Goal: Information Seeking & Learning: Learn about a topic

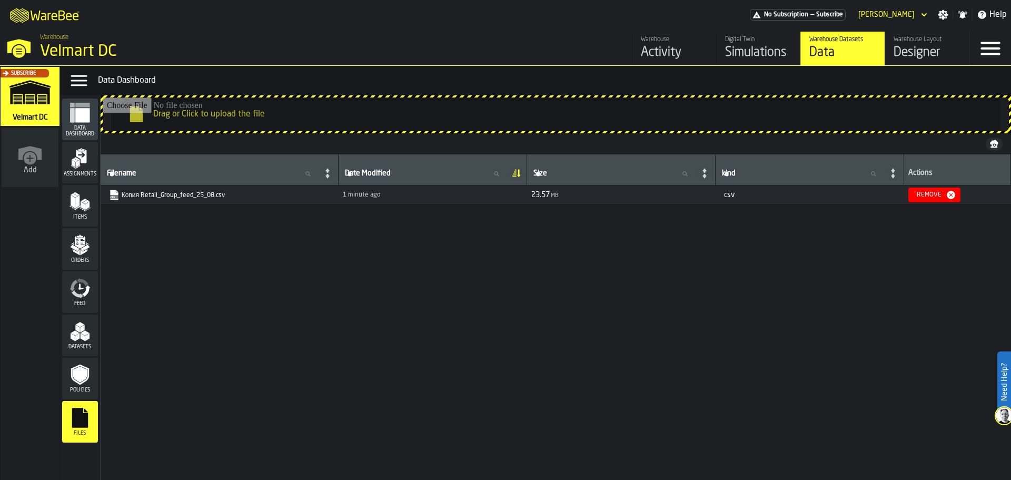
click at [31, 106] on div "Subscribe" at bounding box center [27, 99] width 59 height 61
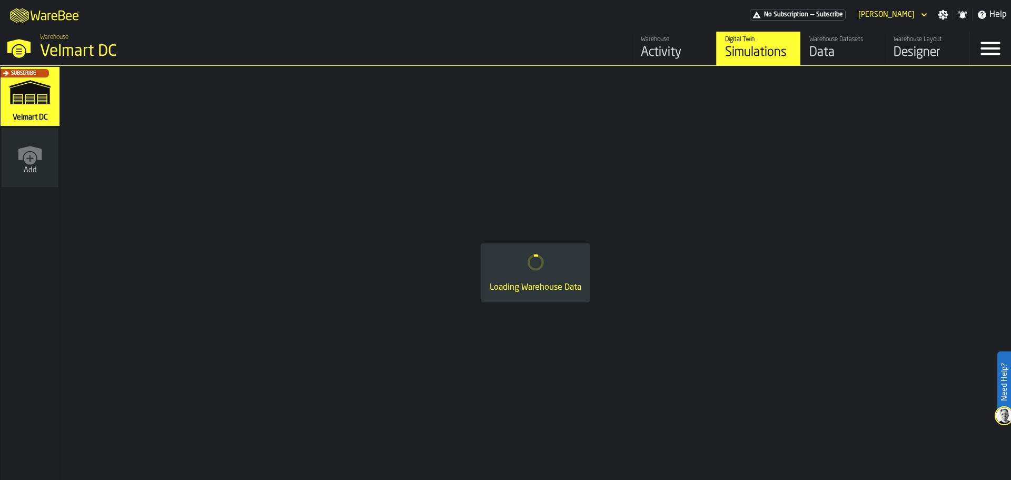
click at [639, 38] on link "Warehouse Activity" at bounding box center [674, 49] width 84 height 34
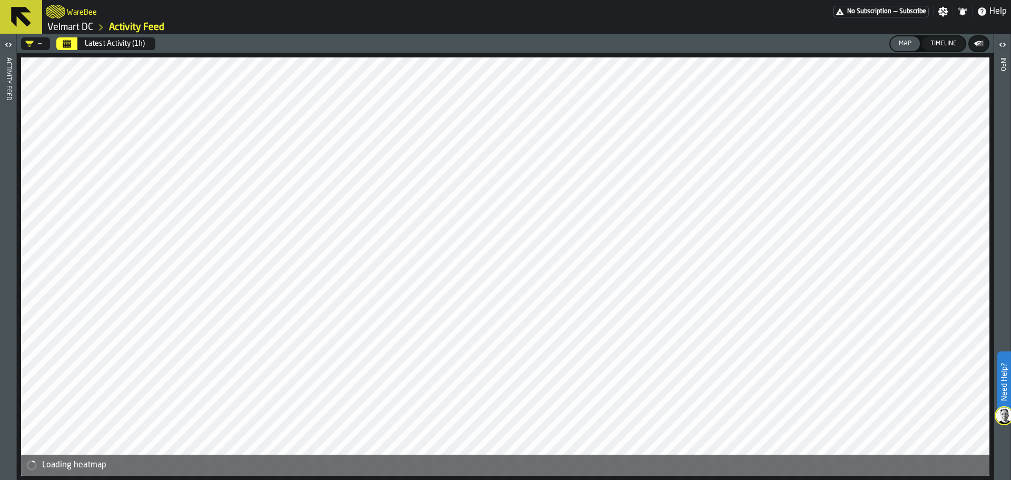
click at [5, 66] on div "Activity Feed" at bounding box center [8, 266] width 7 height 422
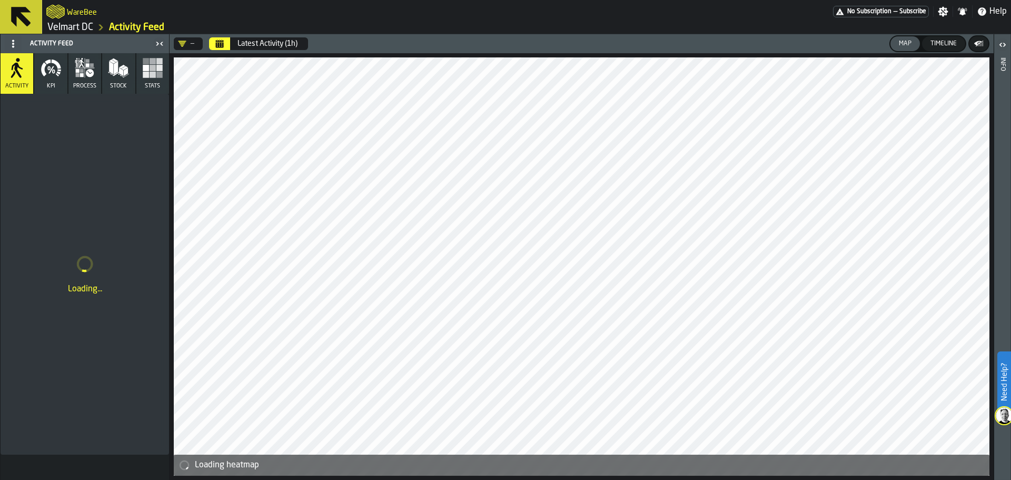
click at [50, 85] on span "KPI" at bounding box center [51, 86] width 8 height 7
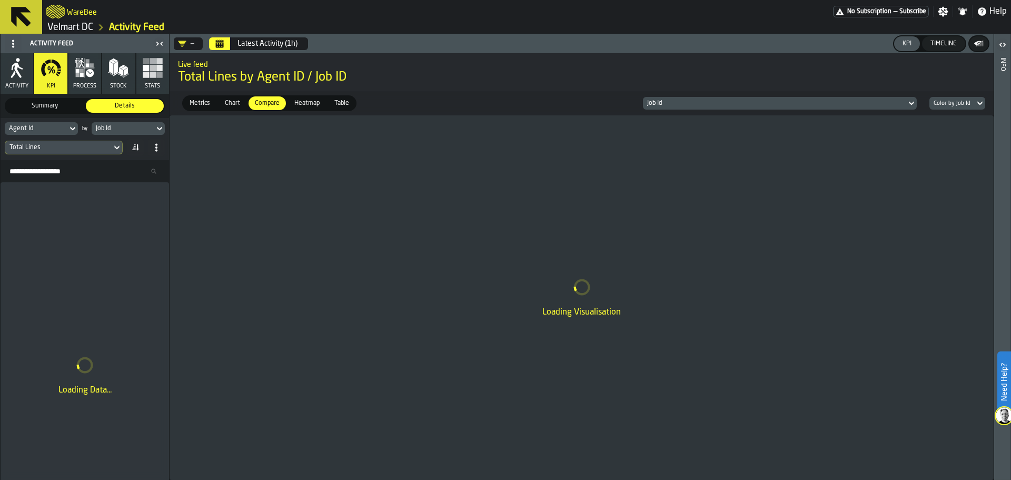
click at [77, 79] on button "process" at bounding box center [84, 73] width 33 height 41
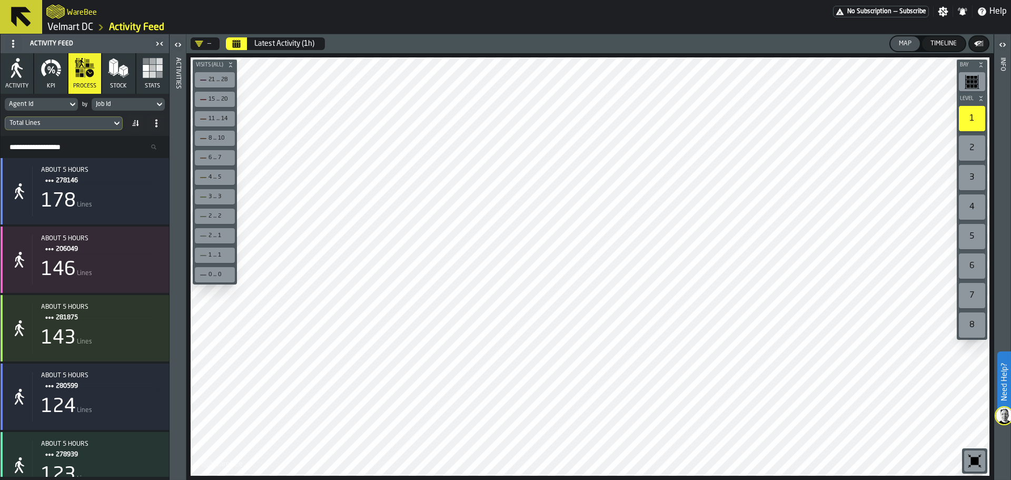
click at [130, 67] on button "Stock" at bounding box center [118, 73] width 33 height 41
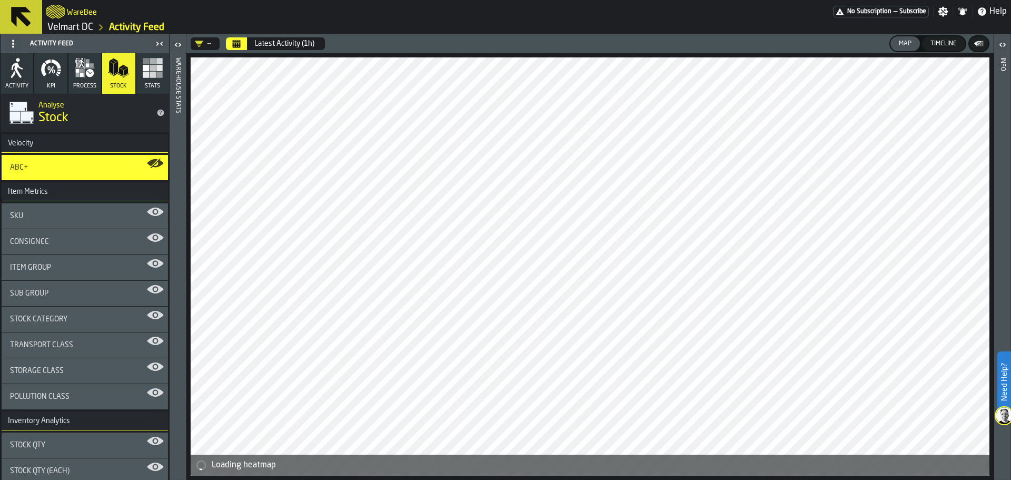
click at [153, 76] on icon "button" at bounding box center [152, 67] width 21 height 21
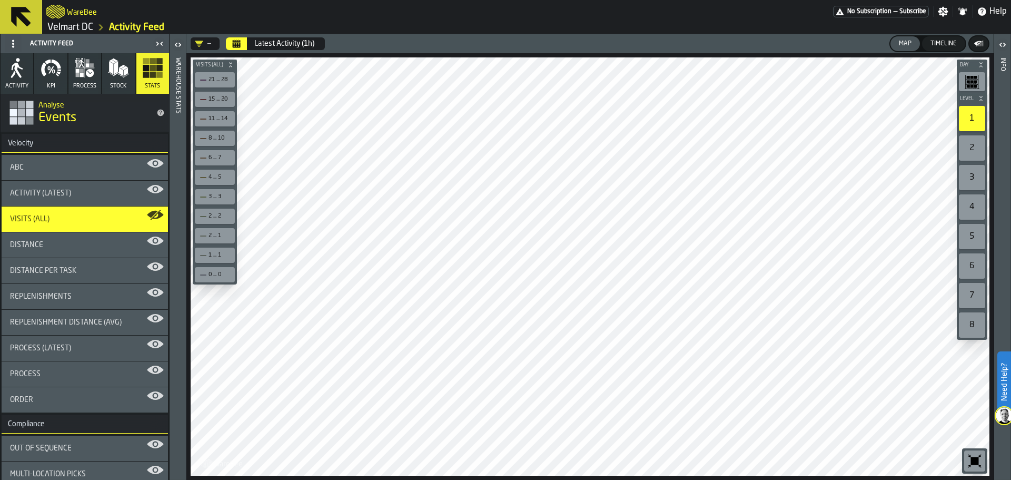
click at [90, 75] on icon "button" at bounding box center [90, 73] width 8 height 8
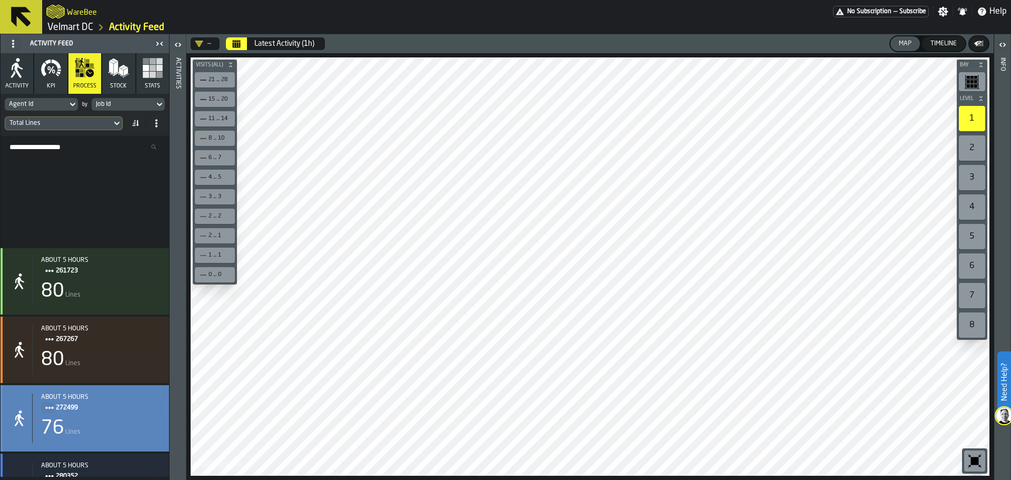
scroll to position [1316, 0]
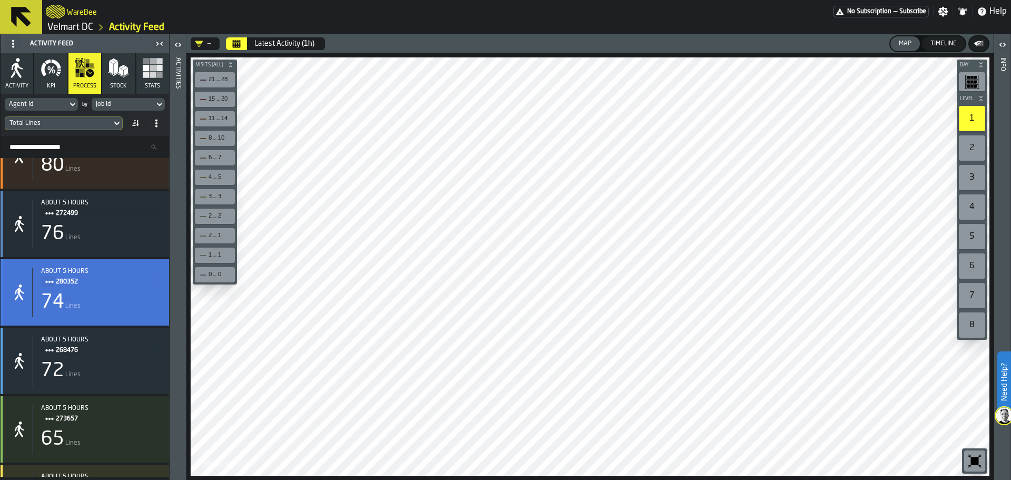
click at [111, 299] on div "74 Lines" at bounding box center [101, 302] width 120 height 21
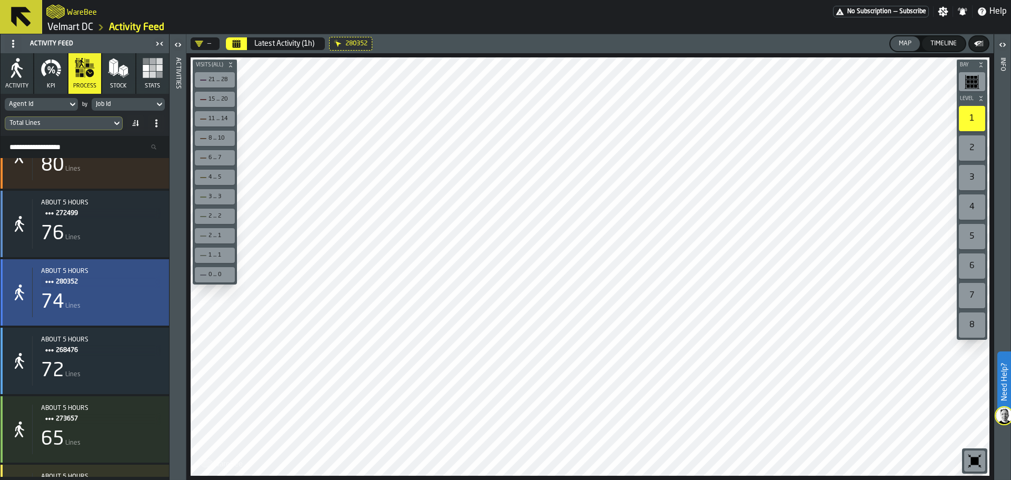
click at [81, 296] on div "74 Lines" at bounding box center [101, 302] width 120 height 21
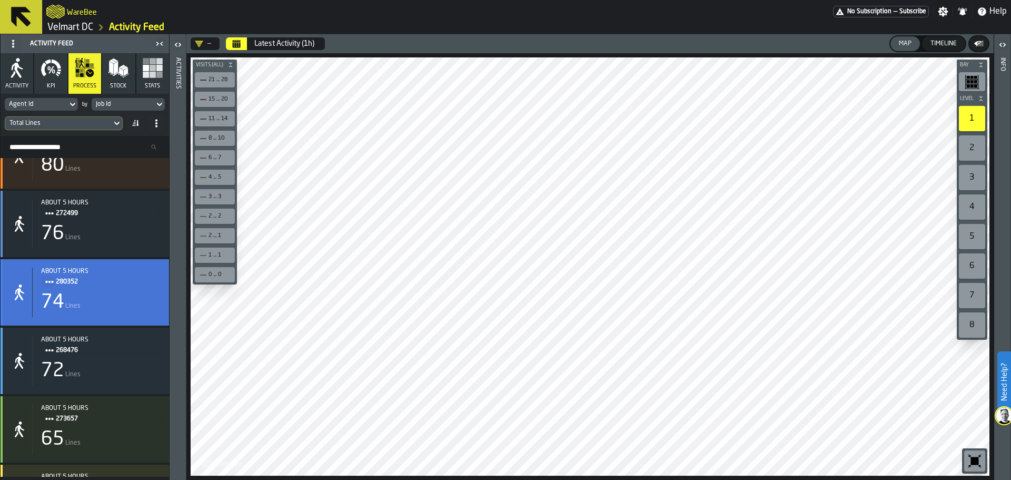
click at [81, 296] on div "74 Lines" at bounding box center [101, 302] width 120 height 21
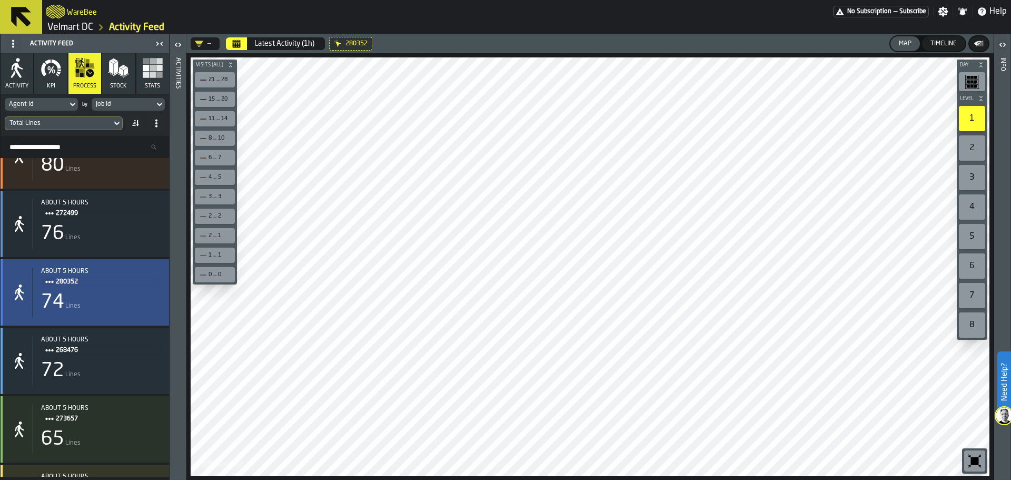
click at [102, 295] on div "74 Lines" at bounding box center [101, 302] width 120 height 21
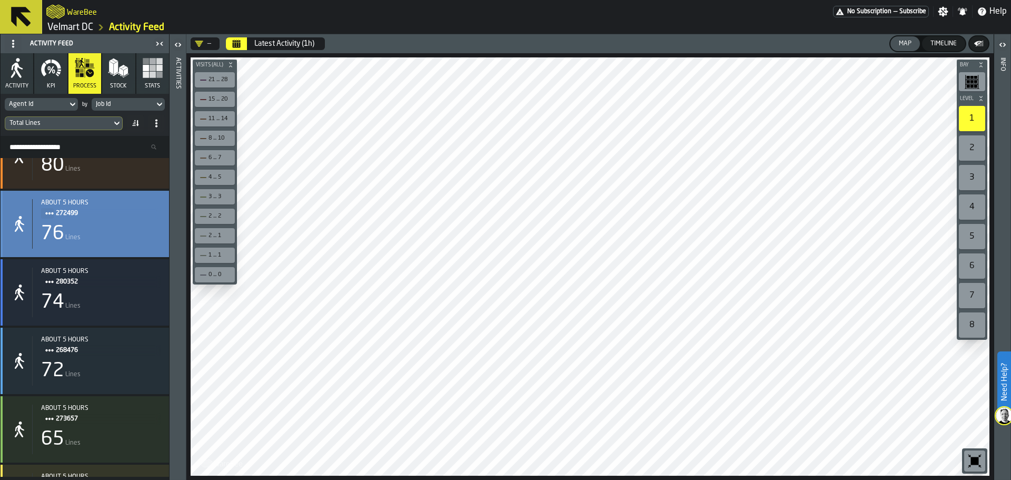
click at [103, 251] on div "about 5 hours 272499 76 Lines" at bounding box center [85, 224] width 168 height 66
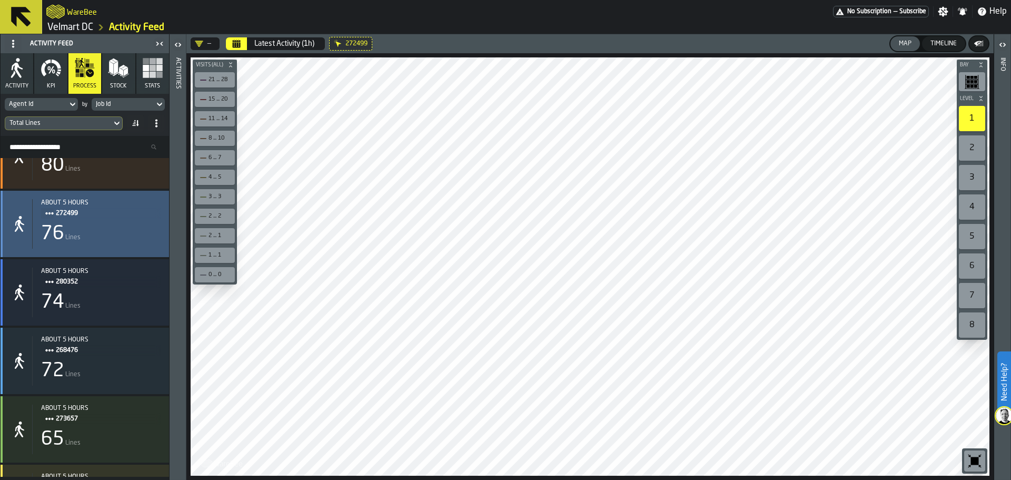
click at [103, 251] on div "about 5 hours 272499 76 Lines" at bounding box center [85, 224] width 168 height 66
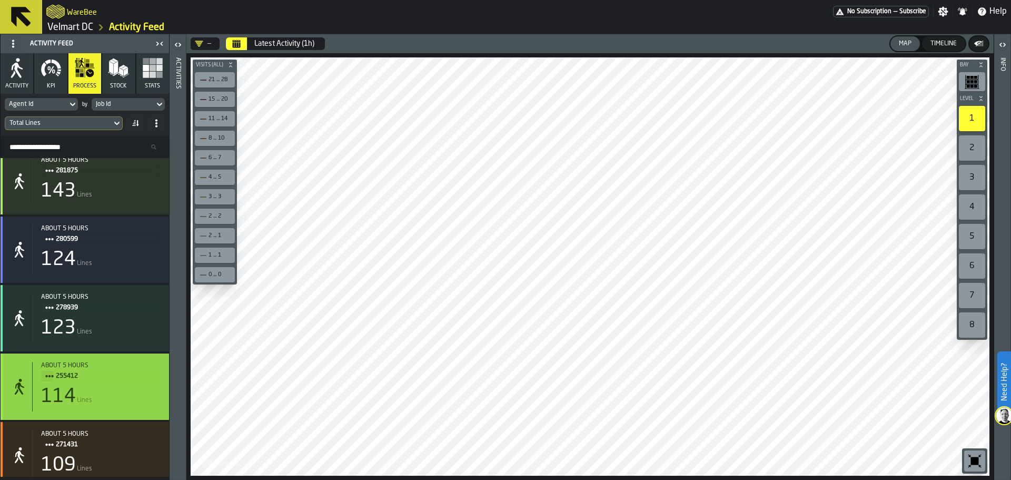
scroll to position [0, 0]
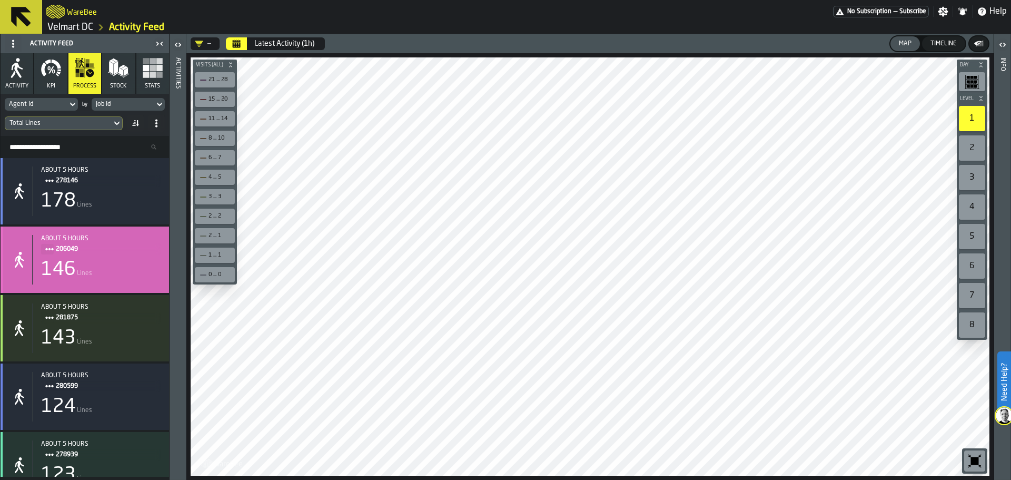
click at [104, 274] on div "146 Lines" at bounding box center [101, 269] width 120 height 21
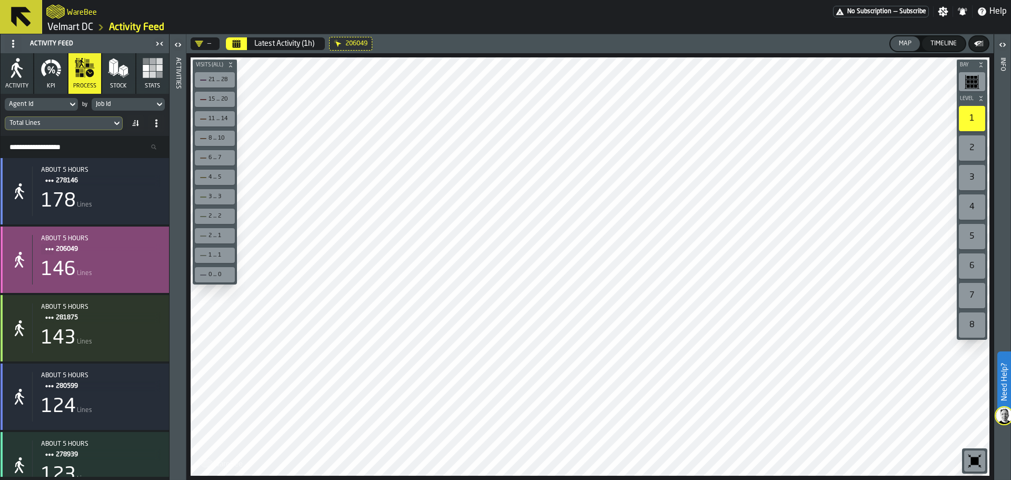
click at [103, 274] on div "146 Lines" at bounding box center [101, 269] width 120 height 21
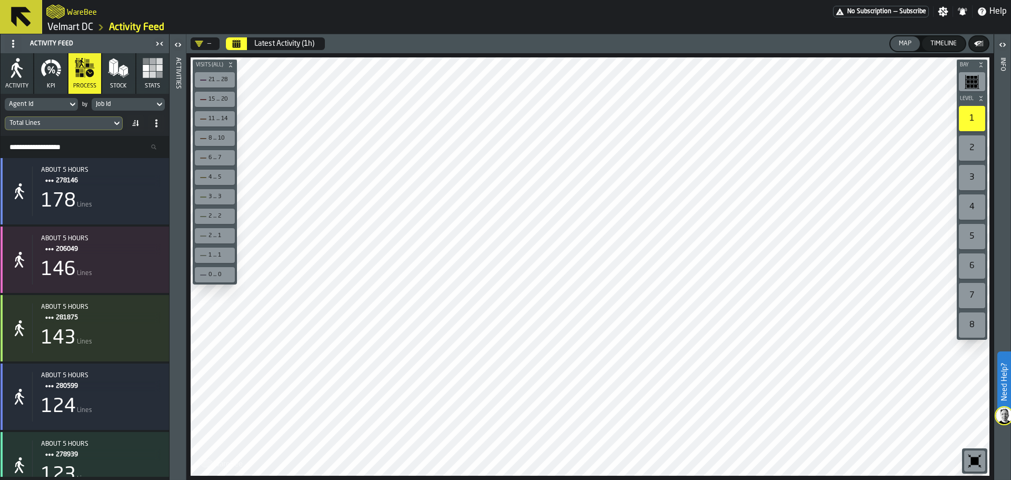
click at [126, 103] on div "Job Id" at bounding box center [123, 104] width 54 height 7
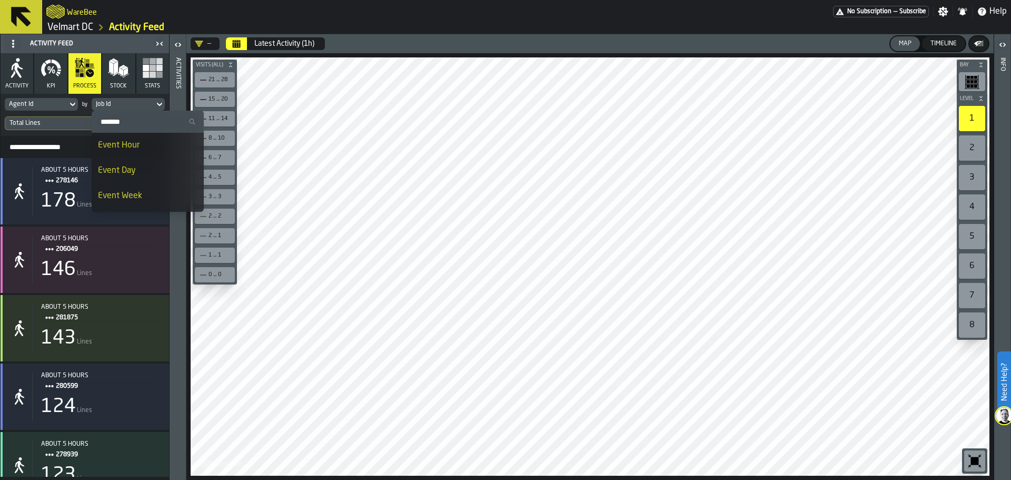
click at [69, 106] on icon at bounding box center [72, 104] width 11 height 13
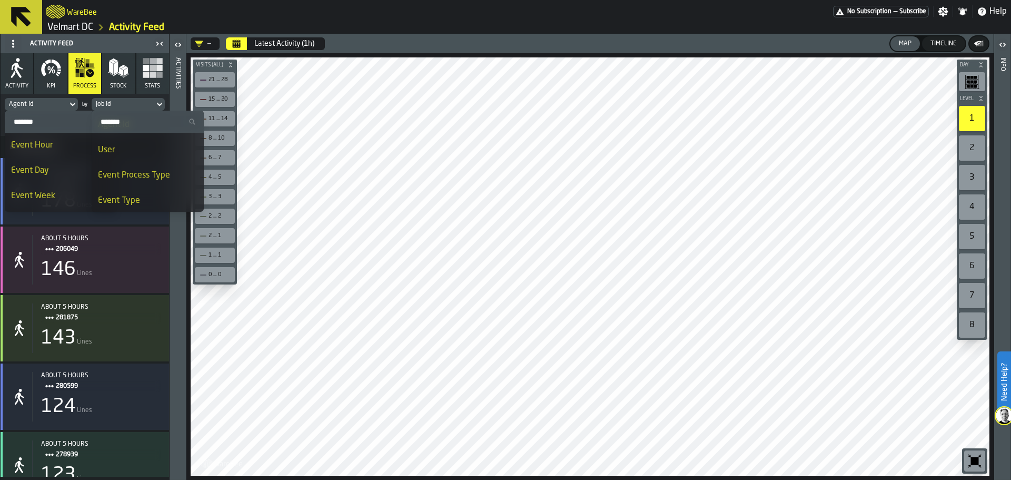
scroll to position [105, 0]
click at [131, 165] on div "User" at bounding box center [148, 166] width 100 height 13
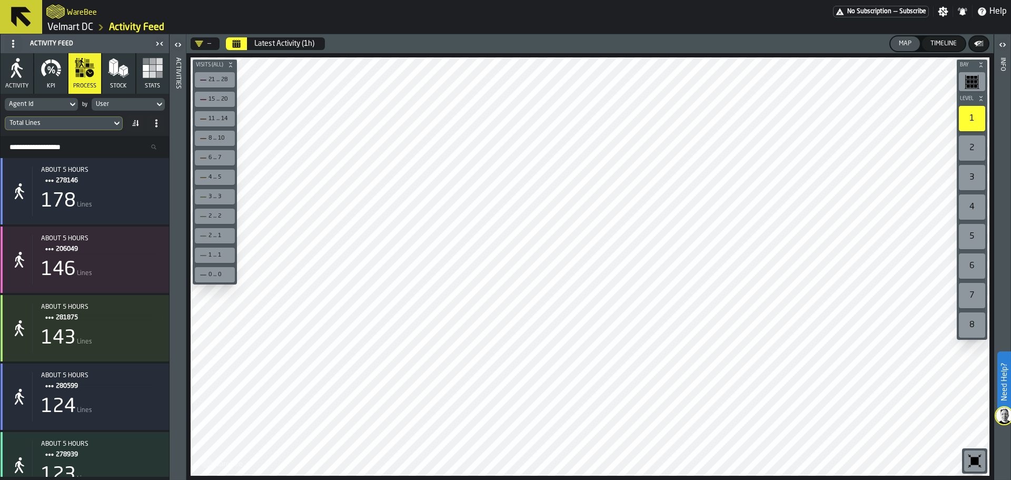
click at [69, 123] on div "Total Lines" at bounding box center [58, 123] width 98 height 7
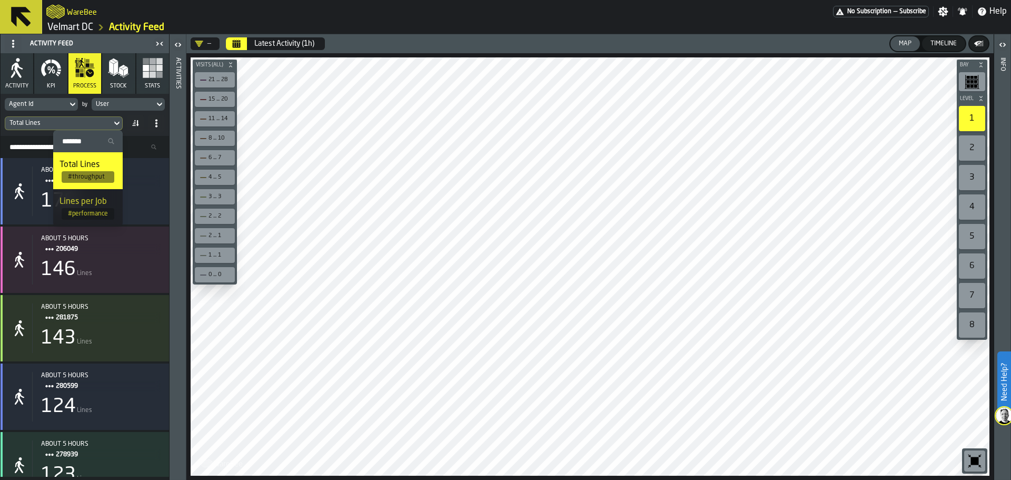
click at [69, 123] on div "Total Lines" at bounding box center [58, 123] width 98 height 7
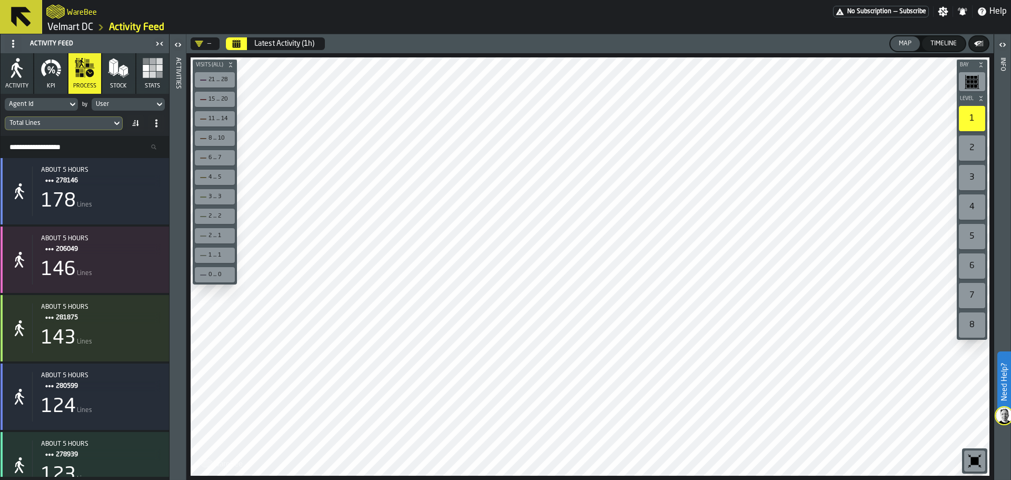
click at [15, 84] on span "Activity" at bounding box center [16, 86] width 23 height 7
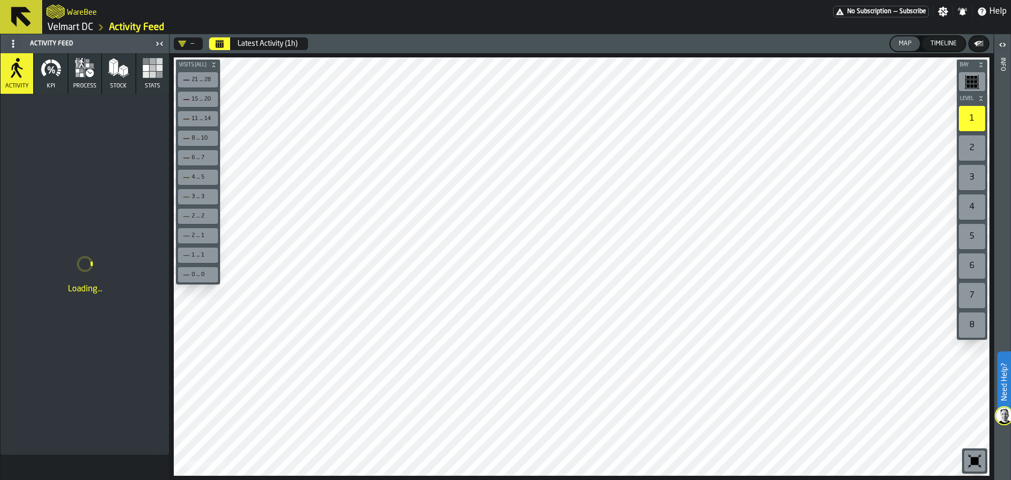
click at [154, 280] on main "Activity Feed Activity KPI process Stock Stats Loading... — Latest Activity (1h…" at bounding box center [505, 256] width 1011 height 445
click at [181, 223] on div "Bay Level 1 2 3 4 5 6 7 8 M A K I N G W A R E H O U S E S M O R E EF F I C I E …" at bounding box center [582, 266] width 824 height 426
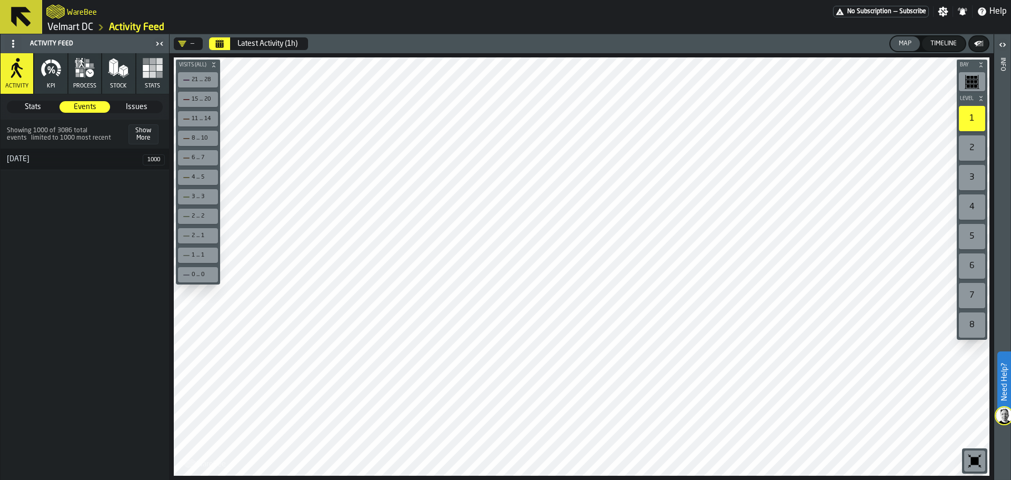
click at [50, 160] on div "25 August" at bounding box center [72, 159] width 142 height 8
click at [33, 108] on span "Stats" at bounding box center [33, 107] width 50 height 11
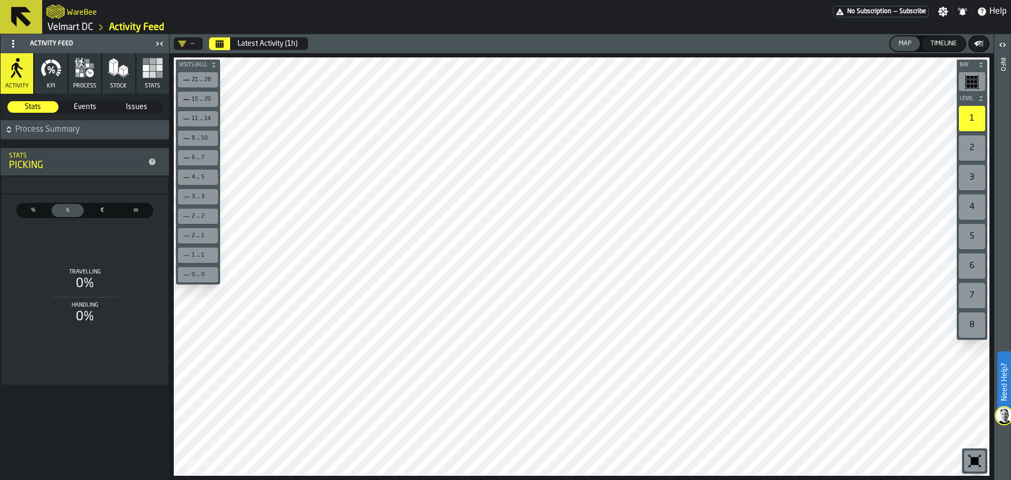
click at [81, 108] on span "Events" at bounding box center [85, 107] width 50 height 11
click at [129, 109] on span "Issues" at bounding box center [137, 107] width 50 height 11
click at [135, 107] on span "Issues" at bounding box center [137, 107] width 50 height 11
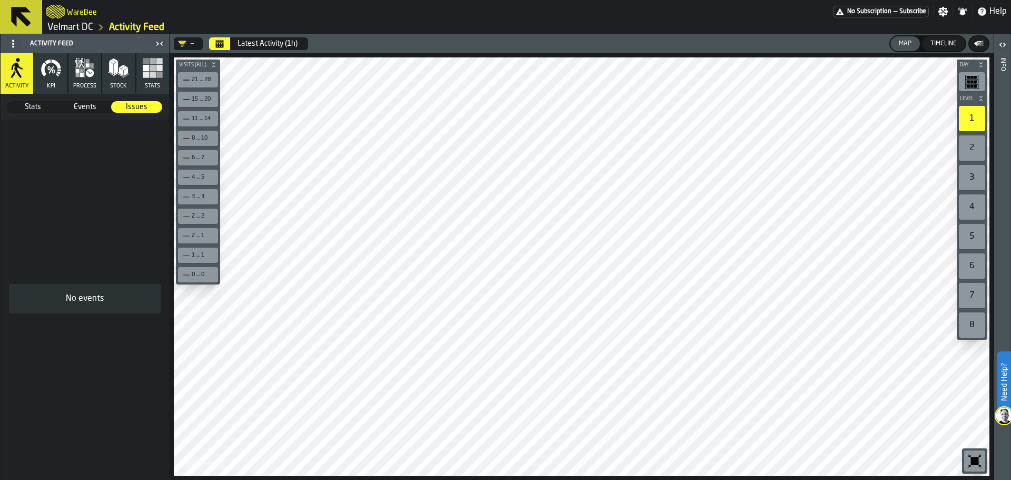
click at [32, 102] on span "Stats" at bounding box center [33, 107] width 50 height 11
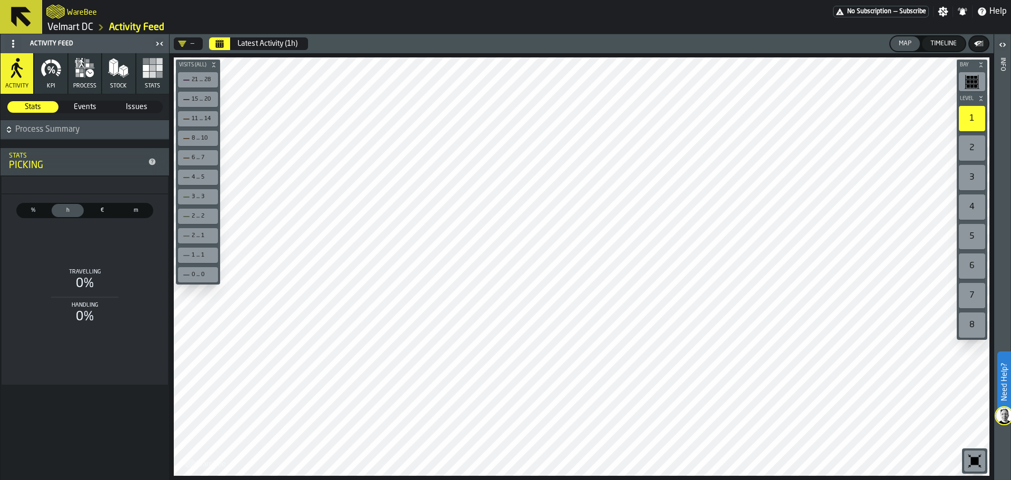
click at [90, 107] on span "Events" at bounding box center [85, 107] width 50 height 11
click at [61, 78] on button "KPI" at bounding box center [50, 73] width 33 height 41
click at [51, 77] on icon "button" at bounding box center [51, 67] width 21 height 21
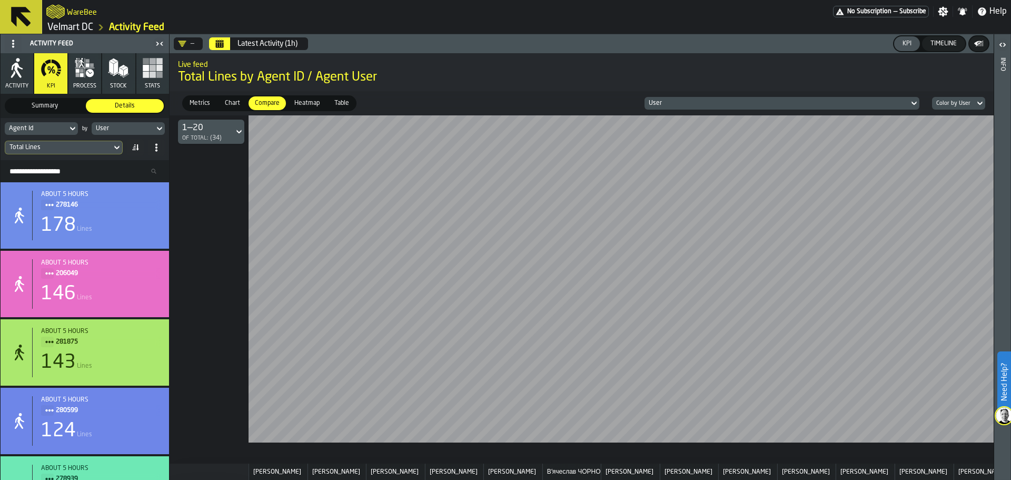
click at [968, 100] on div "Color by User" at bounding box center [953, 103] width 34 height 7
click at [970, 126] on div "Color by Agent Id" at bounding box center [963, 128] width 55 height 25
click at [838, 101] on div "User" at bounding box center [768, 103] width 251 height 7
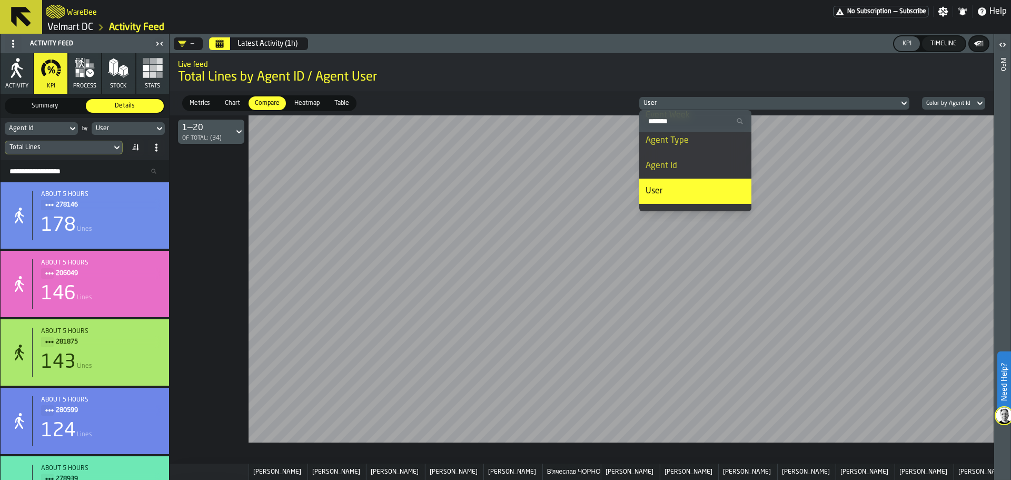
scroll to position [105, 0]
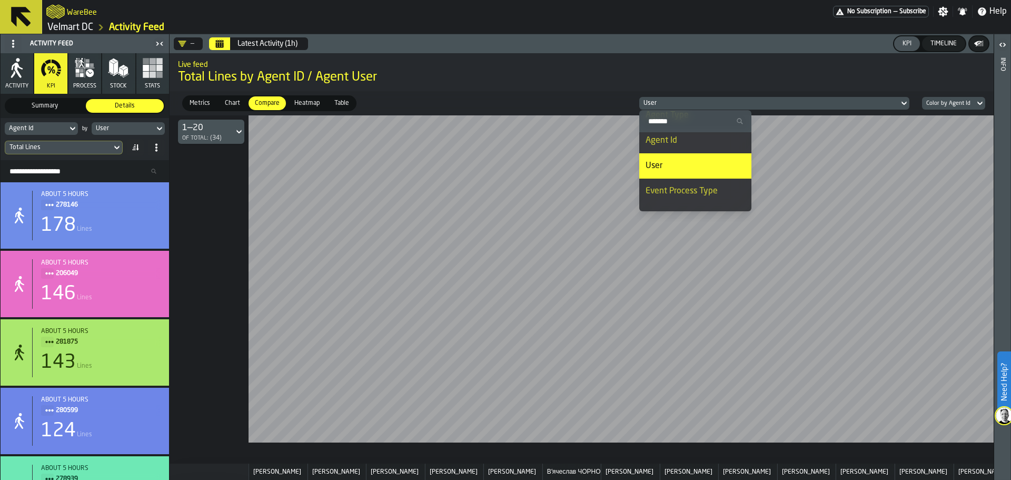
click at [669, 147] on li "Agent Id" at bounding box center [695, 140] width 112 height 25
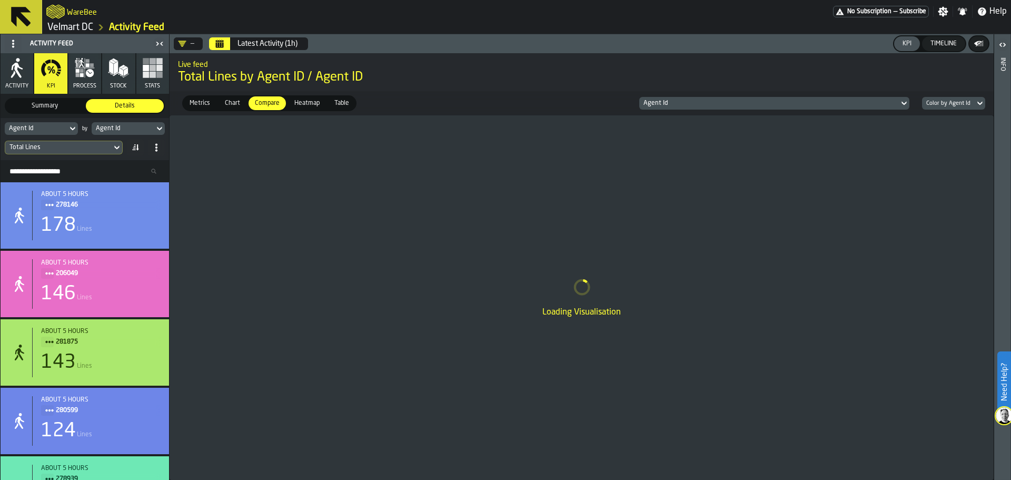
click at [701, 111] on div "Metrics Metrics Chart Chart Compare Compare Heatmap Heatmap Table Table Agent I…" at bounding box center [582, 103] width 824 height 24
click at [695, 104] on div "Agent Id" at bounding box center [768, 103] width 251 height 7
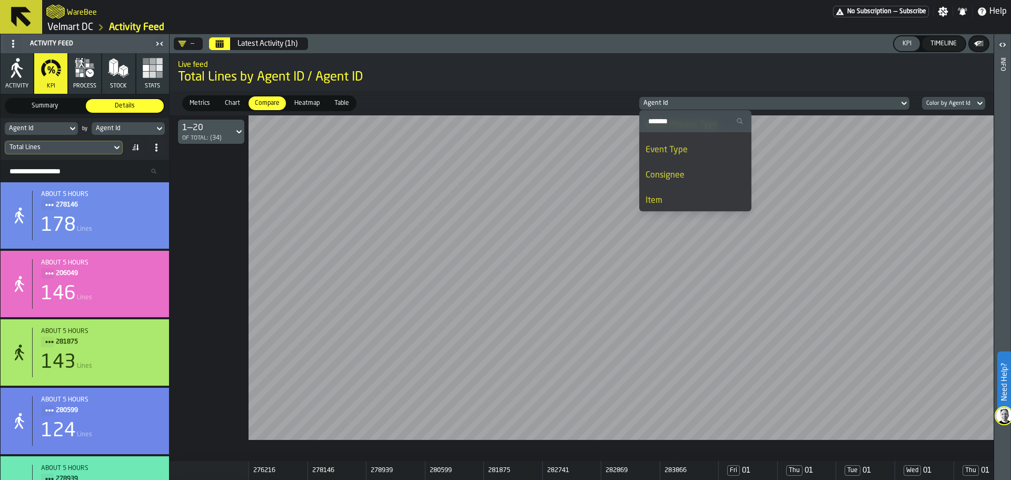
scroll to position [119, 0]
click at [671, 158] on div "User" at bounding box center [695, 152] width 100 height 13
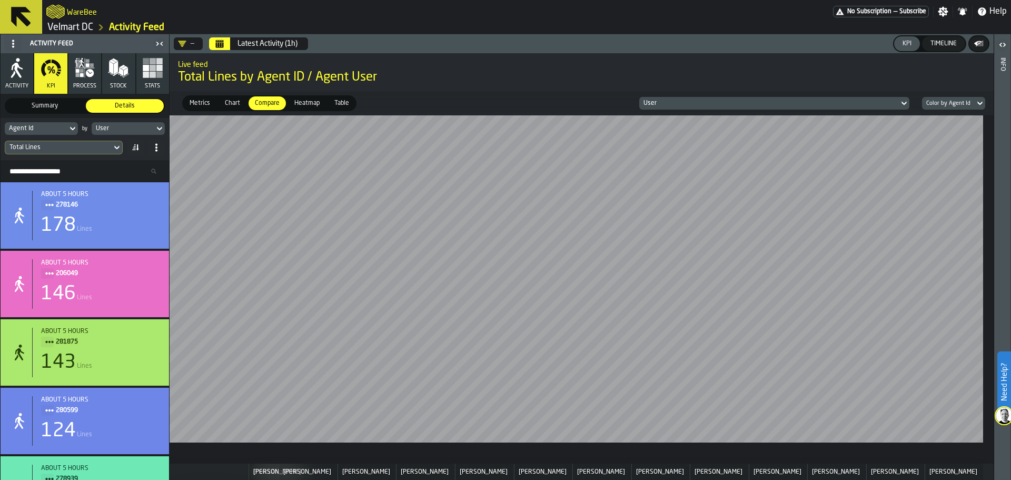
scroll to position [0, 0]
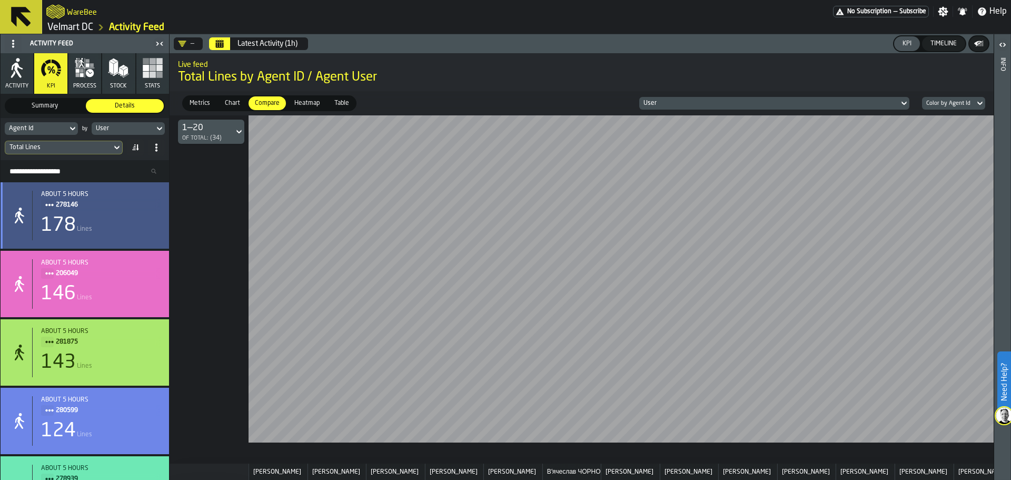
click at [86, 218] on div "178 Lines" at bounding box center [101, 225] width 120 height 21
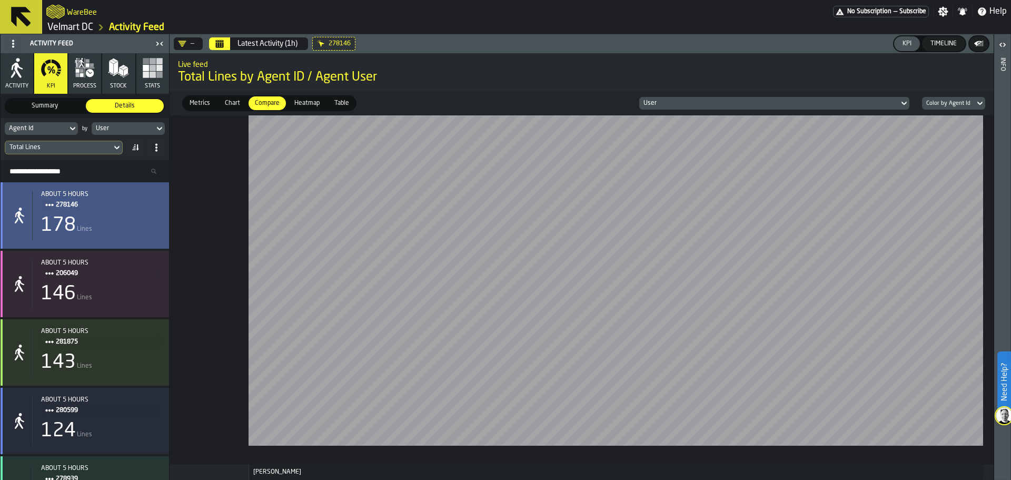
click at [86, 218] on div "178 Lines" at bounding box center [101, 225] width 120 height 21
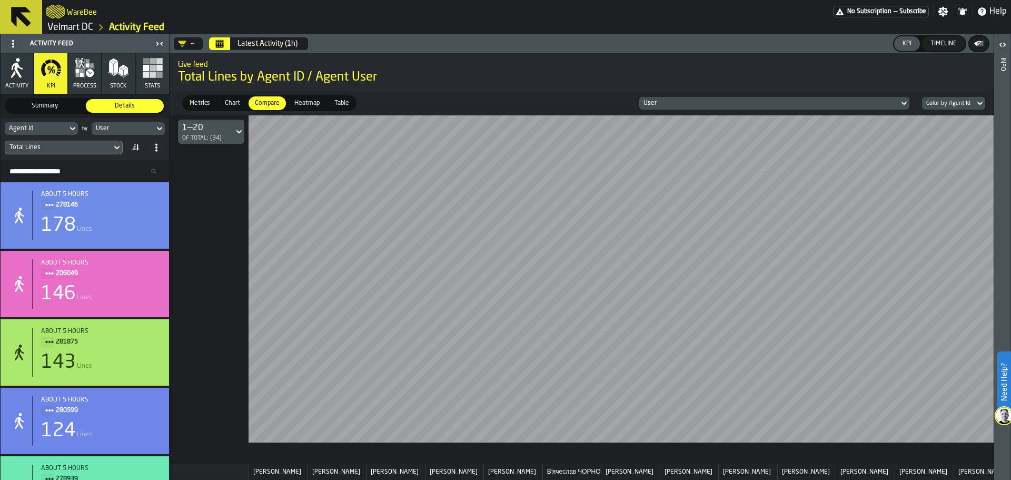
click at [294, 104] on span "Heatmap" at bounding box center [307, 102] width 34 height 9
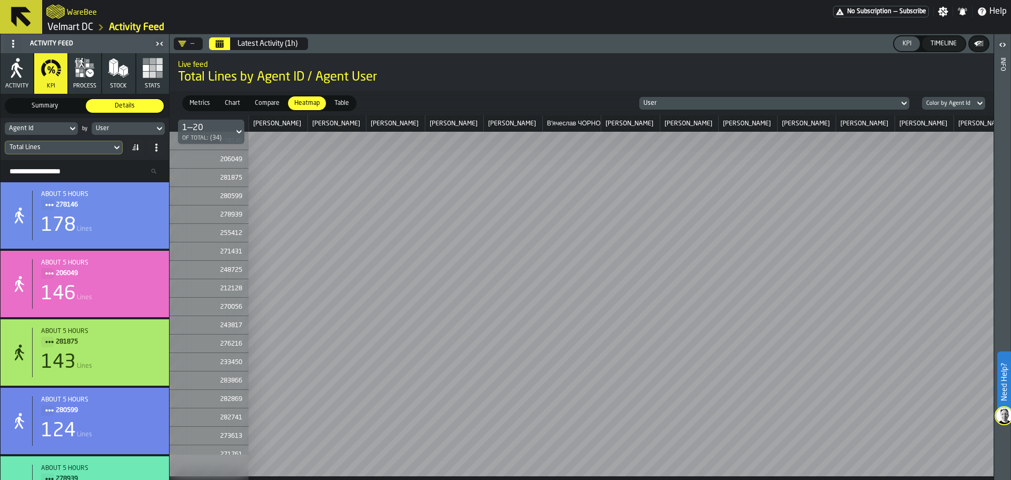
click at [971, 104] on div "Color by Agent Id" at bounding box center [948, 103] width 53 height 11
click at [961, 160] on div "Color by User" at bounding box center [953, 160] width 55 height 13
click at [199, 132] on div "1—20" at bounding box center [201, 128] width 39 height 13
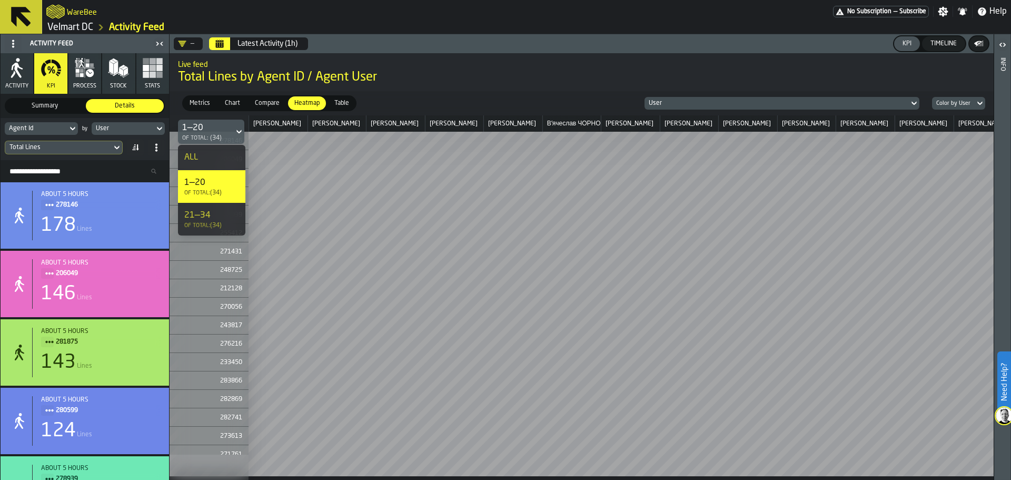
click at [220, 228] on div "of Total: (34)" at bounding box center [211, 225] width 55 height 7
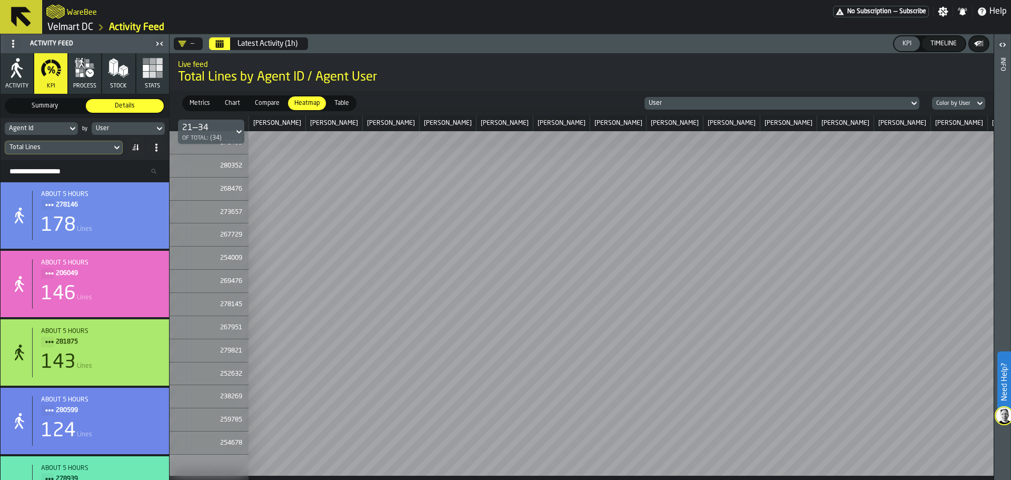
click at [335, 101] on span "Table" at bounding box center [341, 102] width 23 height 9
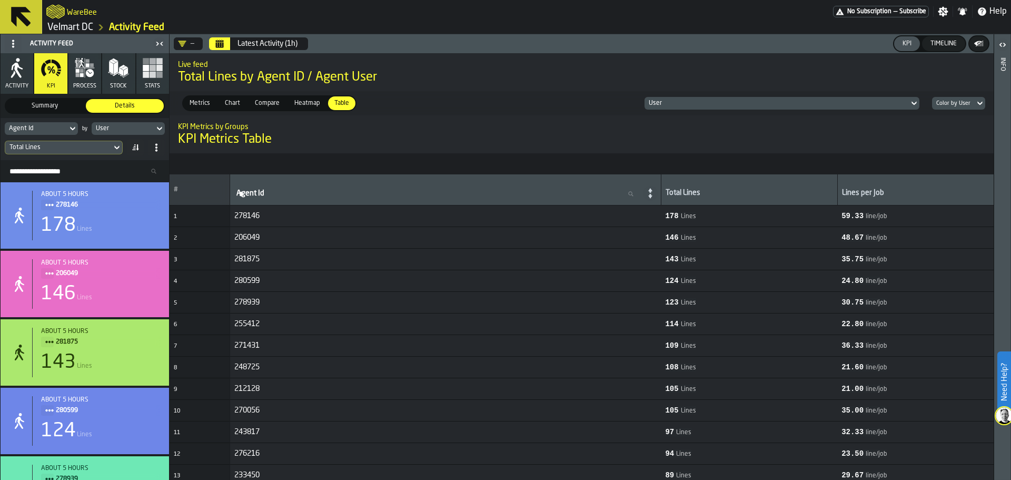
click at [305, 103] on span "Heatmap" at bounding box center [307, 102] width 34 height 9
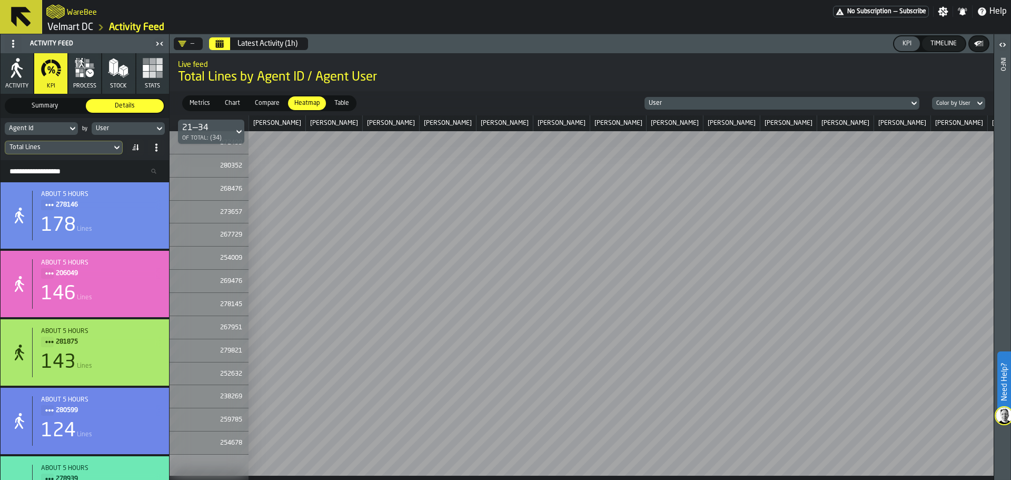
click at [272, 105] on span "Compare" at bounding box center [267, 102] width 33 height 9
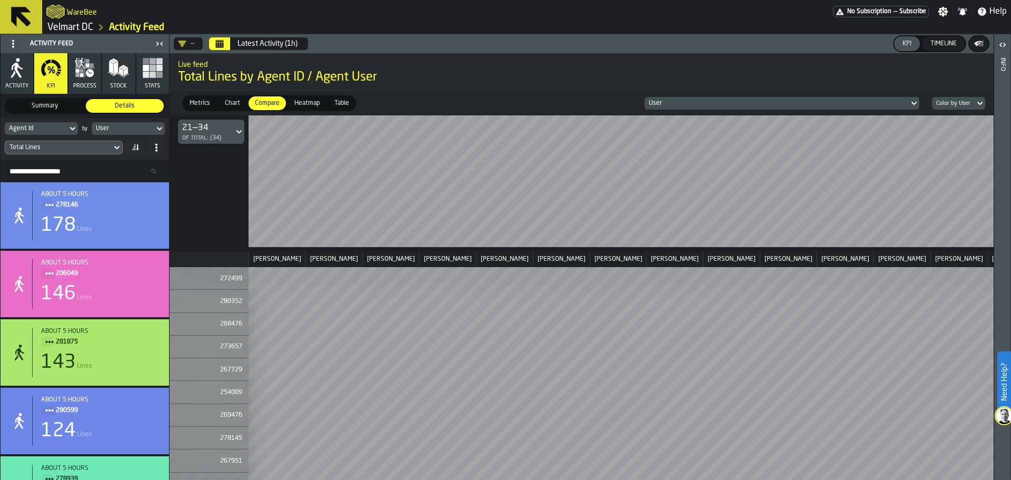
drag, startPoint x: 237, startPoint y: 102, endPoint x: 240, endPoint y: 107, distance: 6.4
click at [236, 102] on span "Chart" at bounding box center [233, 102] width 24 height 9
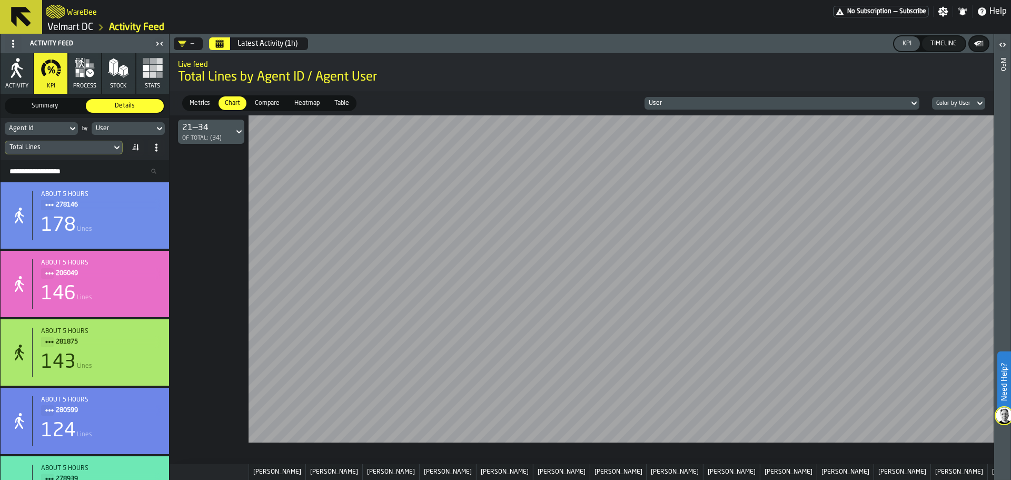
click at [200, 99] on span "Metrics" at bounding box center [199, 102] width 29 height 9
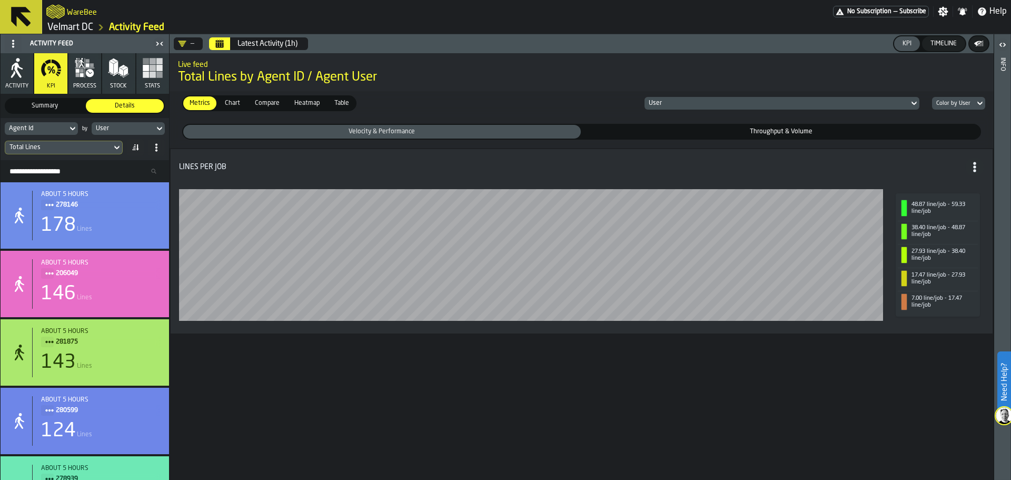
click at [92, 72] on icon "button" at bounding box center [84, 67] width 21 height 21
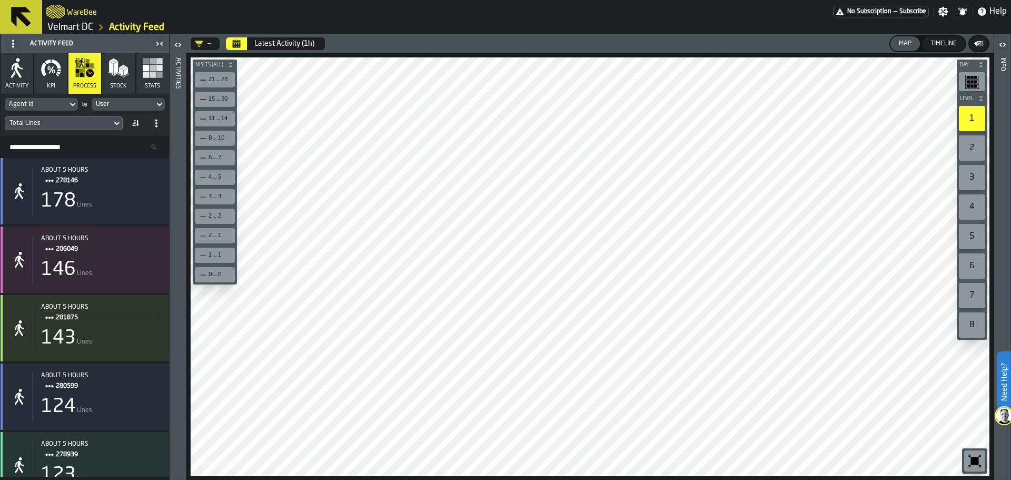
click at [221, 198] on div "3 ... 3" at bounding box center [219, 196] width 23 height 7
click at [215, 201] on div "3 ... 3" at bounding box center [215, 196] width 36 height 11
click at [124, 83] on span "Stock" at bounding box center [118, 86] width 17 height 7
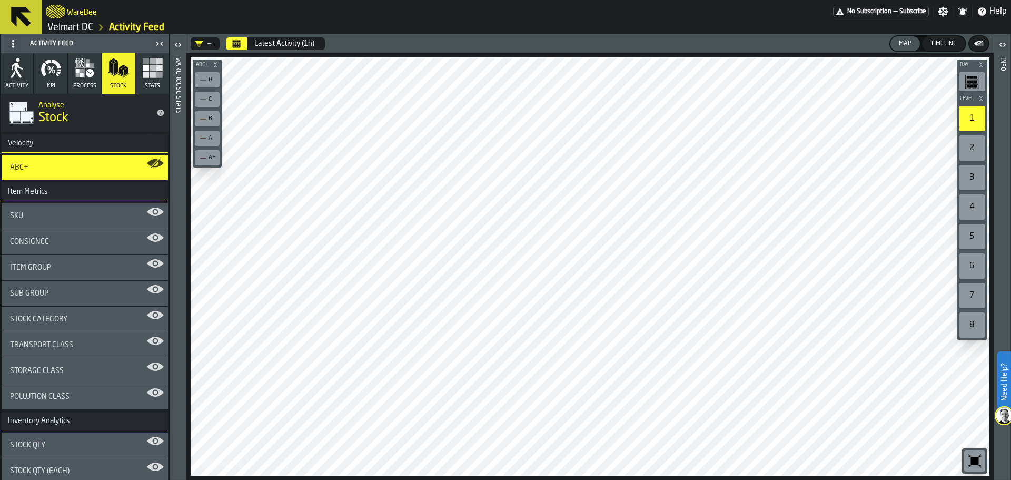
click at [159, 72] on rect "button" at bounding box center [159, 75] width 6 height 6
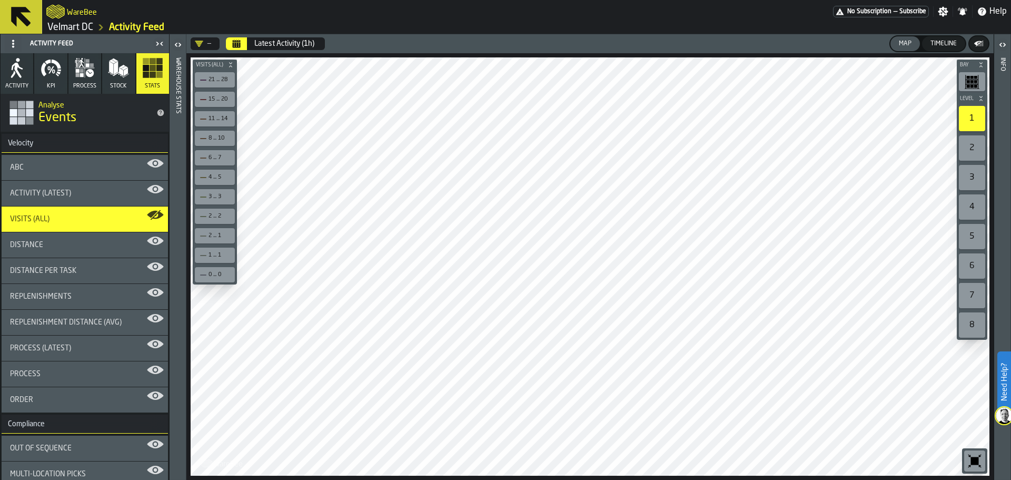
click at [85, 78] on icon "button" at bounding box center [84, 67] width 21 height 21
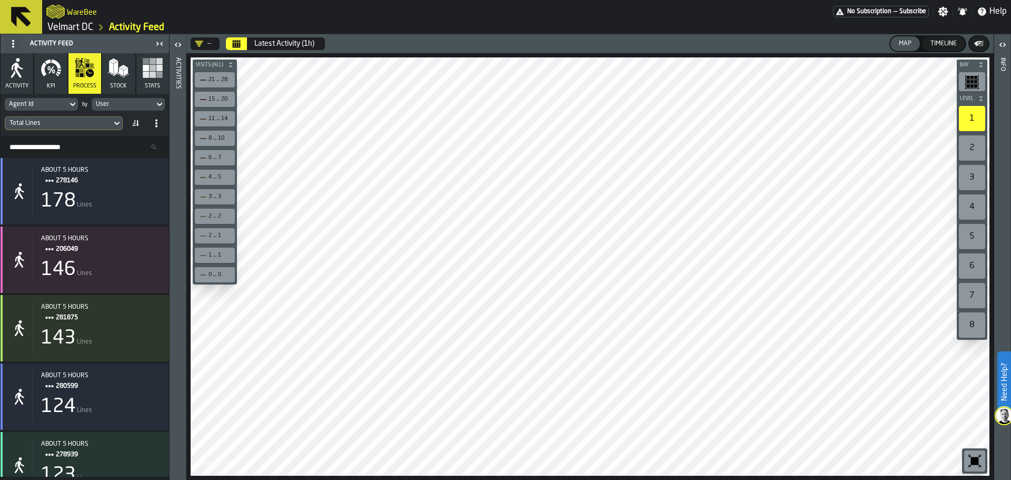
click at [175, 43] on icon "button-toggle-Open" at bounding box center [178, 44] width 13 height 13
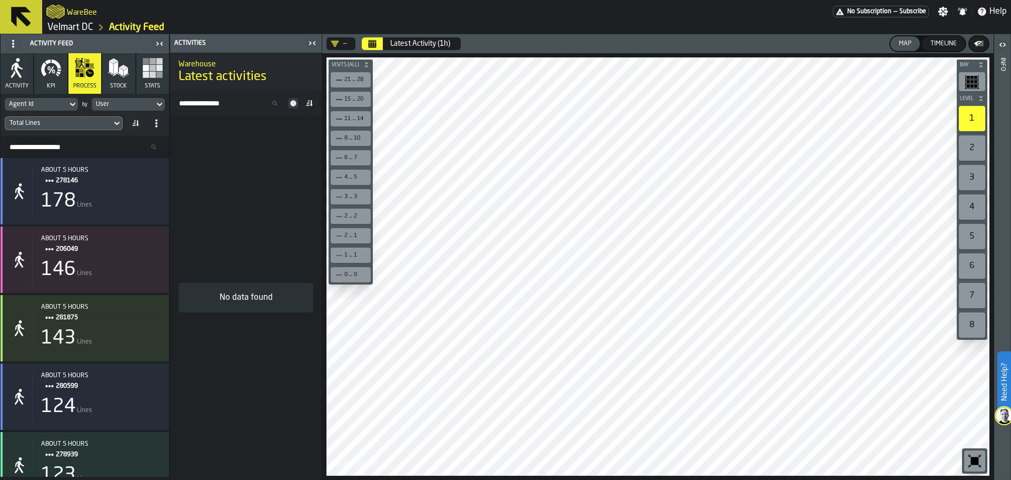
click at [259, 106] on input "Search Activity" at bounding box center [230, 103] width 112 height 14
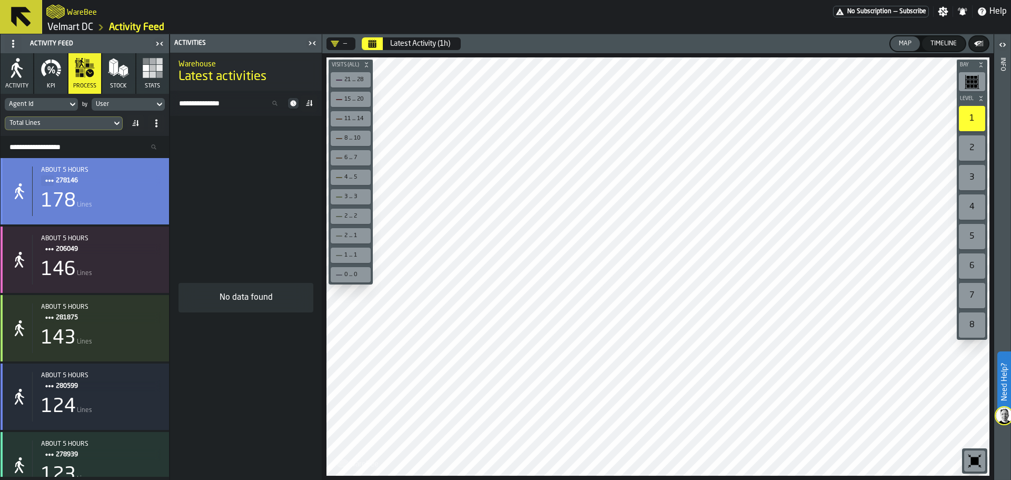
click at [123, 175] on div "about 5 hours 278146" at bounding box center [101, 176] width 120 height 20
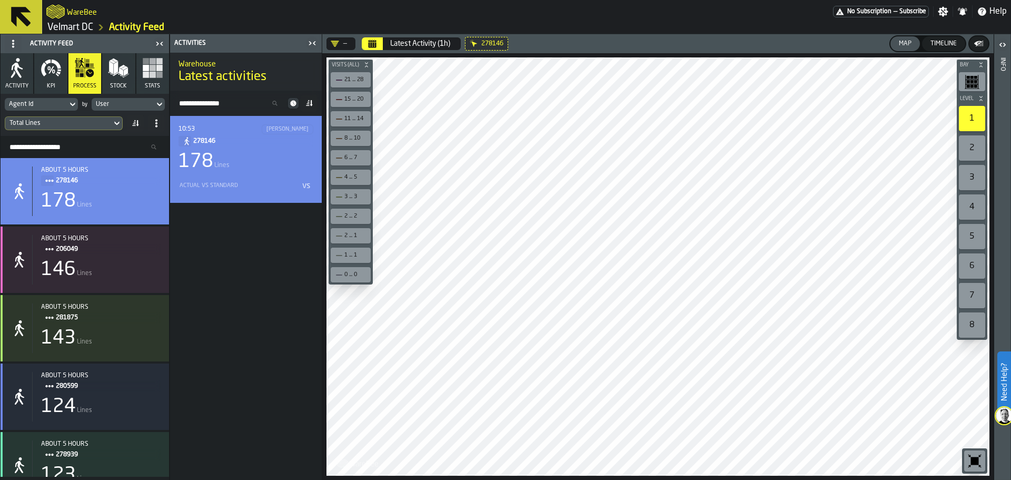
click at [269, 173] on div "10:53 Наталія Опихайленко 278146 178 Lines Actual vs Standard vs" at bounding box center [245, 159] width 135 height 70
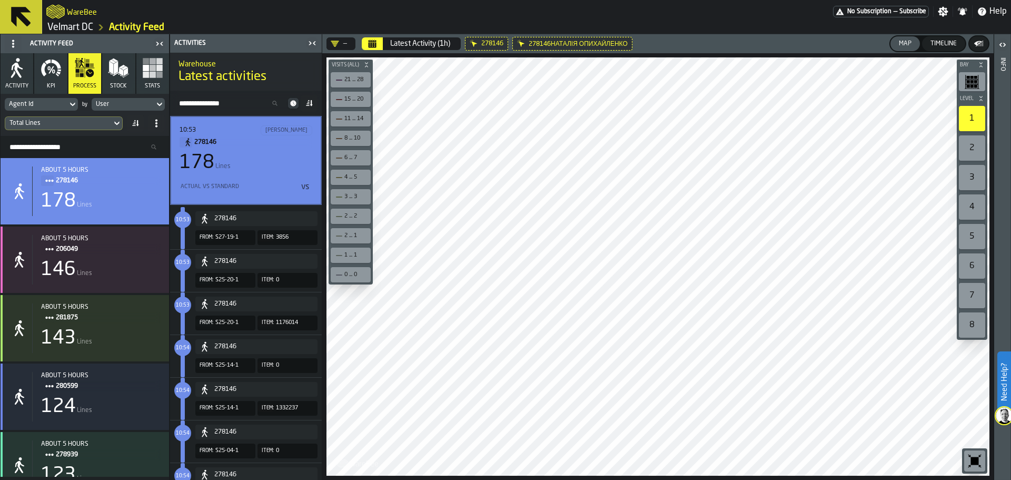
click at [349, 169] on div "Bay Level 1 2 3 4 5 6 7 8 M A K I N G W A R E H O U S E S M O R E EF F I C I E …" at bounding box center [657, 266] width 671 height 426
click at [236, 225] on button "278146" at bounding box center [256, 218] width 122 height 15
click at [250, 217] on div "278146" at bounding box center [263, 218] width 99 height 7
click at [218, 237] on span "S27-19-1" at bounding box center [226, 237] width 23 height 7
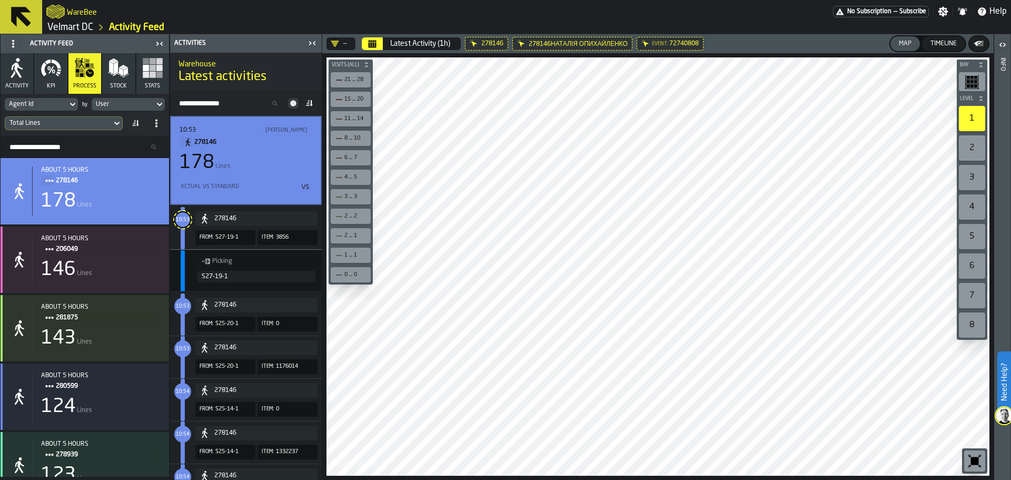
click at [302, 346] on main "Activity Feed Activity KPI process Stock Stats Agent Id by User Total Lines Sea…" at bounding box center [505, 256] width 1011 height 445
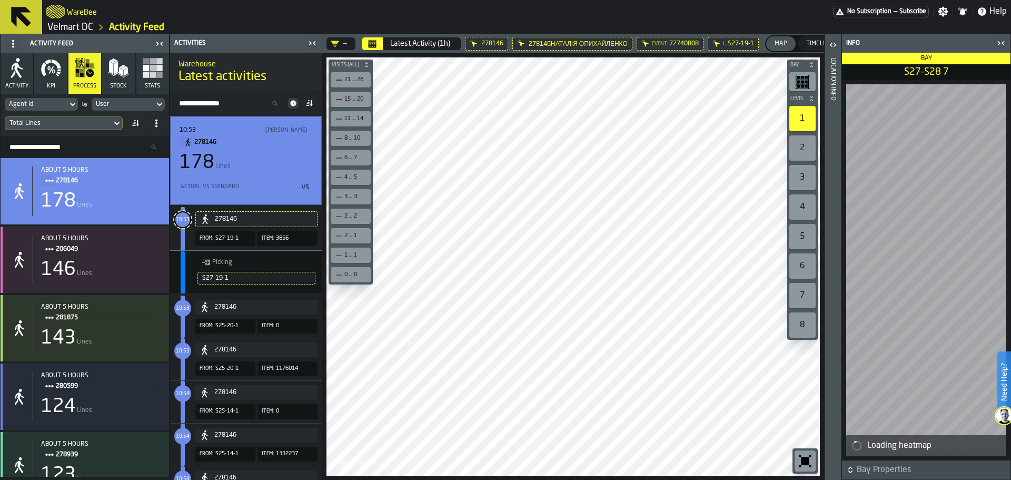
click at [250, 320] on div "From: S25-20-1" at bounding box center [225, 326] width 60 height 15
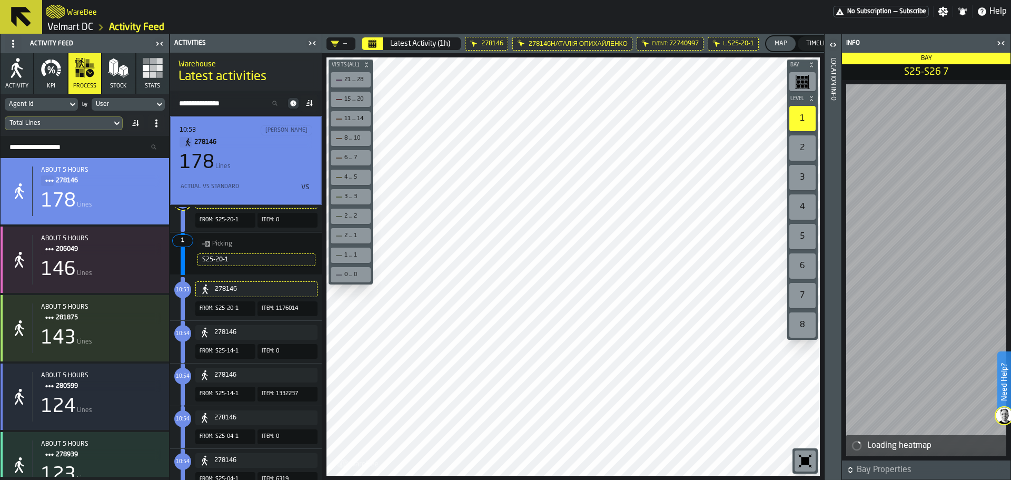
scroll to position [158, 0]
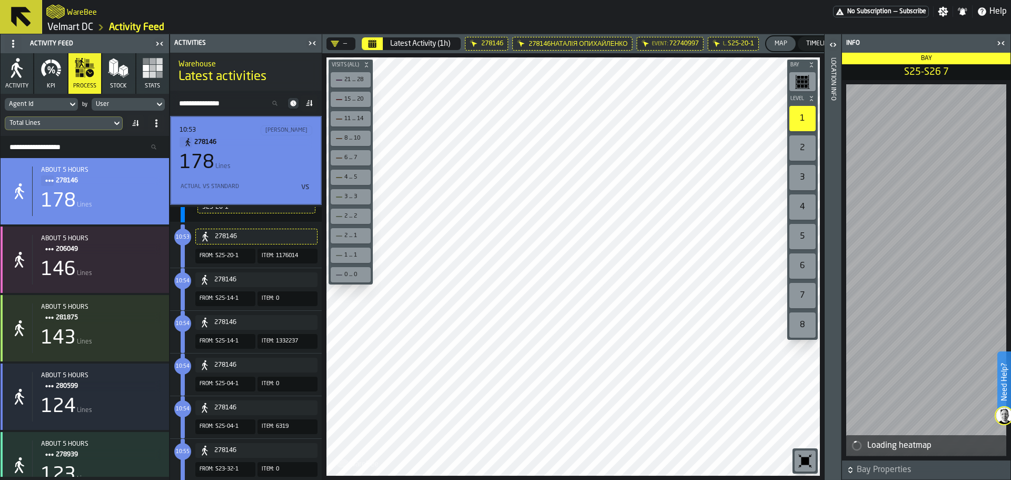
click at [214, 167] on div "178" at bounding box center [197, 162] width 35 height 21
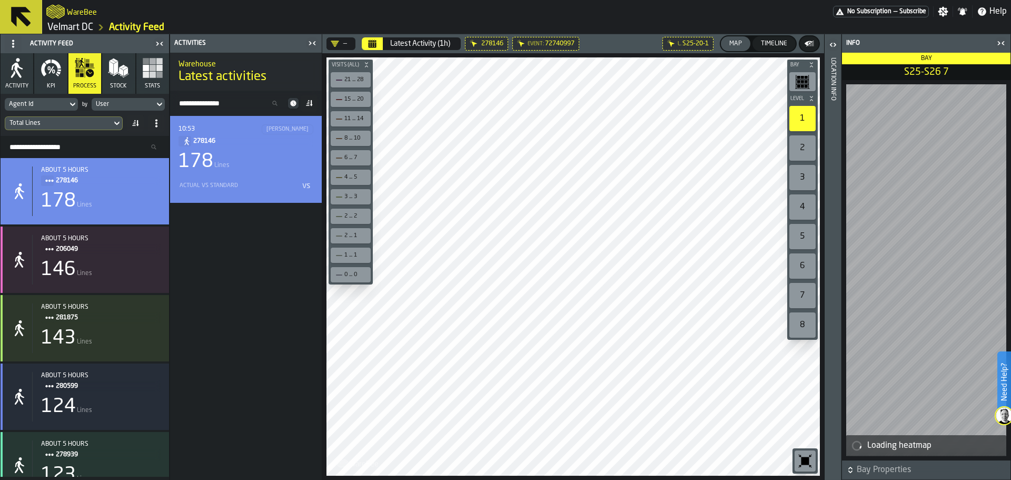
click at [236, 148] on div "10:53 Наталія Опихайленко 278146 178 Lines Actual vs Standard vs" at bounding box center [245, 159] width 135 height 70
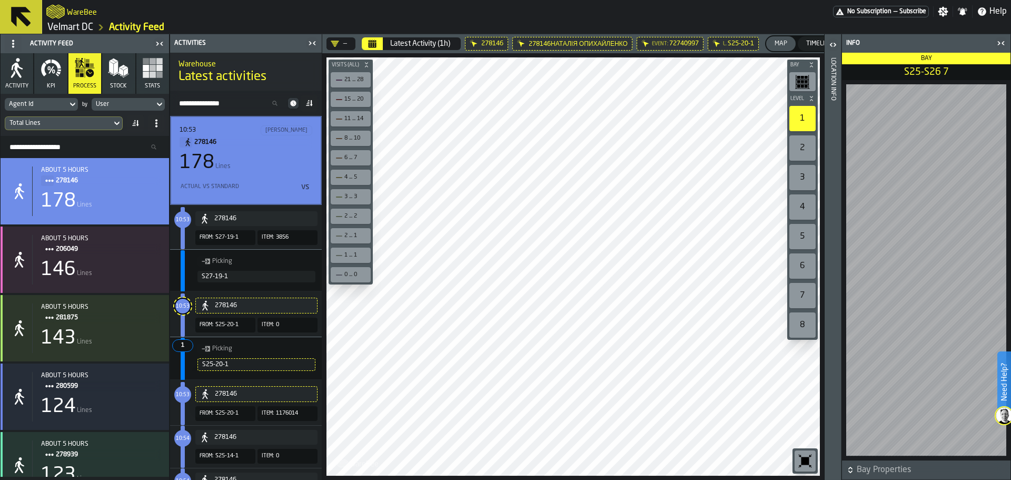
click at [182, 307] on span "10:53" at bounding box center [183, 306] width 14 height 5
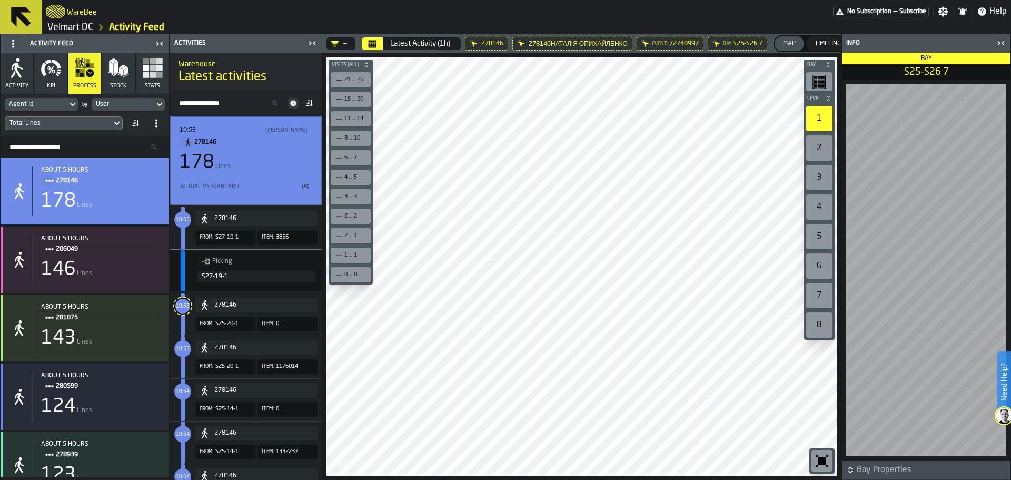
click at [180, 298] on span "counterLabel" at bounding box center [182, 305] width 19 height 19
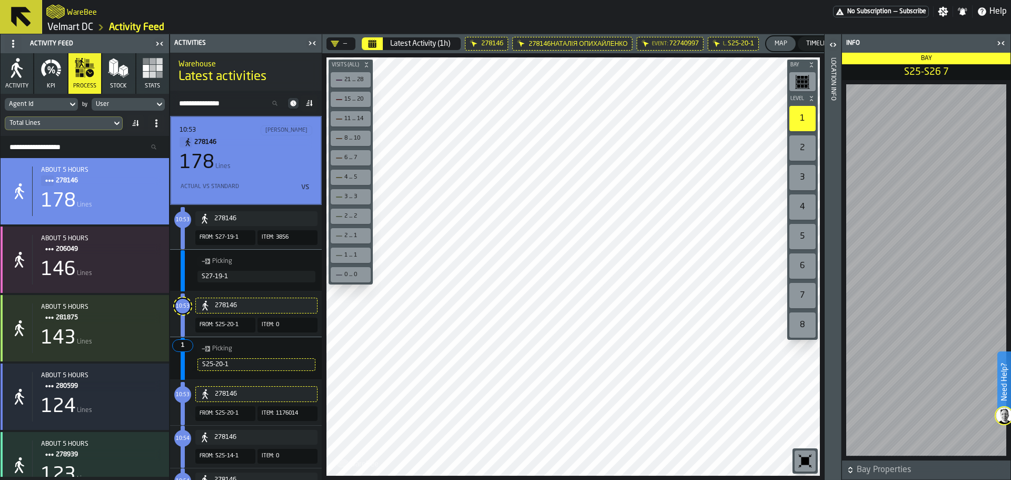
click at [210, 402] on button "278146" at bounding box center [256, 394] width 122 height 16
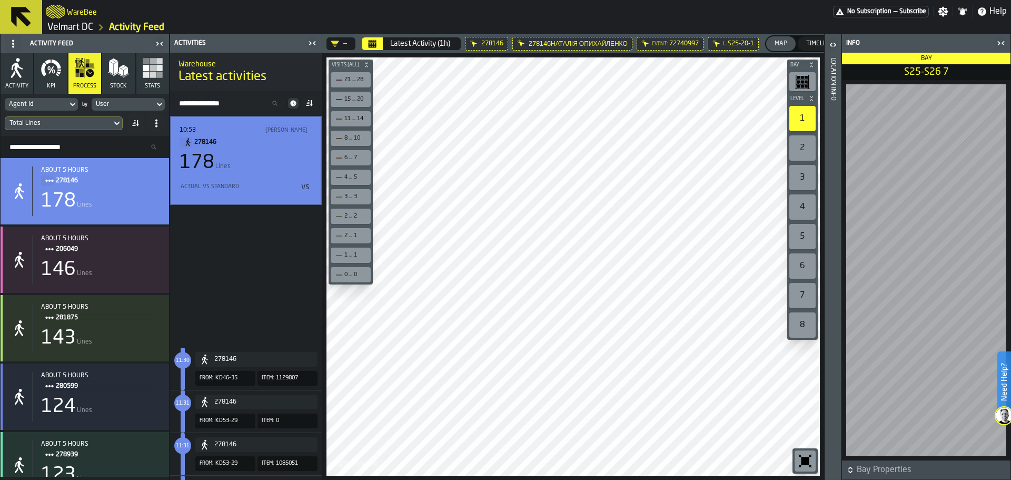
scroll to position [5543, 0]
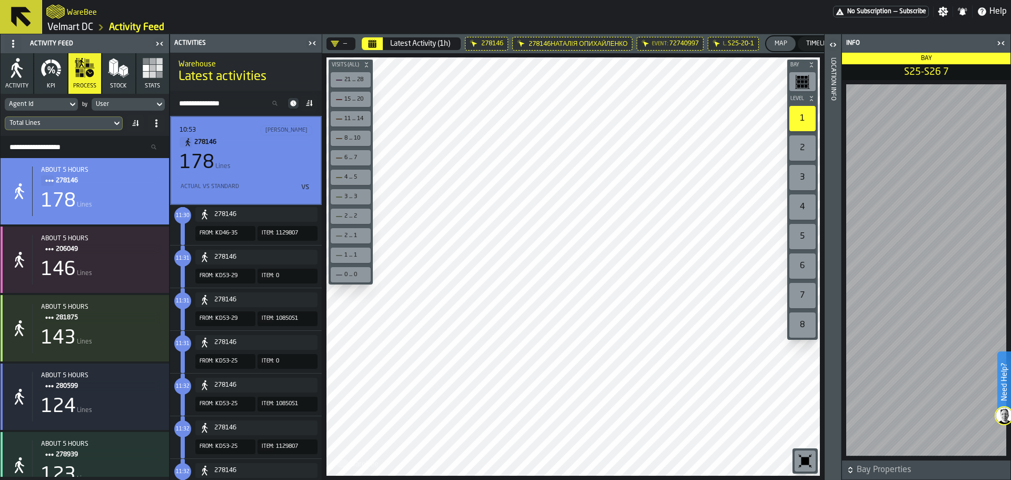
click at [269, 382] on div "278146" at bounding box center [263, 384] width 99 height 7
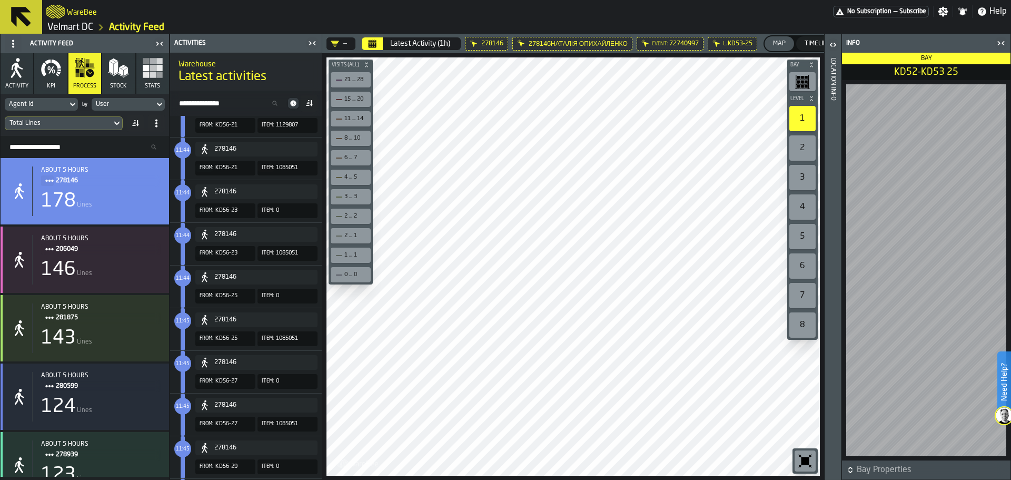
scroll to position [207, 0]
click at [237, 360] on div "278146" at bounding box center [263, 363] width 99 height 7
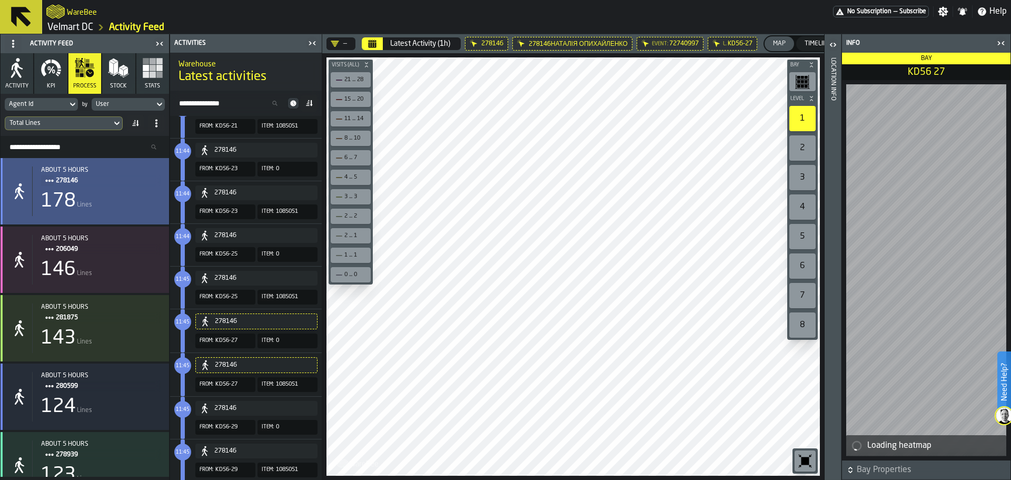
click at [65, 183] on span "278146" at bounding box center [104, 181] width 96 height 12
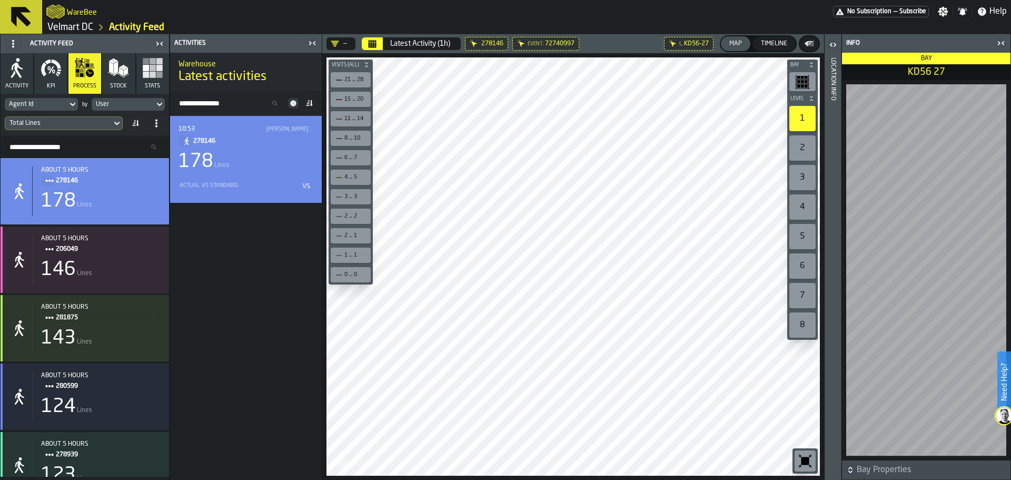
click at [207, 142] on span "278146" at bounding box center [249, 141] width 112 height 12
click at [215, 143] on span "278146" at bounding box center [249, 141] width 112 height 12
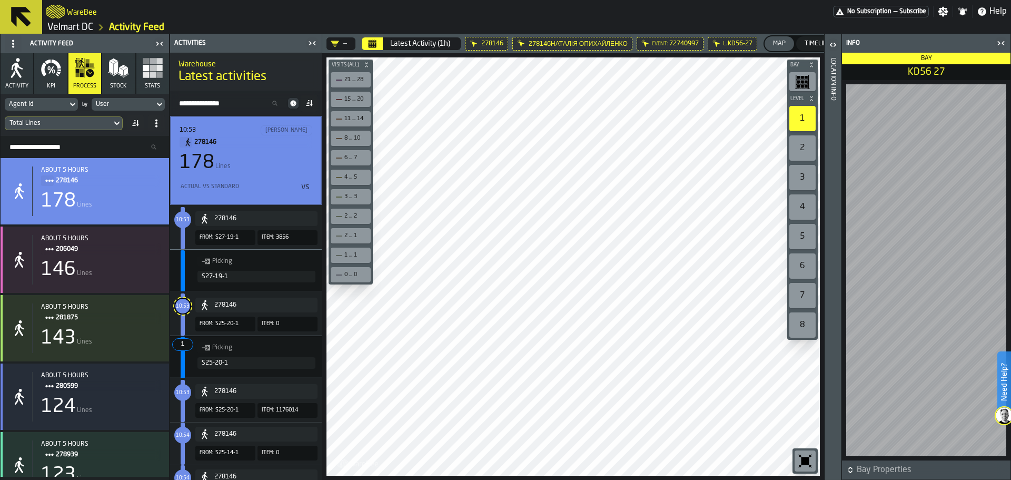
click at [103, 124] on div "Total Lines" at bounding box center [58, 123] width 98 height 7
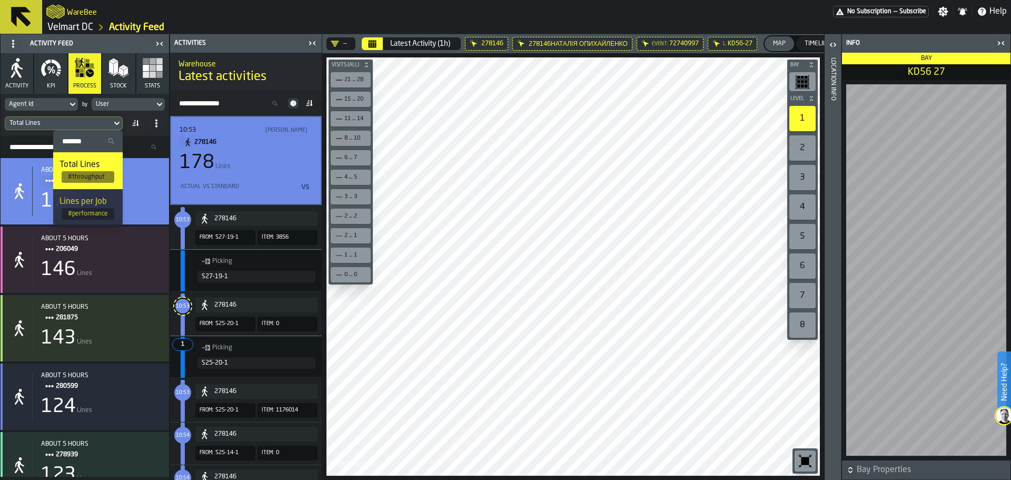
click at [103, 124] on div "Total Lines" at bounding box center [58, 123] width 98 height 7
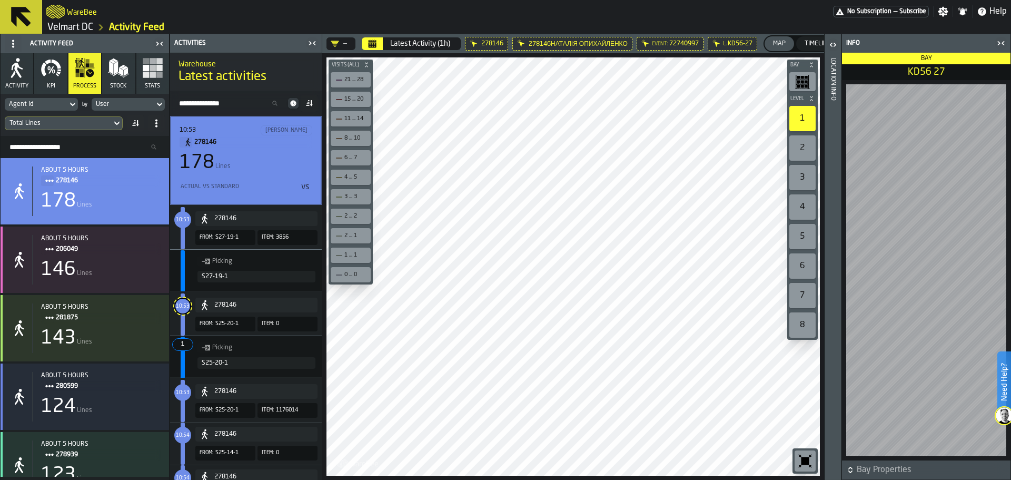
click at [103, 124] on div "Total Lines" at bounding box center [58, 123] width 98 height 7
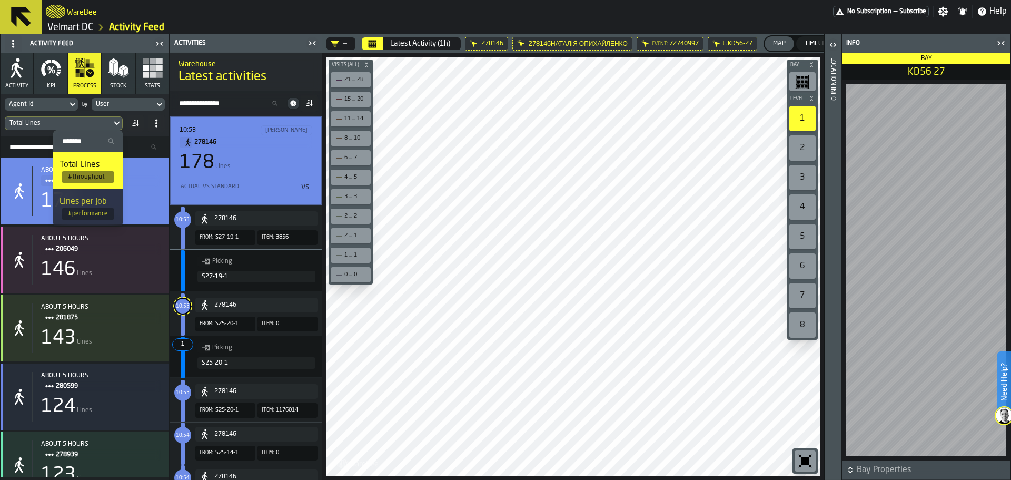
click at [103, 124] on div "Total Lines" at bounding box center [58, 123] width 98 height 7
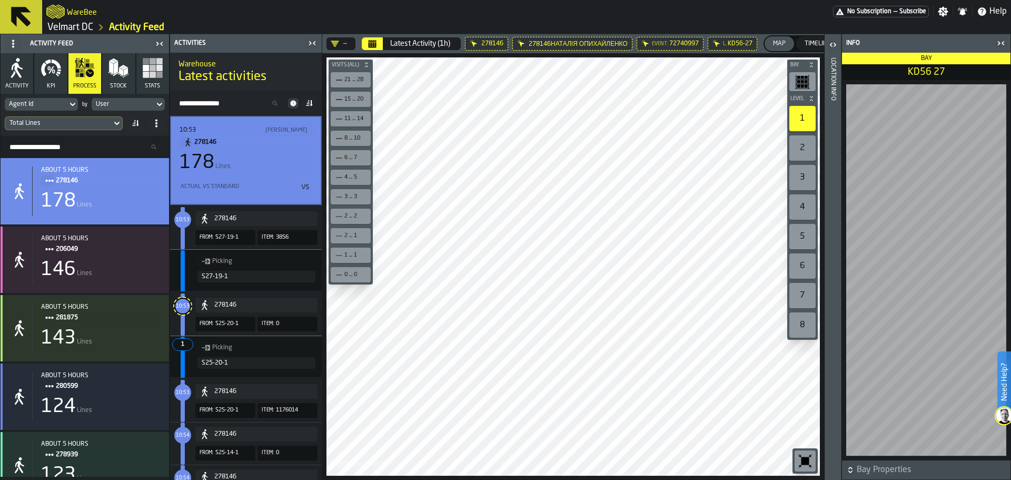
click at [103, 126] on div "Total Lines" at bounding box center [58, 123] width 98 height 7
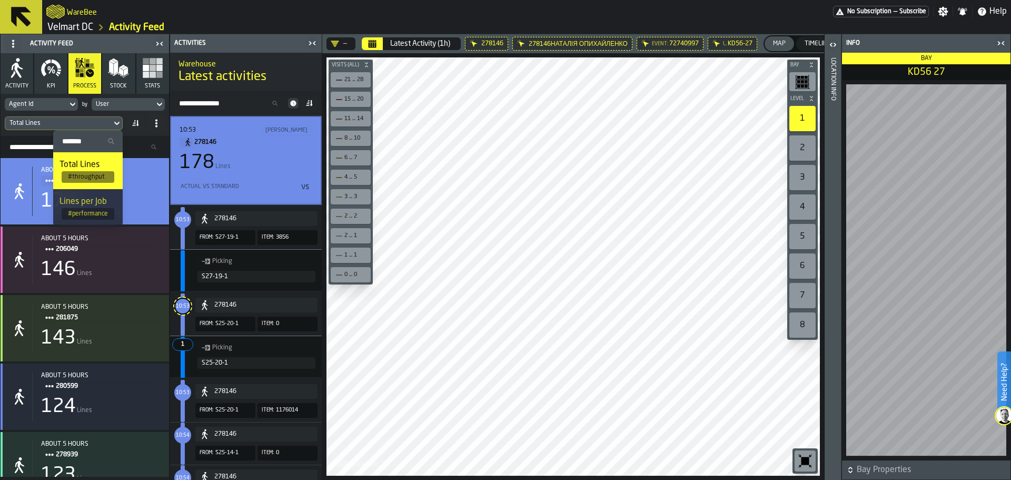
click at [81, 209] on span "# performance" at bounding box center [88, 214] width 53 height 12
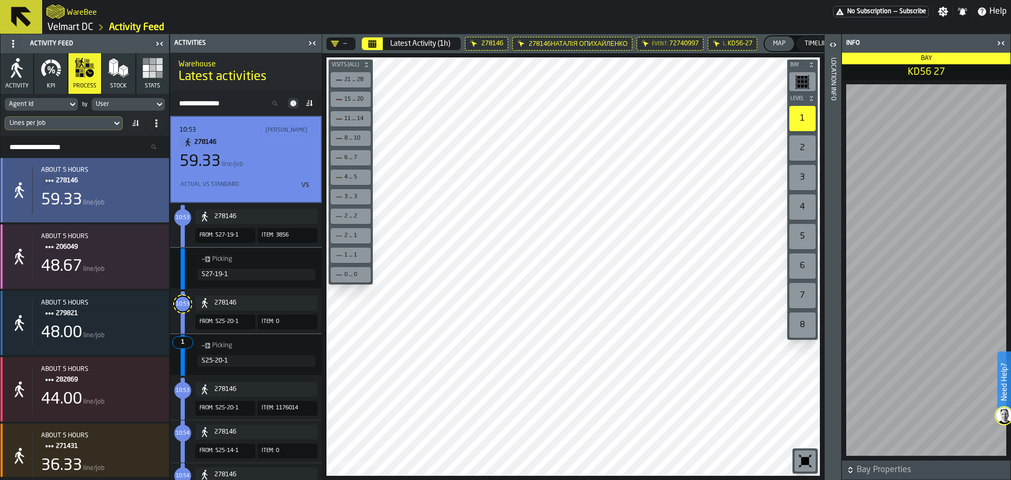
click at [107, 197] on div "59.33 line/job" at bounding box center [101, 200] width 120 height 19
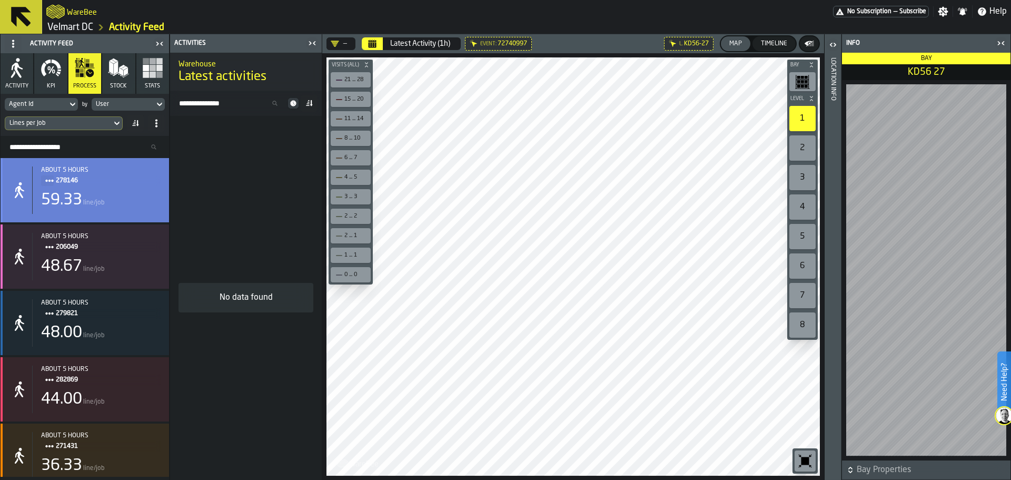
click at [110, 197] on div "59.33 line/job" at bounding box center [101, 200] width 120 height 19
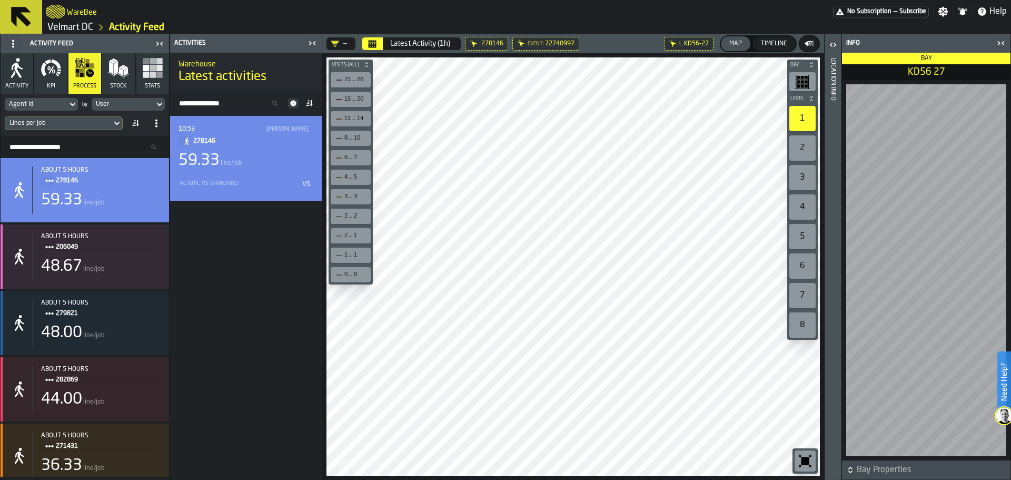
click at [256, 172] on div "10:53 Наталія Опихайленко 278146 59.33 line/job Actual vs Standard vs" at bounding box center [245, 158] width 135 height 68
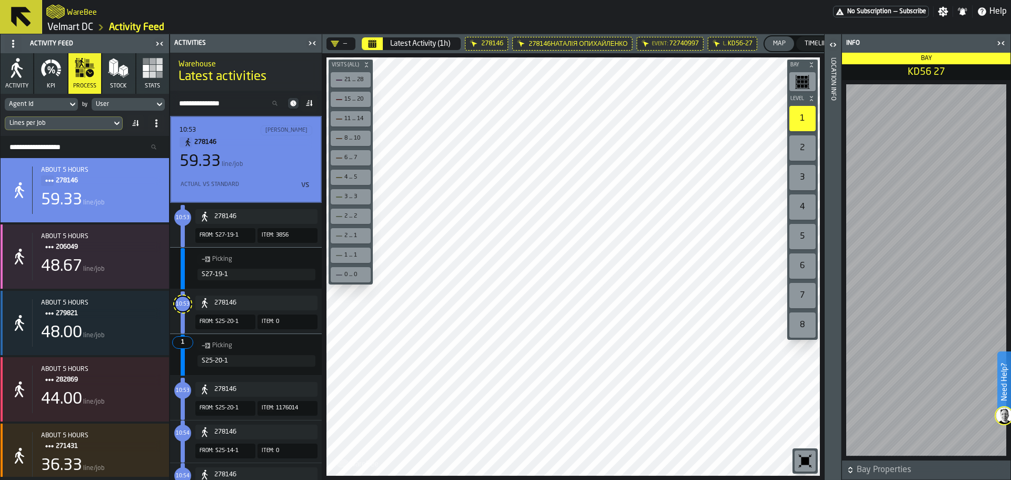
click at [292, 102] on icon at bounding box center [293, 103] width 6 height 6
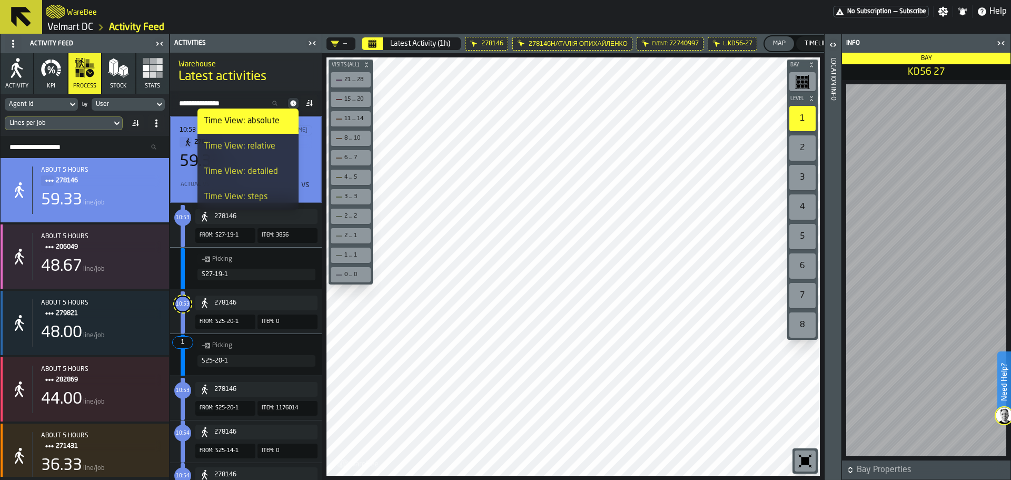
click at [292, 102] on icon at bounding box center [293, 103] width 6 height 6
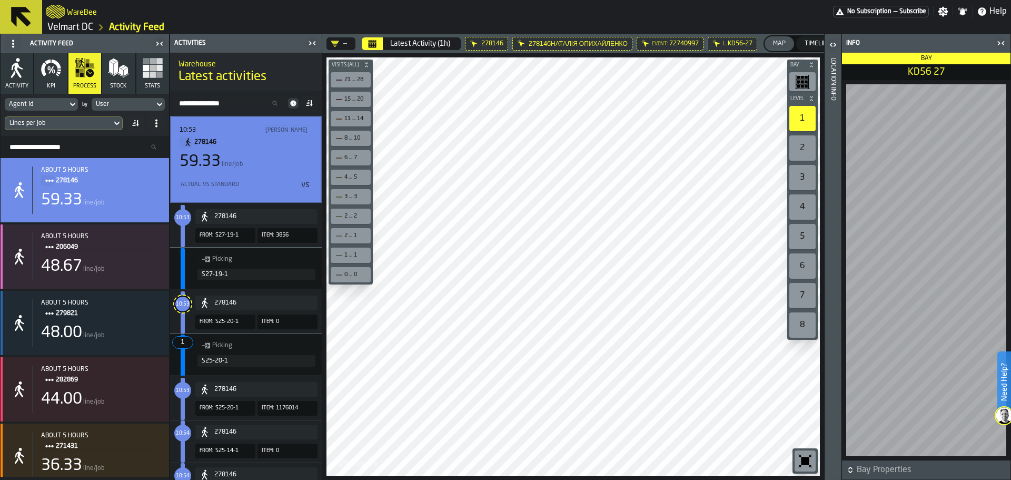
click at [292, 104] on icon at bounding box center [293, 103] width 6 height 6
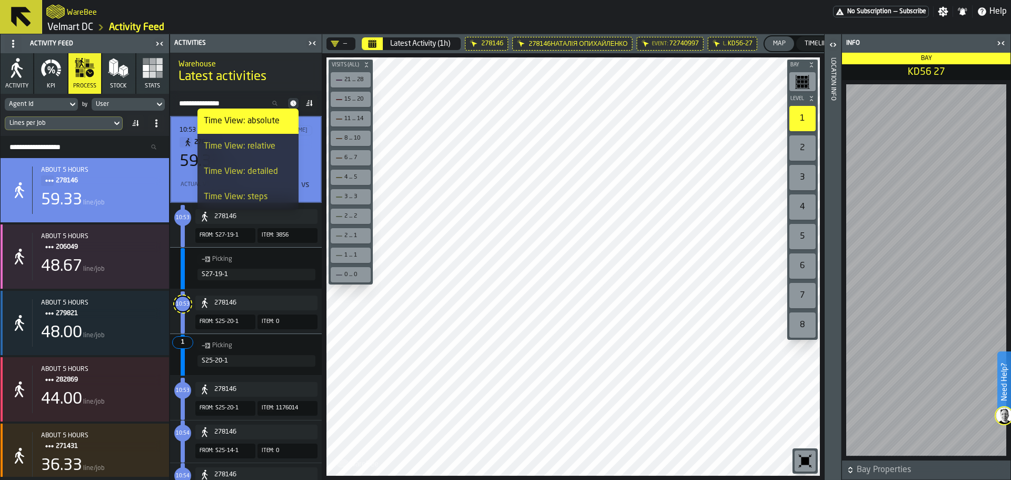
click at [260, 205] on li "Time View: steps" at bounding box center [247, 196] width 101 height 25
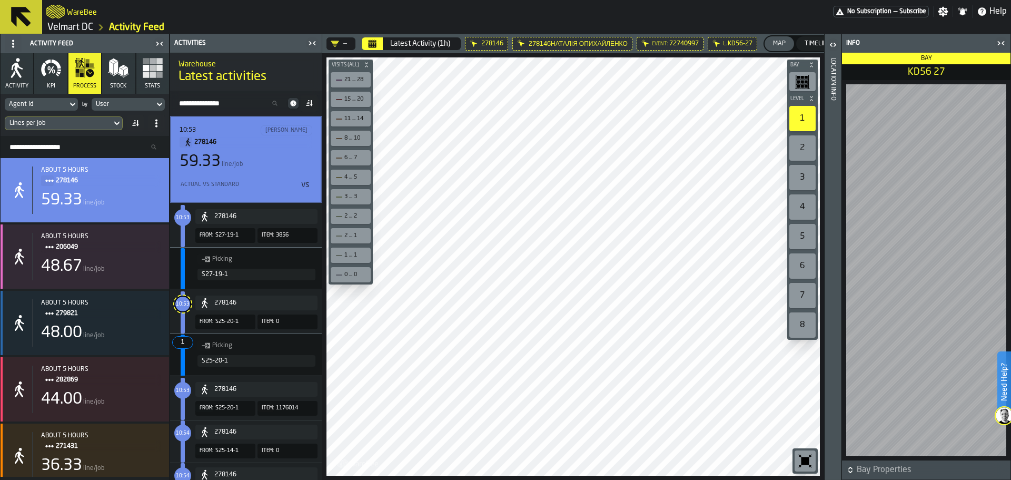
click at [292, 101] on icon at bounding box center [293, 103] width 6 height 6
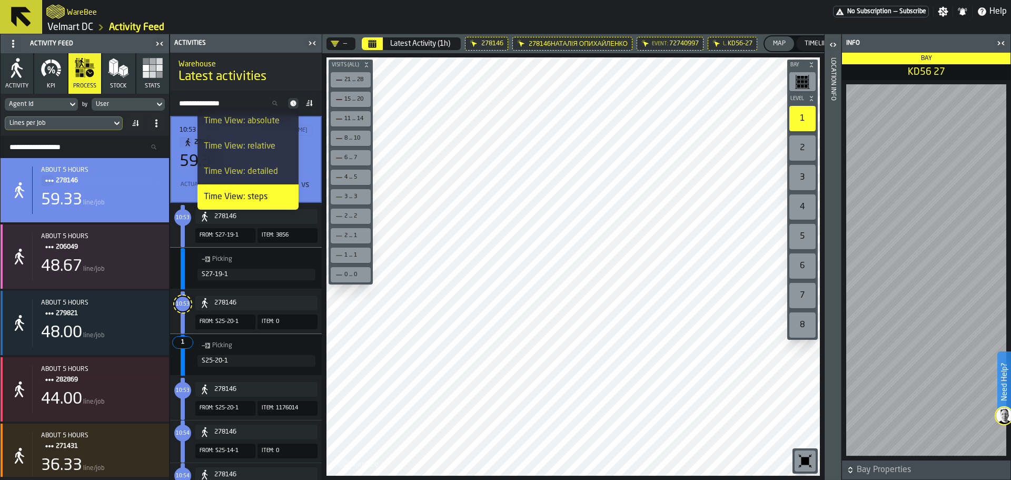
click at [261, 168] on div "Time View: detailed" at bounding box center [248, 171] width 88 height 13
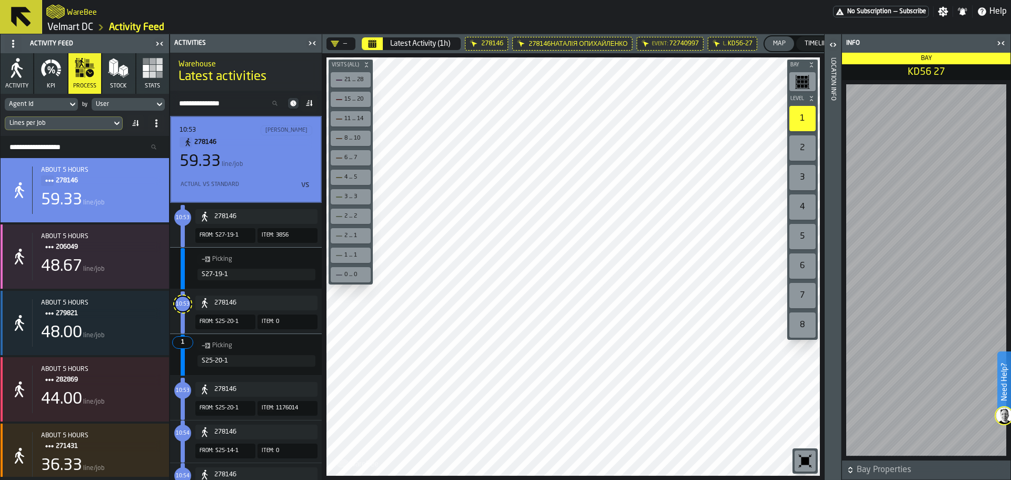
click at [292, 102] on icon at bounding box center [293, 103] width 11 height 11
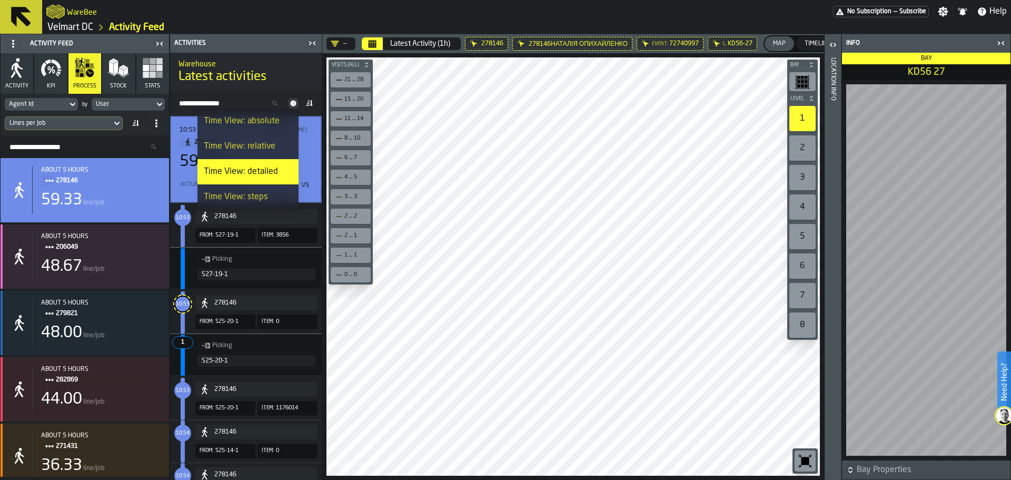
click at [266, 152] on div "Time View: relative" at bounding box center [248, 146] width 88 height 13
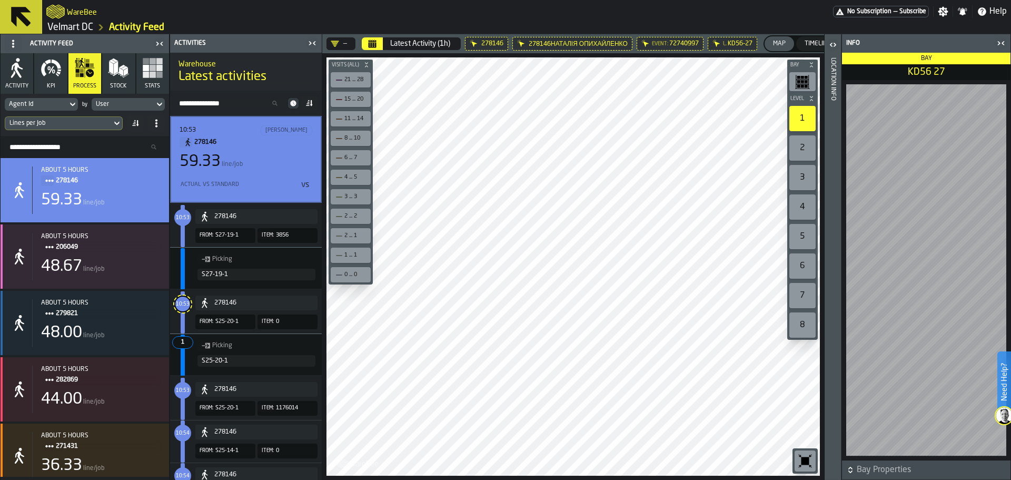
click at [290, 105] on icon at bounding box center [293, 103] width 11 height 11
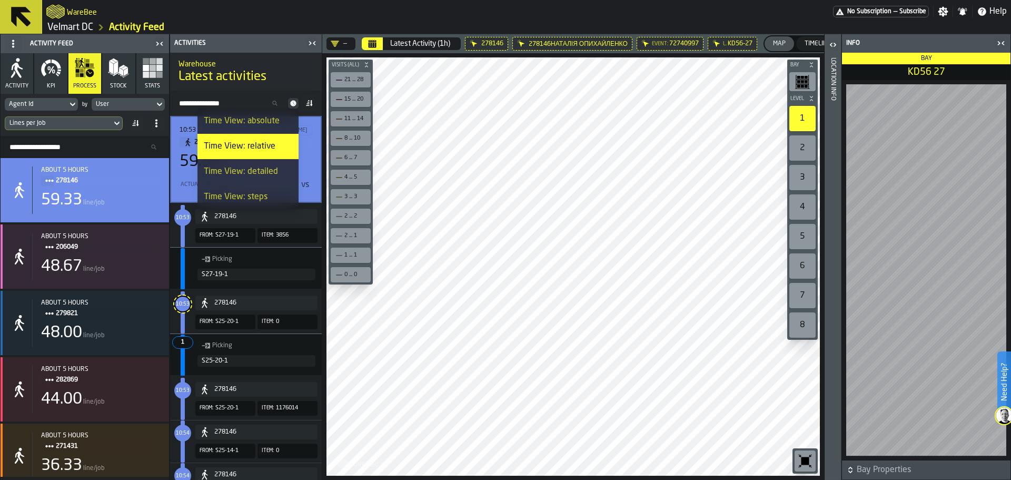
click at [264, 122] on div "Time View: absolute" at bounding box center [248, 121] width 88 height 13
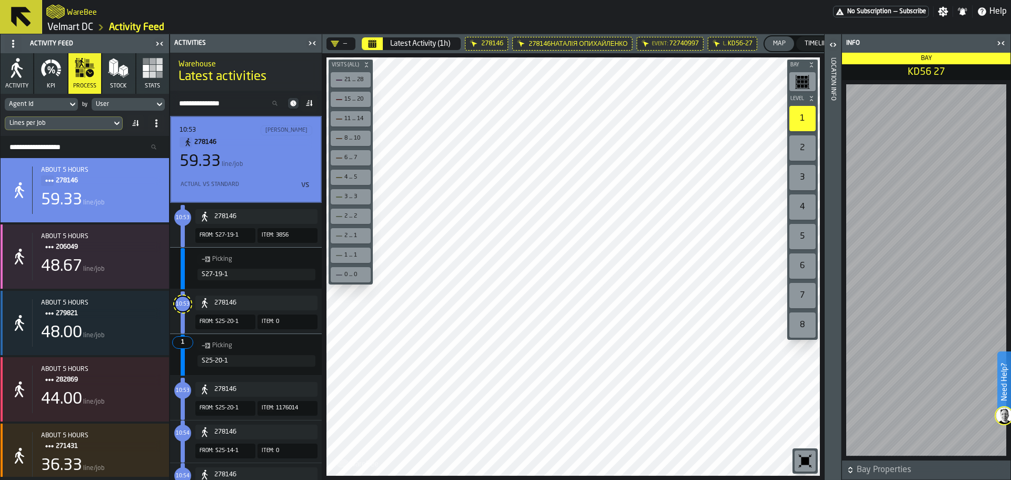
click at [309, 104] on icon at bounding box center [309, 103] width 8 height 8
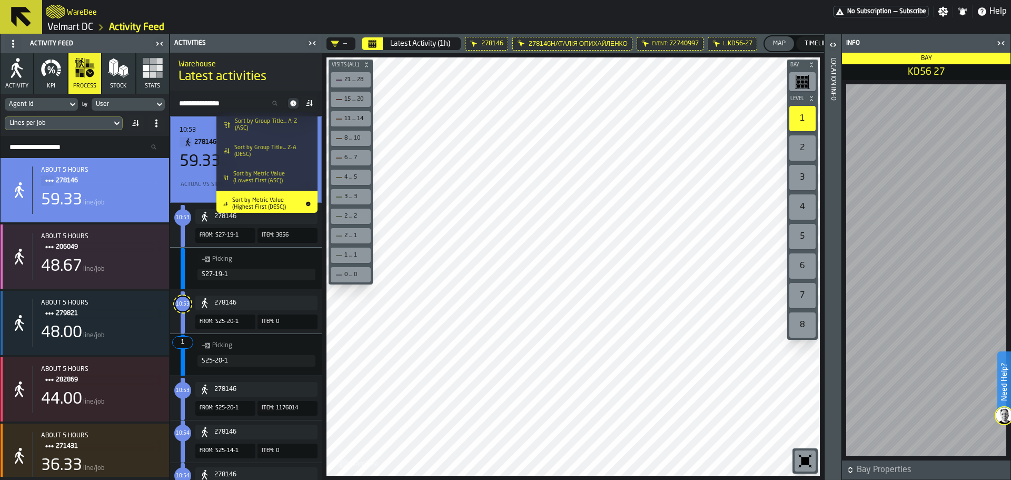
click at [309, 104] on icon at bounding box center [309, 103] width 8 height 8
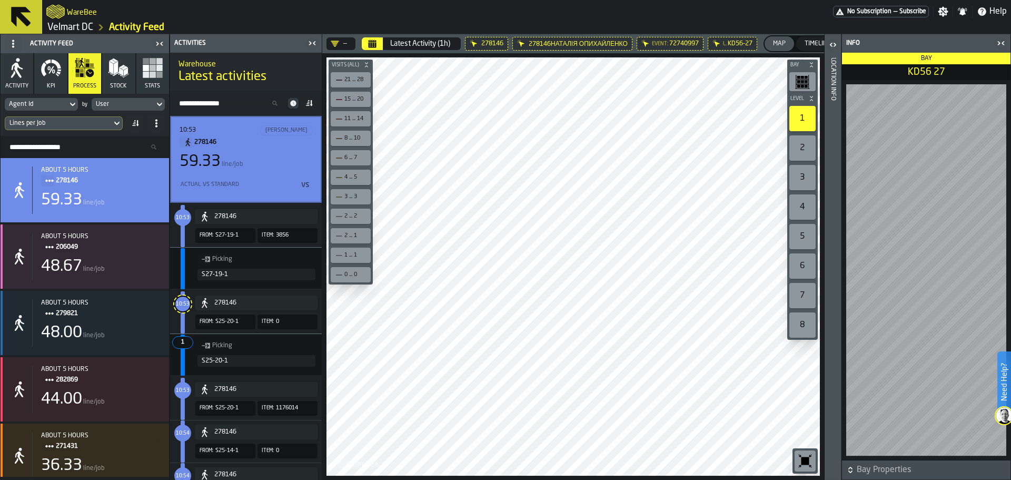
click at [349, 67] on span "Visits (All)" at bounding box center [346, 65] width 32 height 6
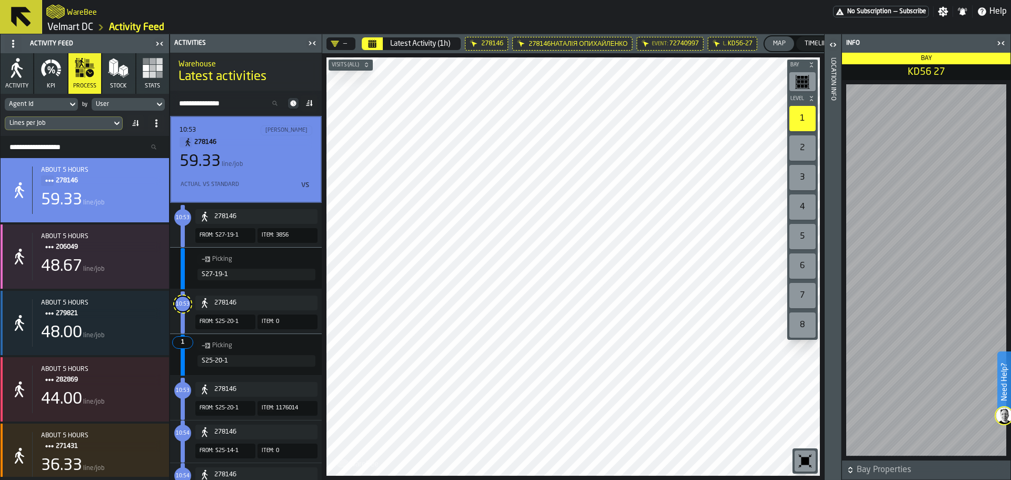
click at [349, 66] on span "Visits (All)" at bounding box center [346, 65] width 32 height 6
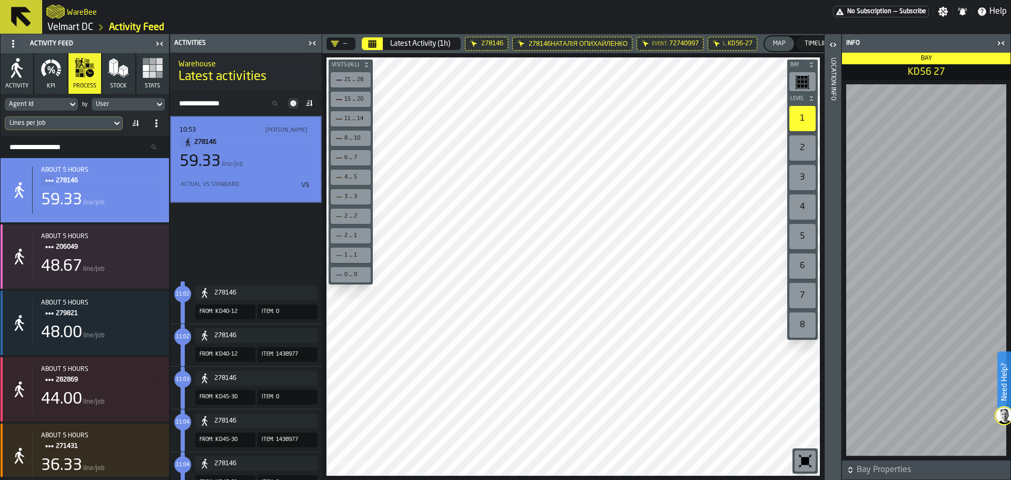
scroll to position [948, 0]
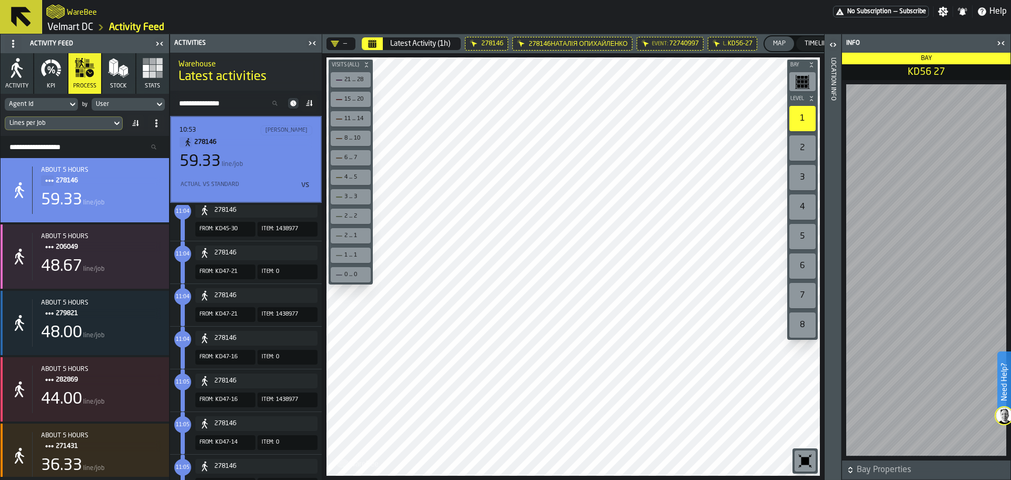
click at [705, 144] on div "— Latest Activity (1h) 278146 278146Наталія Опихайленко Event: 72740997 L. KD56…" at bounding box center [573, 256] width 502 height 445
click at [810, 459] on icon "button-toolbar-undefined" at bounding box center [805, 460] width 17 height 17
click at [999, 42] on icon "button-toggle-Close me" at bounding box center [998, 43] width 3 height 4
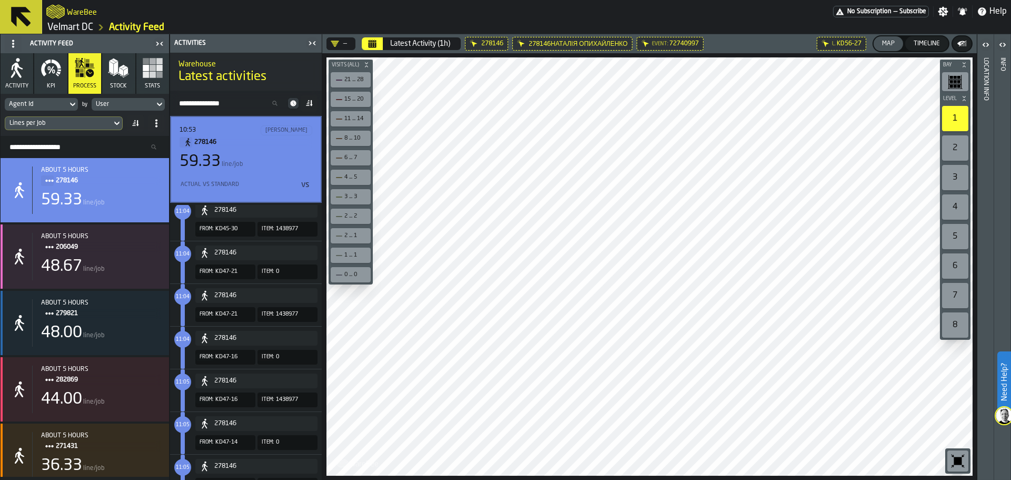
click at [926, 47] on div "Timeline" at bounding box center [926, 43] width 35 height 7
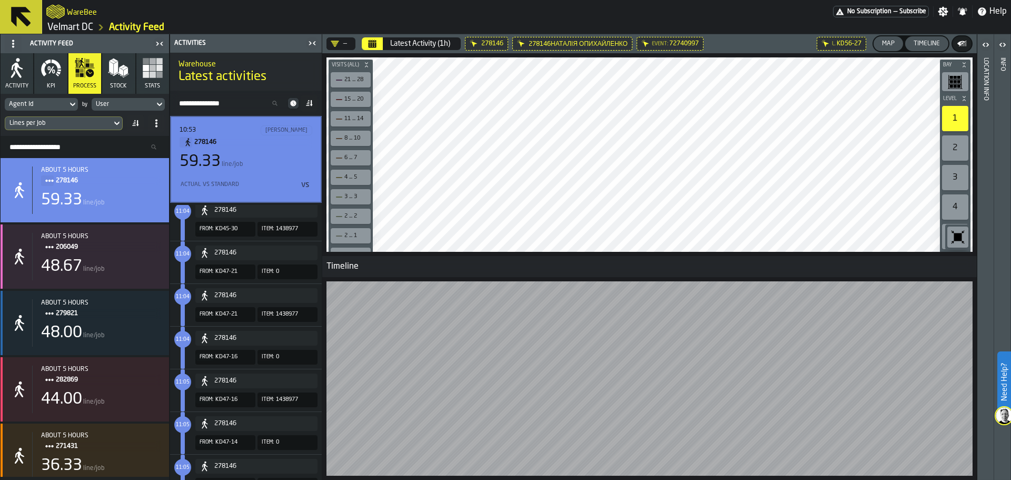
click at [567, 479] on html "Need Help? WareBee No Subscription — Subscribe Settings Notifications Help Velm…" at bounding box center [505, 240] width 1011 height 480
click at [551, 479] on html "Need Help? WareBee No Subscription — Subscribe Settings Notifications Help Velm…" at bounding box center [505, 240] width 1011 height 480
click at [552, 479] on html "Need Help? WareBee No Subscription — Subscribe Settings Notifications Help Velm…" at bounding box center [505, 240] width 1011 height 480
click at [566, 479] on html "Need Help? WareBee No Subscription — Subscribe Settings Notifications Help Velm…" at bounding box center [505, 240] width 1011 height 480
click at [591, 208] on div "— Latest Activity (1h) 278146 278146Наталія Опихайленко Event: 72740997 L. KD56…" at bounding box center [649, 256] width 654 height 445
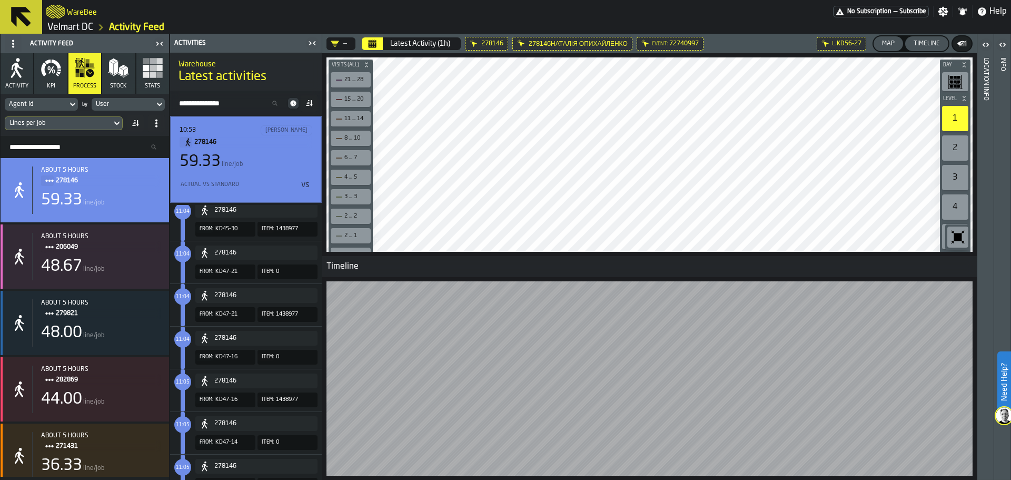
click at [850, 35] on div "— Latest Activity (1h) 278146 278146Наталія Опихайленко Event: 72740997 L. KD56…" at bounding box center [649, 256] width 654 height 445
click at [929, 44] on div "Timeline" at bounding box center [926, 43] width 35 height 7
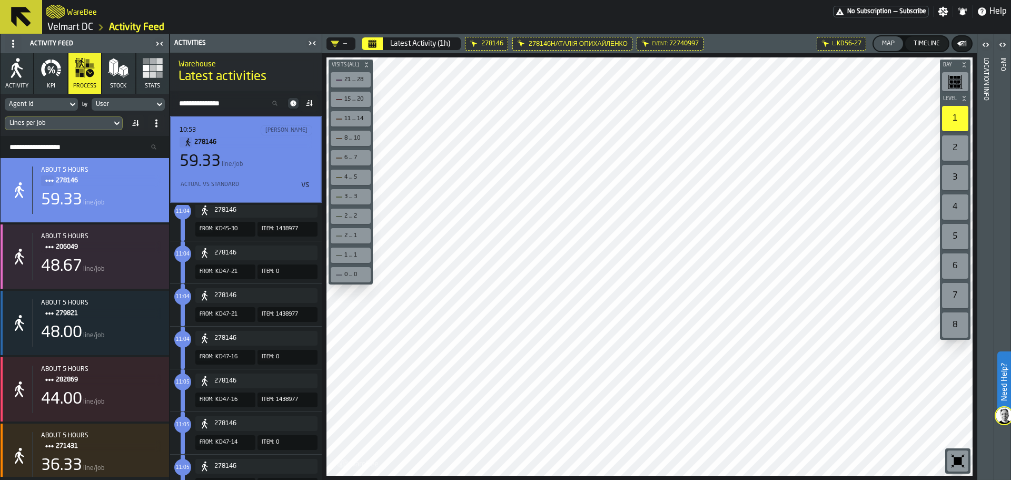
click at [962, 41] on icon "button-" at bounding box center [962, 43] width 11 height 11
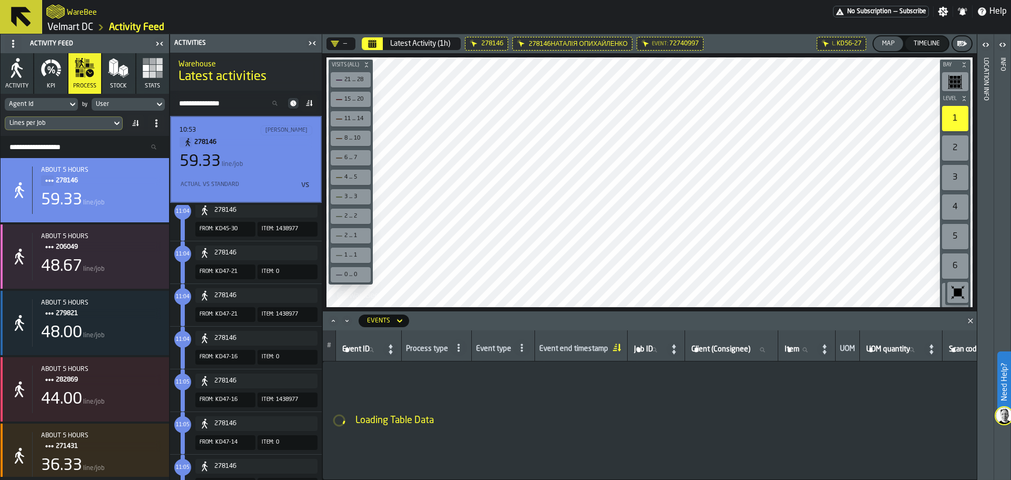
click at [962, 42] on icon "button-" at bounding box center [962, 43] width 11 height 11
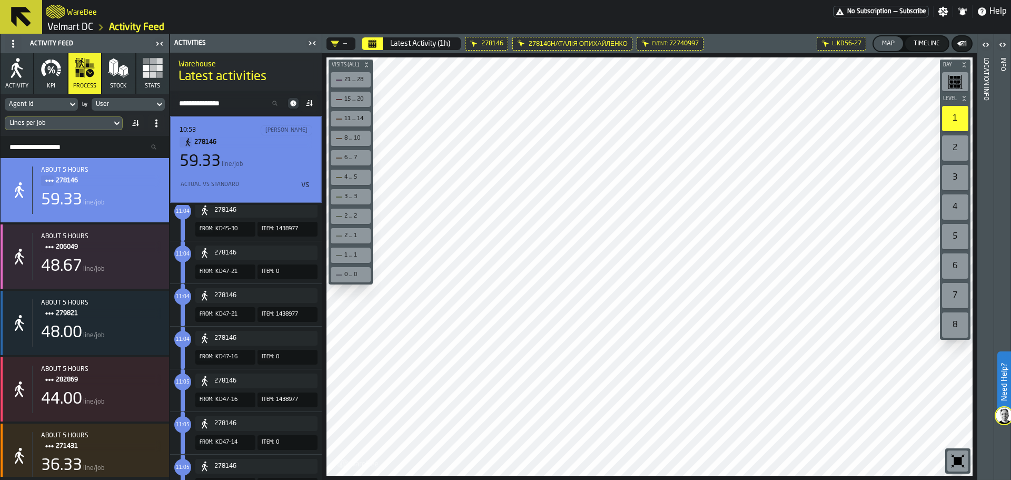
click at [534, 479] on html "Need Help? WareBee No Subscription — Subscribe Settings Notifications Help Velm…" at bounding box center [505, 240] width 1011 height 480
click at [282, 155] on div "59.33 line/job" at bounding box center [246, 161] width 133 height 19
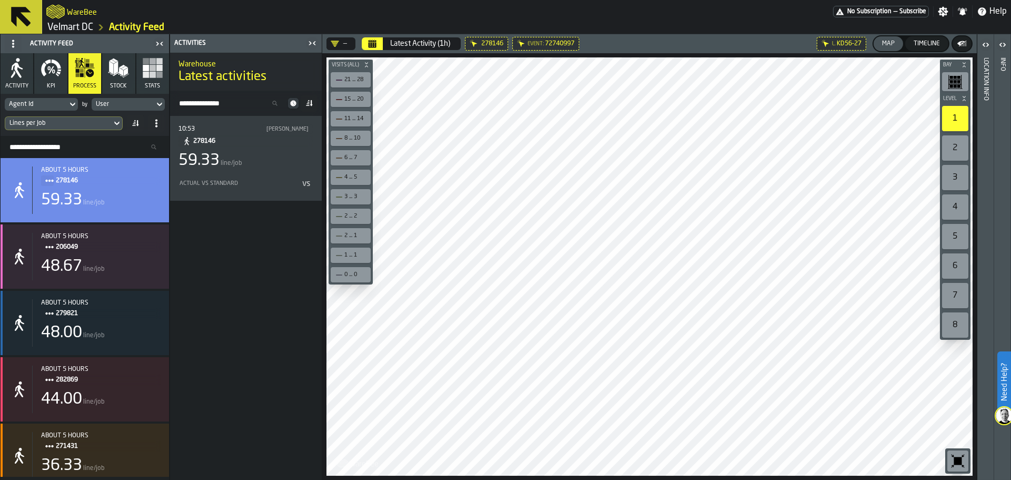
click at [324, 222] on div "Bay Level 1 2 3 4 5 6 7 8 M A K I N G W A R E H O U S E S M O R E EF F I C I E …" at bounding box center [649, 266] width 654 height 426
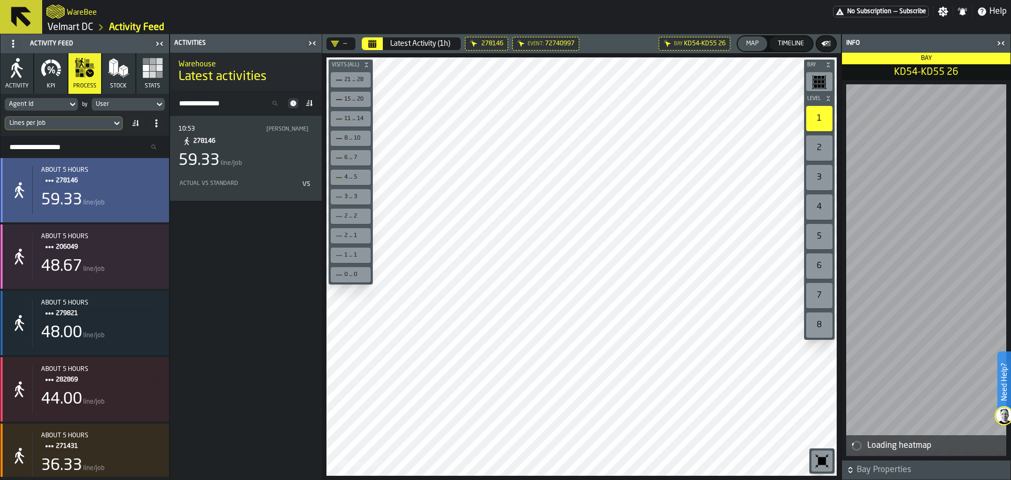
click at [109, 183] on span "278146" at bounding box center [104, 181] width 96 height 12
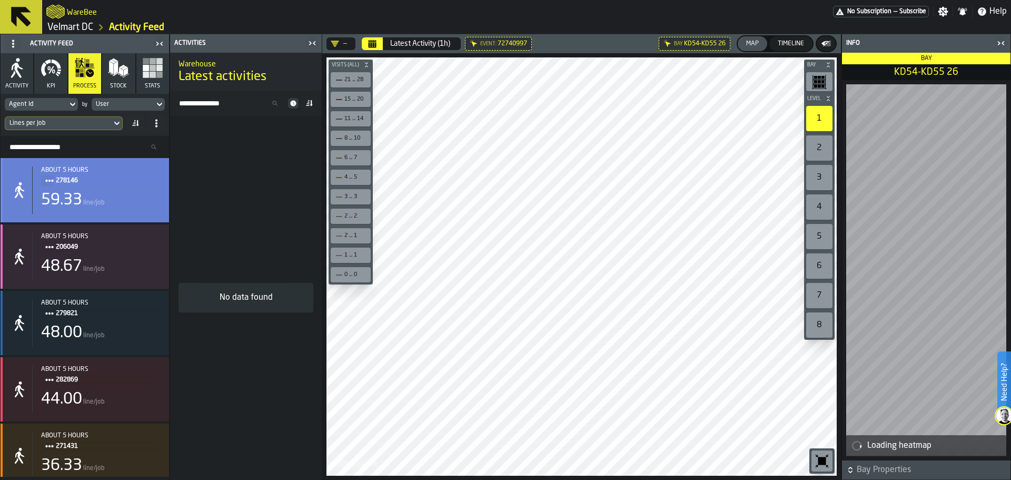
click at [117, 191] on div "about 5 hours 278146 59.33 line/job" at bounding box center [96, 189] width 128 height 47
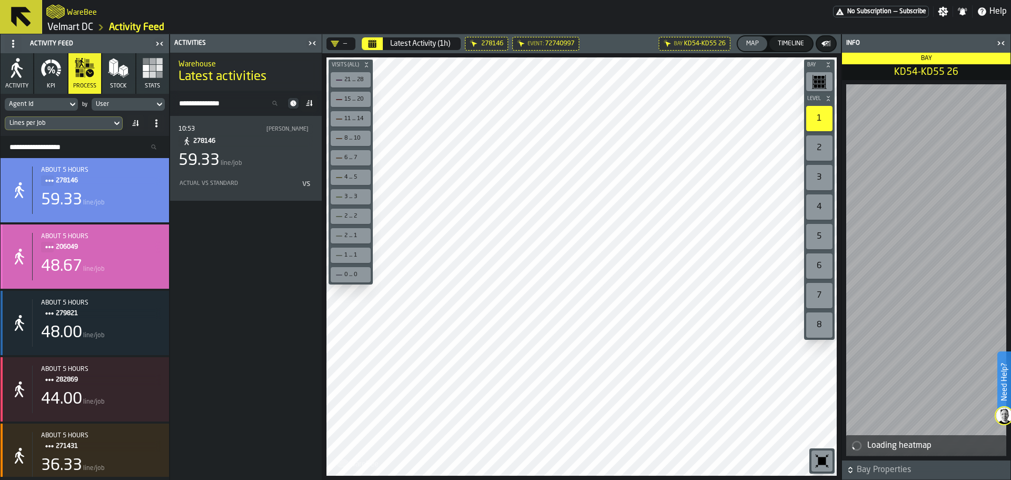
click at [107, 262] on div "48.67 line/job" at bounding box center [101, 266] width 120 height 19
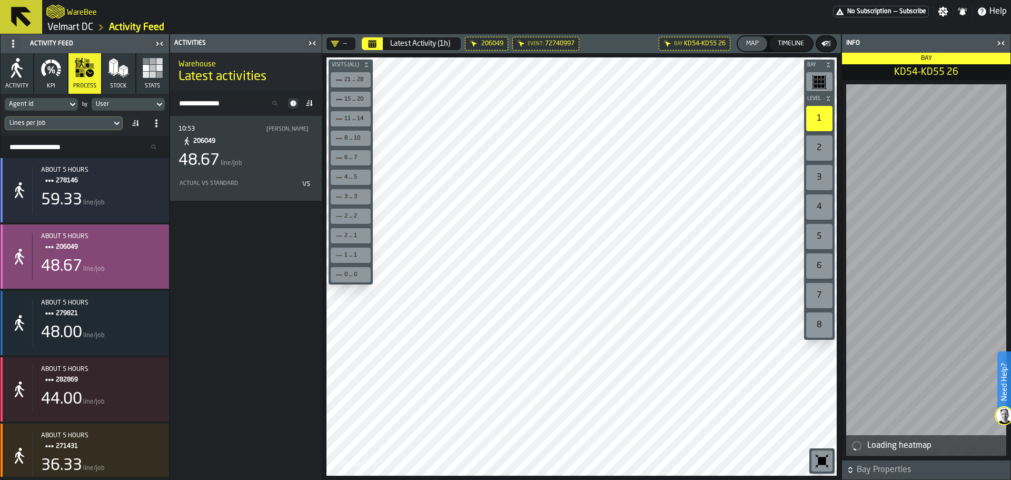
click at [107, 262] on div "48.67 line/job" at bounding box center [101, 266] width 120 height 19
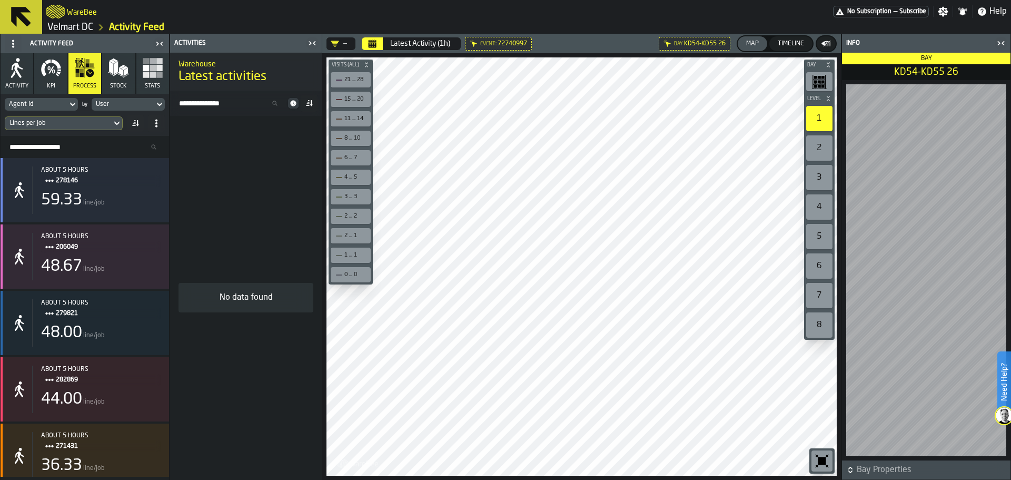
click at [0, 0] on icon at bounding box center [0, 0] width 0 height 0
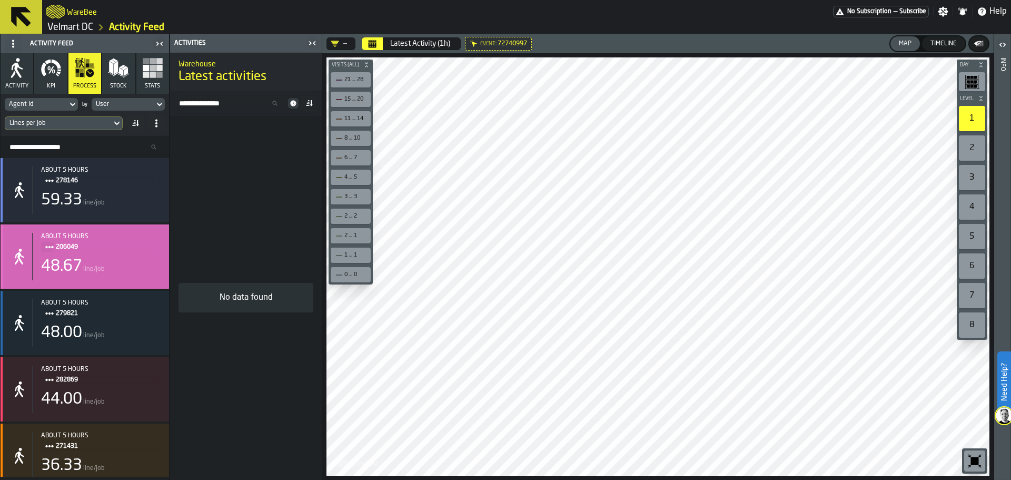
click at [105, 251] on span "206049" at bounding box center [104, 247] width 96 height 12
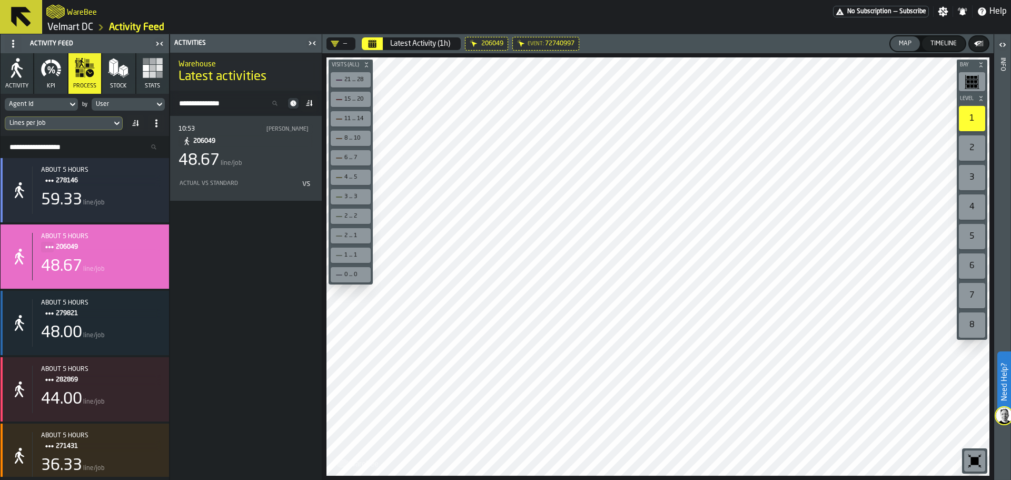
click at [71, 102] on icon at bounding box center [72, 104] width 11 height 13
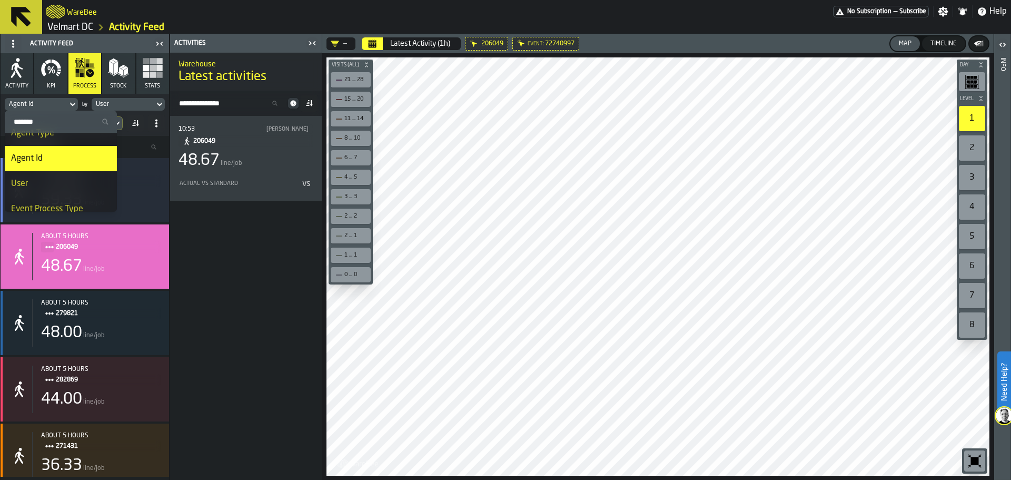
scroll to position [105, 0]
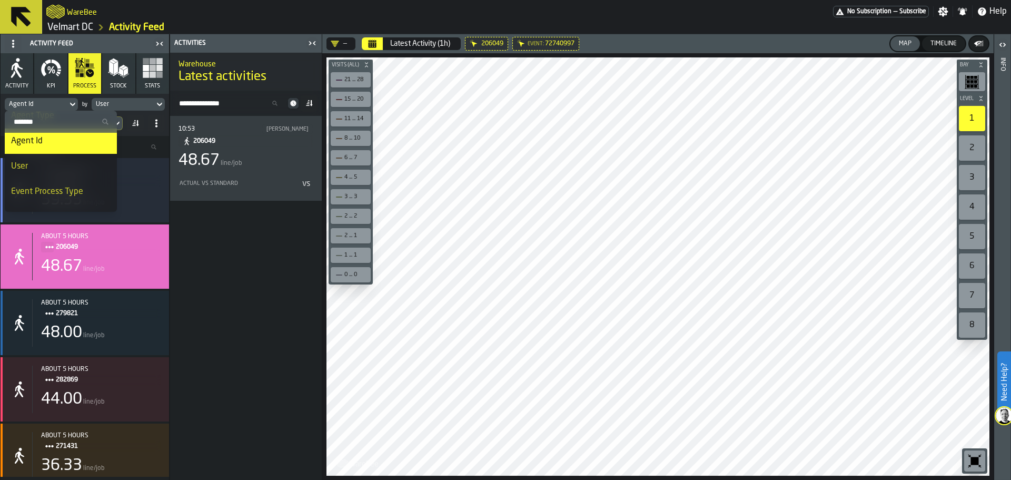
click at [77, 165] on div "User" at bounding box center [61, 166] width 100 height 13
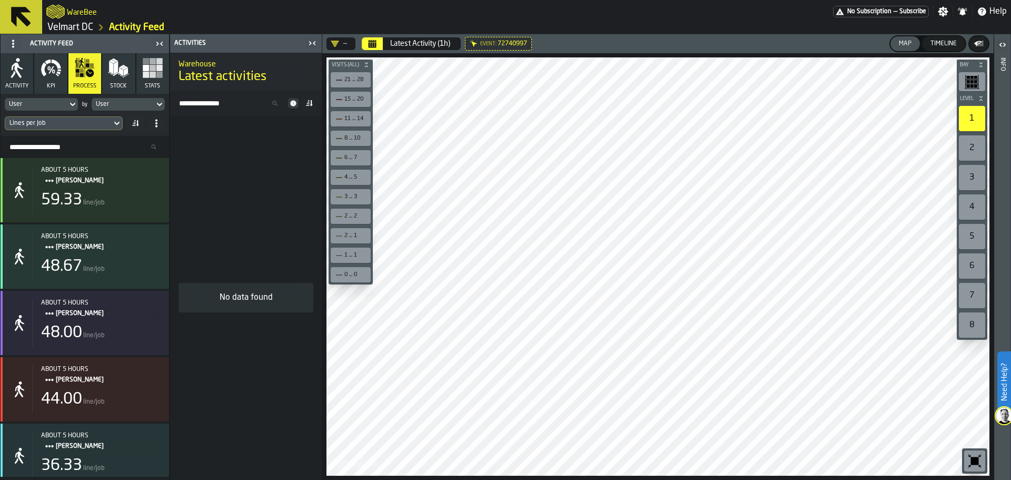
click at [140, 106] on div "User" at bounding box center [123, 104] width 54 height 7
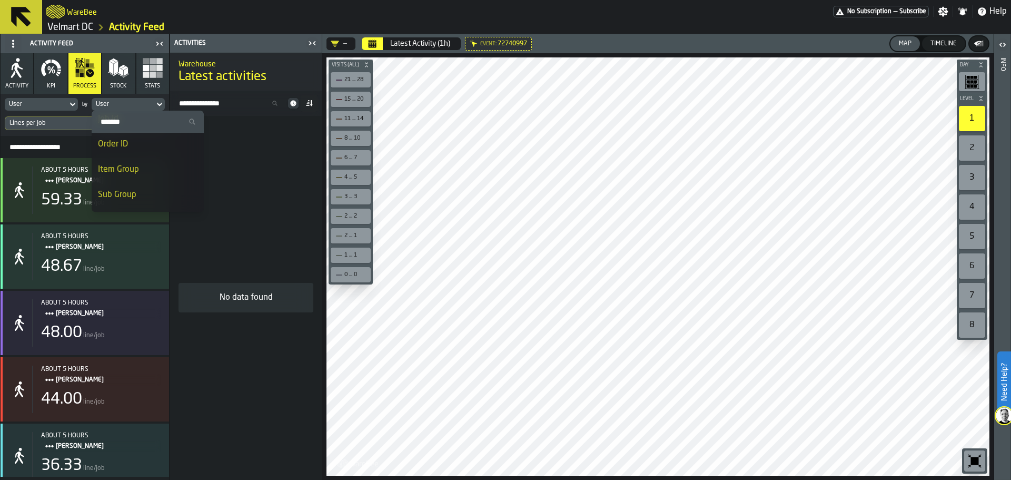
scroll to position [277, 0]
click at [149, 173] on div "Job Id" at bounding box center [148, 171] width 100 height 13
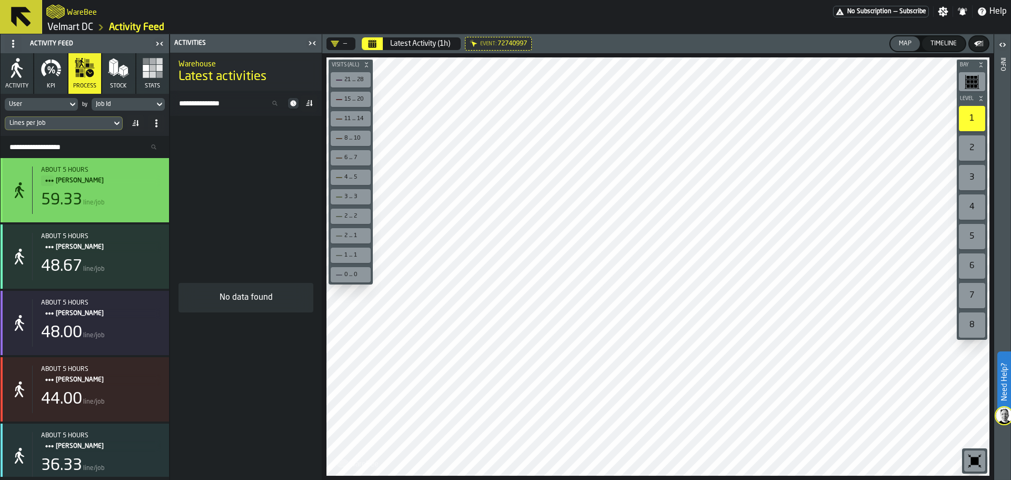
click at [80, 193] on div "59.33" at bounding box center [61, 200] width 41 height 19
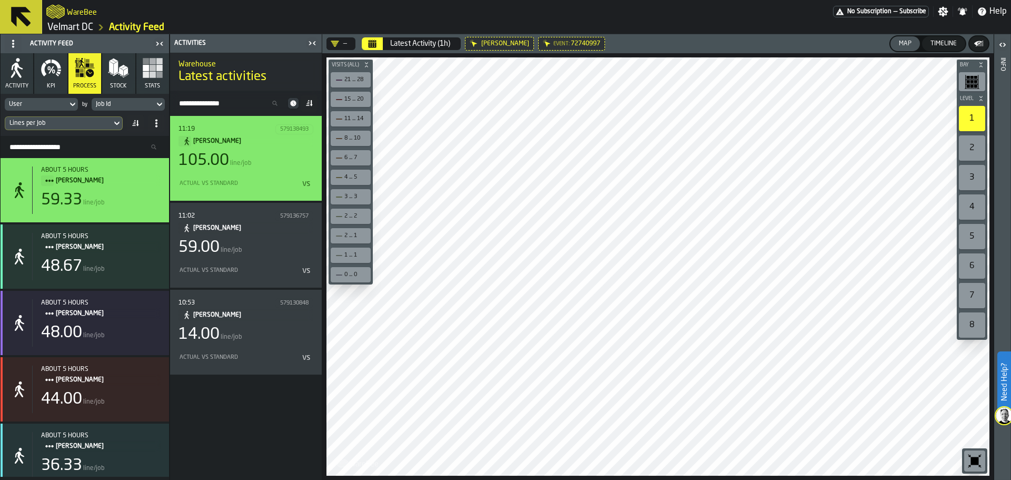
click at [262, 170] on div "105.00 line/job" at bounding box center [245, 160] width 135 height 19
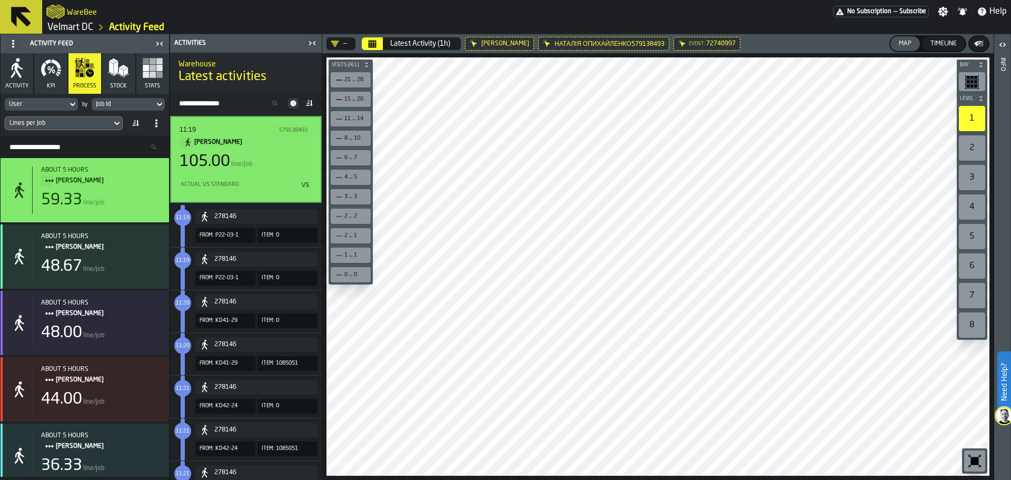
click at [296, 400] on main "Activity Feed Activity KPI process Stock Stats User by Job Id Lines per Job Sea…" at bounding box center [505, 256] width 1011 height 445
click at [330, 122] on div "Bay Level 1 2 3 4 5 6 7 8 M A K I N G W A R E H O U S E S M O R E EF F I C I E …" at bounding box center [657, 266] width 671 height 426
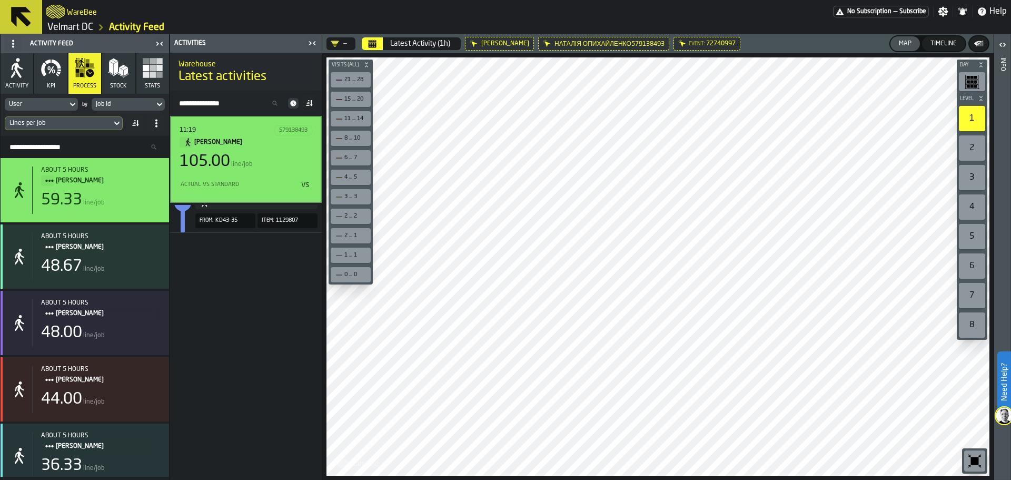
scroll to position [0, 0]
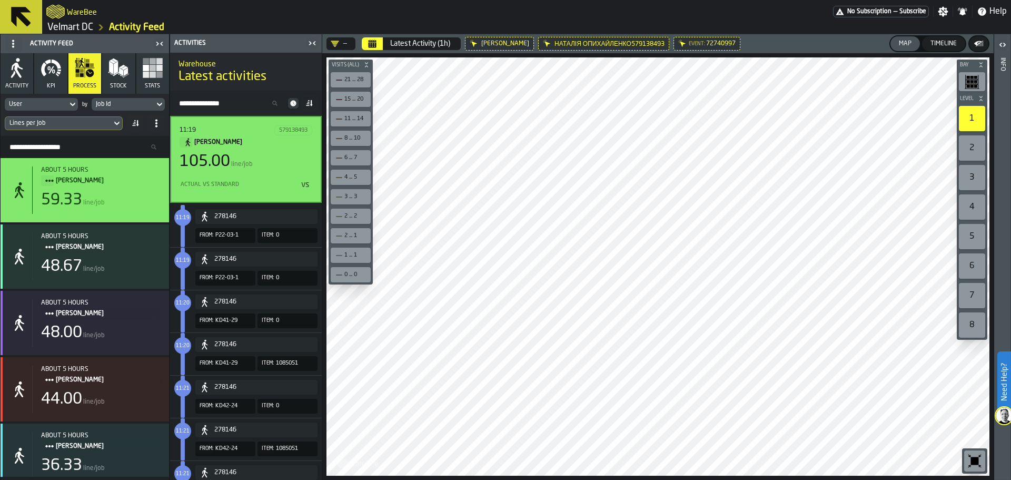
click at [267, 177] on div "Actual vs Standard vs" at bounding box center [246, 184] width 133 height 17
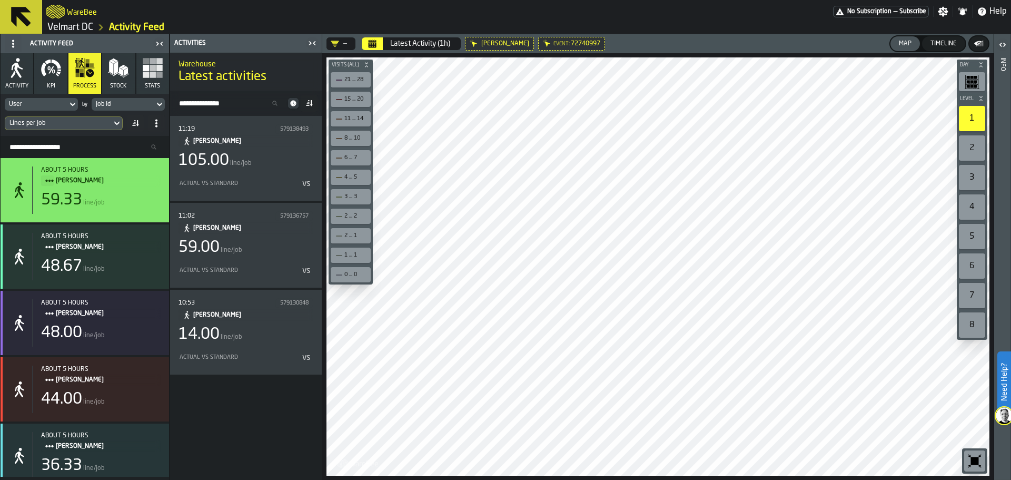
click at [293, 101] on icon at bounding box center [293, 103] width 6 height 6
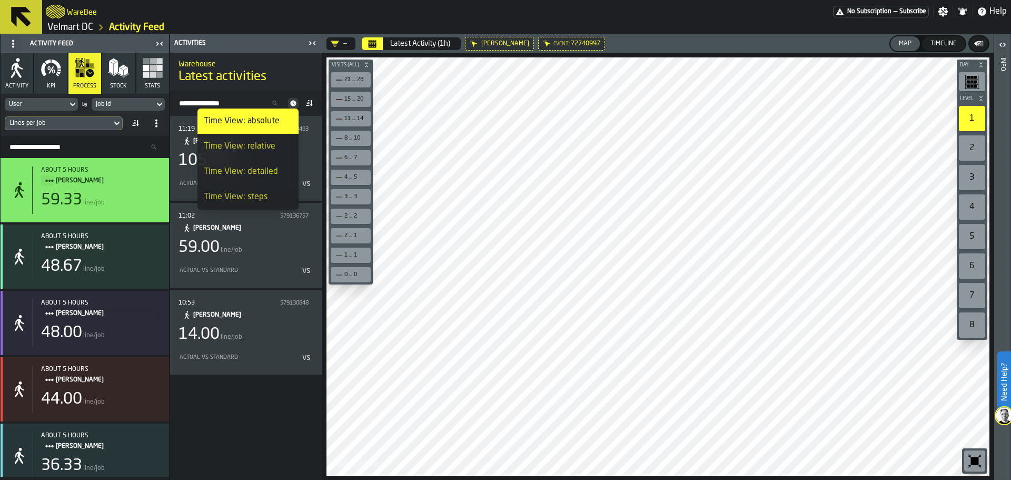
click at [239, 198] on div "Time View: steps" at bounding box center [248, 197] width 88 height 13
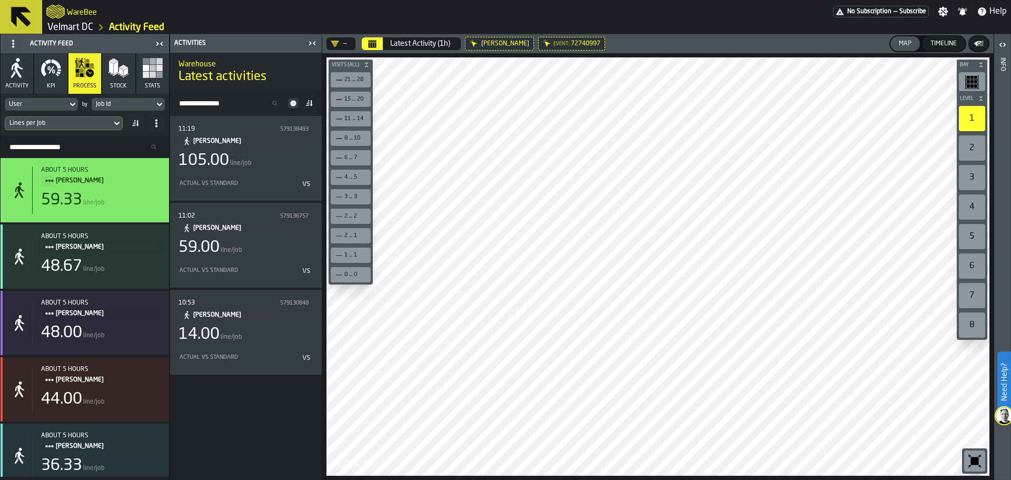
click at [313, 104] on span at bounding box center [309, 103] width 17 height 17
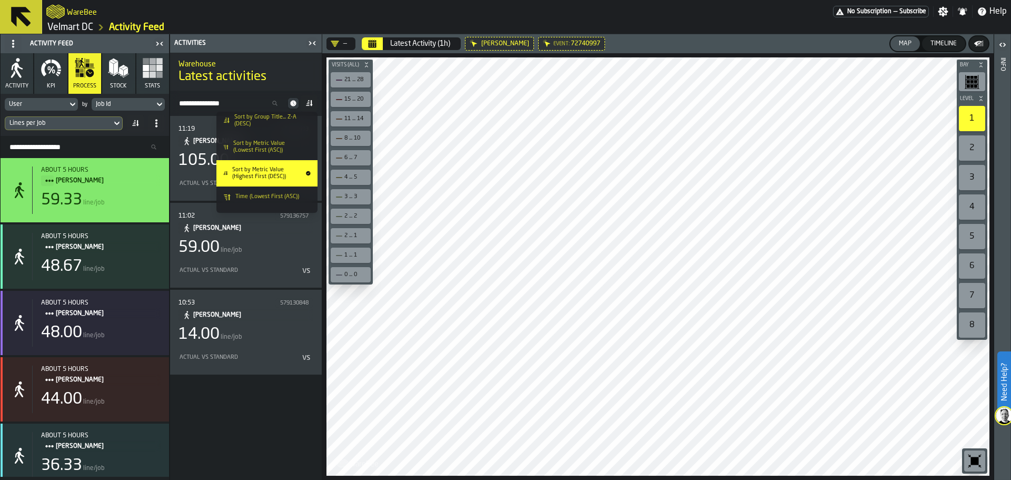
scroll to position [46, 0]
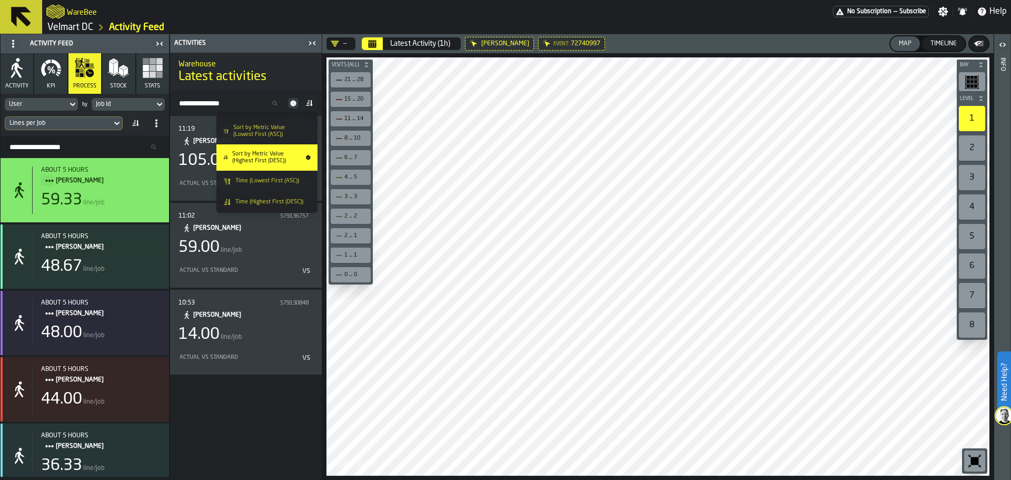
click at [243, 413] on div "11:19 579138493 Наталія Опихайленко 105.00 line/job Actual vs Standard vs 11:02…" at bounding box center [246, 298] width 152 height 364
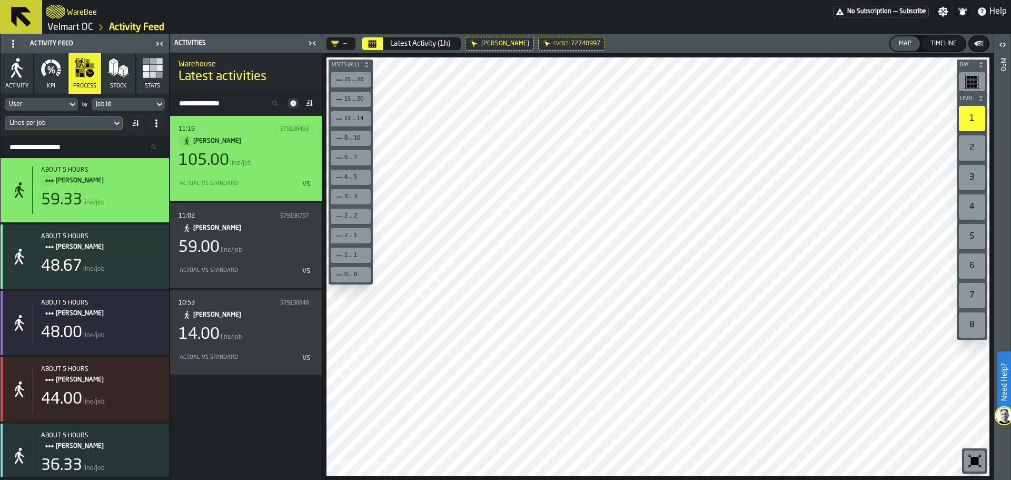
click at [254, 146] on span "Наталія Опихайленко" at bounding box center [249, 141] width 112 height 12
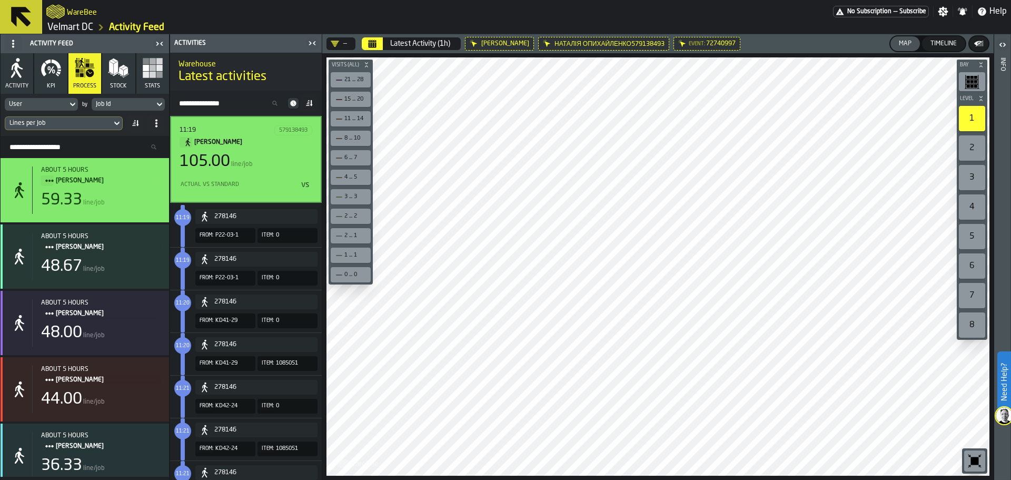
click at [253, 218] on div "278146" at bounding box center [263, 216] width 99 height 7
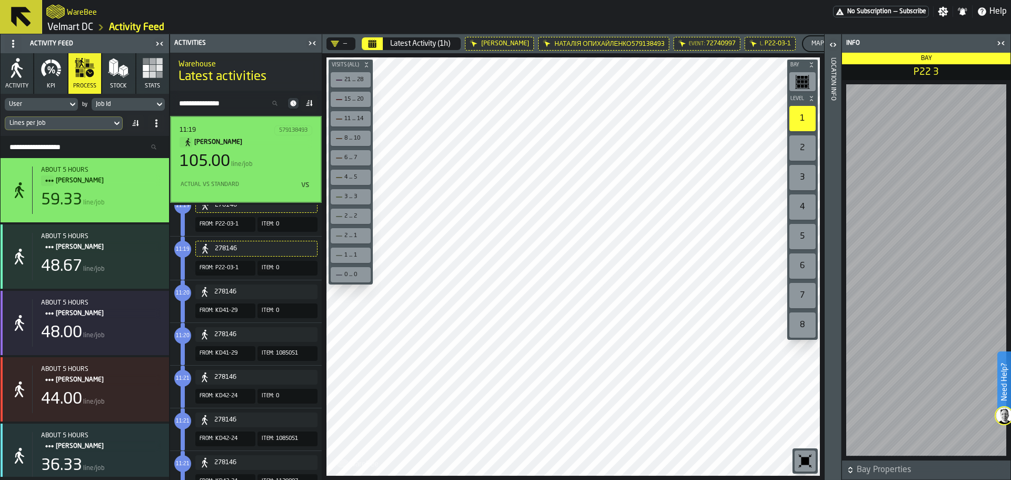
scroll to position [0, 0]
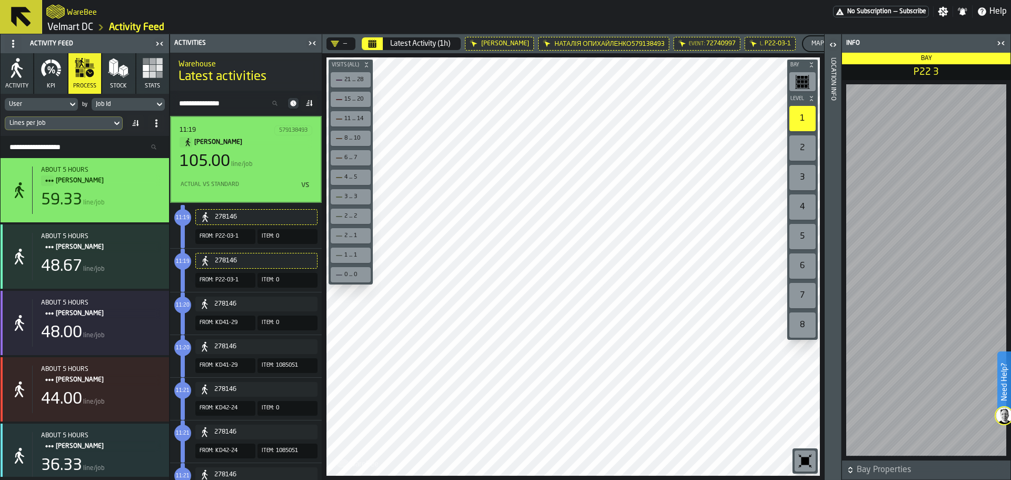
click at [228, 304] on div "278146" at bounding box center [263, 303] width 99 height 7
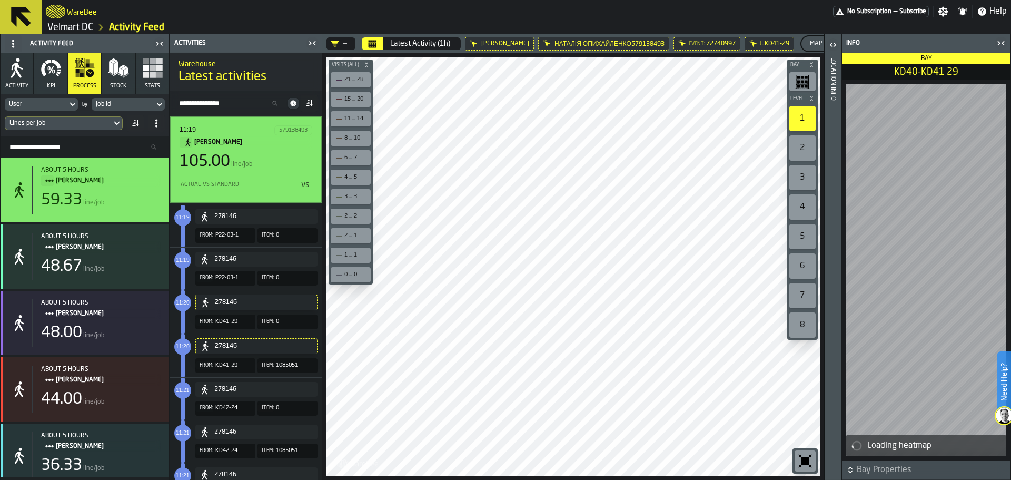
click at [235, 364] on span "KD41-29" at bounding box center [226, 365] width 22 height 7
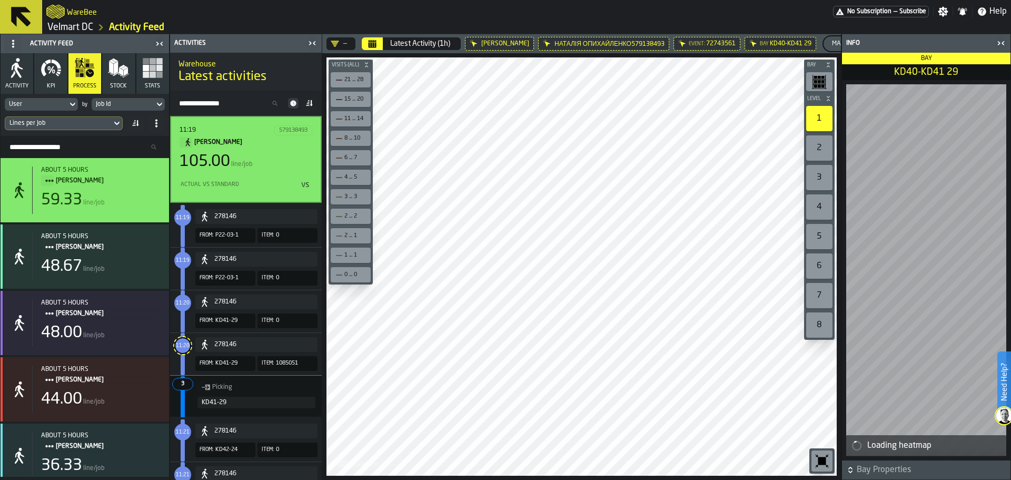
click at [237, 340] on div "278146" at bounding box center [257, 344] width 114 height 11
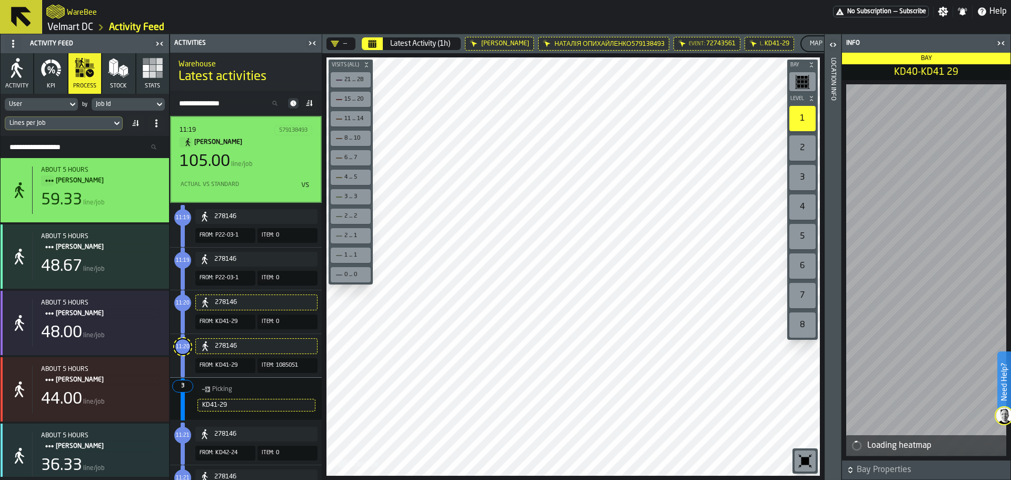
click at [230, 396] on div "Picking" at bounding box center [256, 389] width 118 height 15
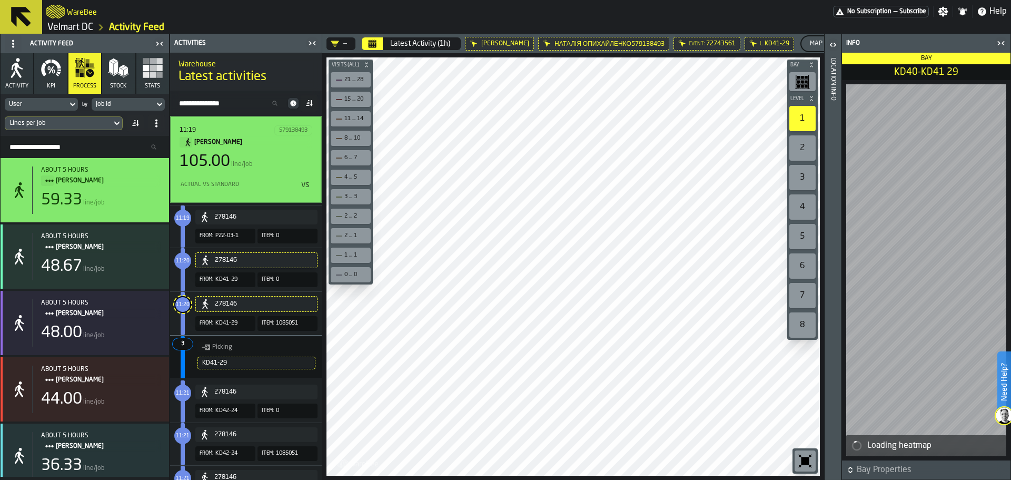
scroll to position [53, 0]
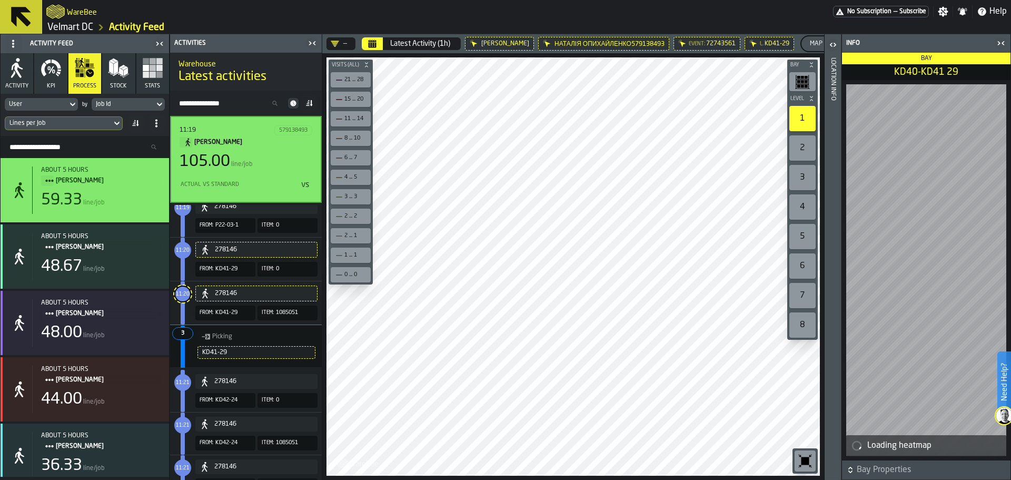
click at [233, 385] on div "278146" at bounding box center [263, 380] width 99 height 7
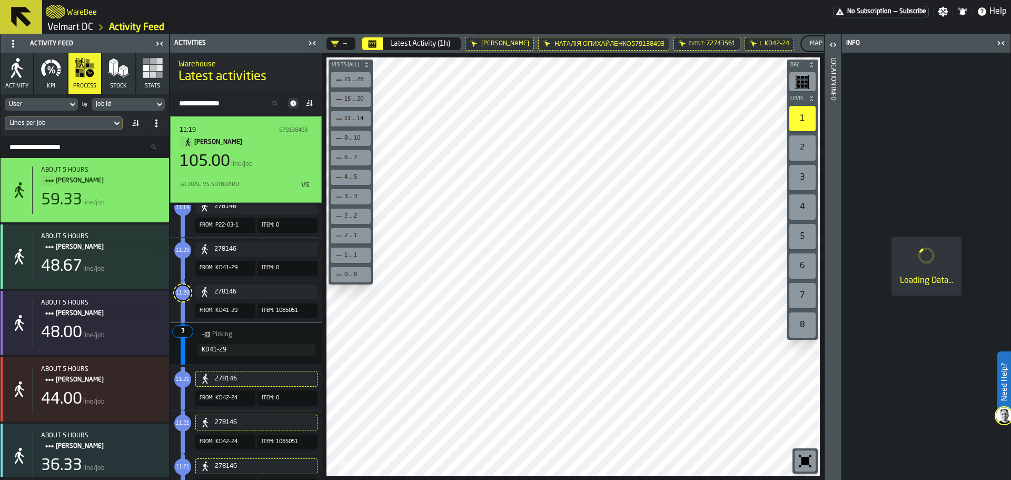
click at [236, 421] on div "278146" at bounding box center [264, 422] width 98 height 7
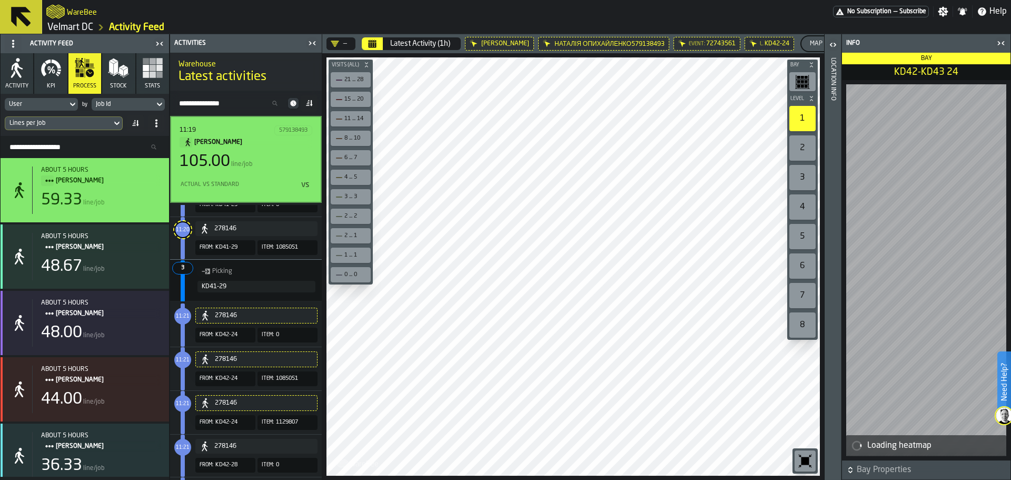
scroll to position [158, 0]
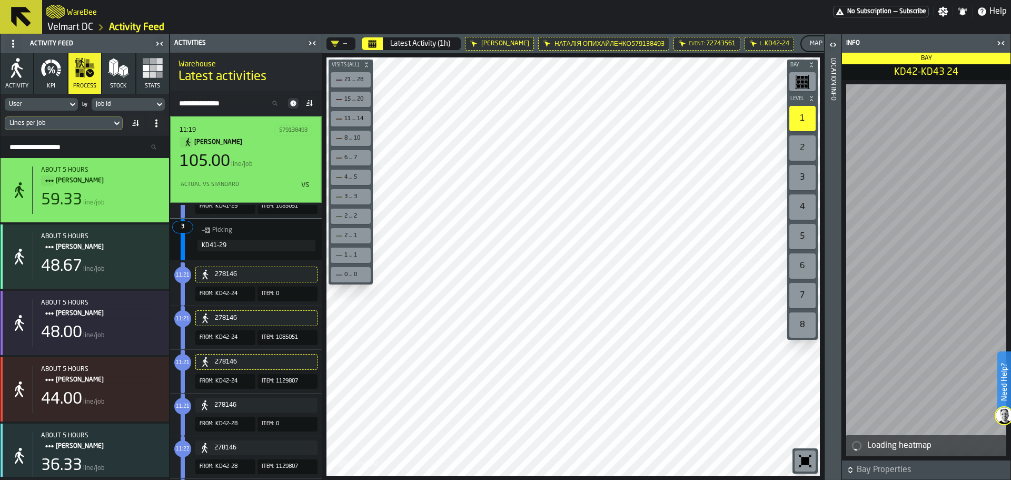
click at [233, 349] on div "278146 From: KD42-24 Item: 1085051" at bounding box center [243, 327] width 147 height 43
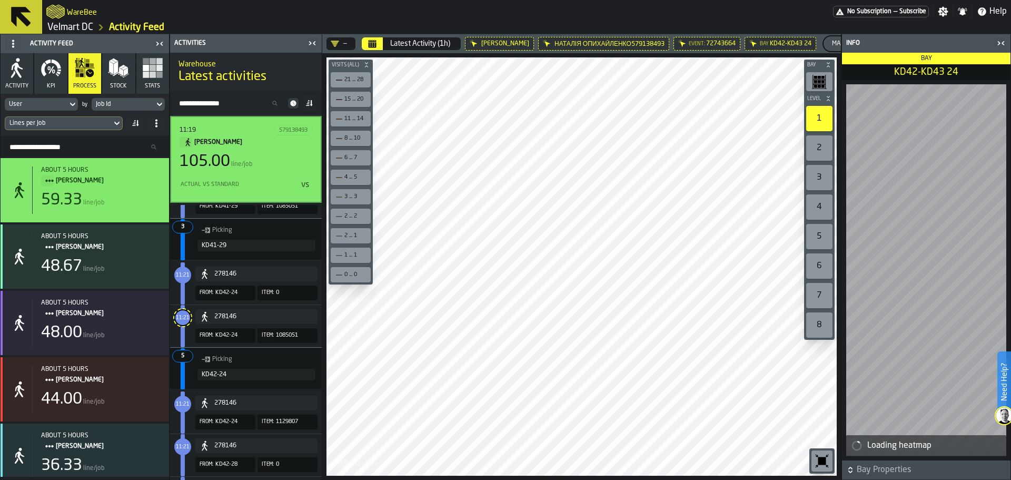
click at [235, 370] on button "KD42-24" at bounding box center [256, 375] width 118 height 12
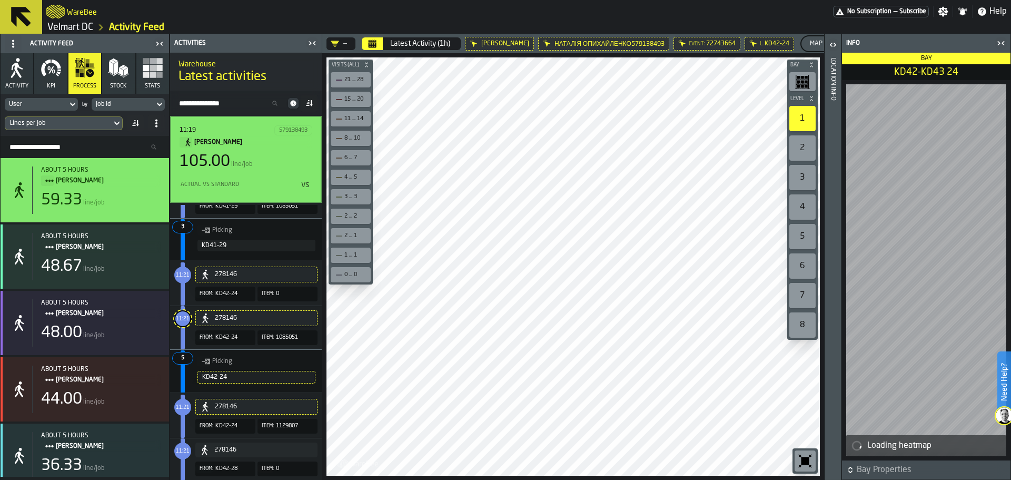
scroll to position [211, 0]
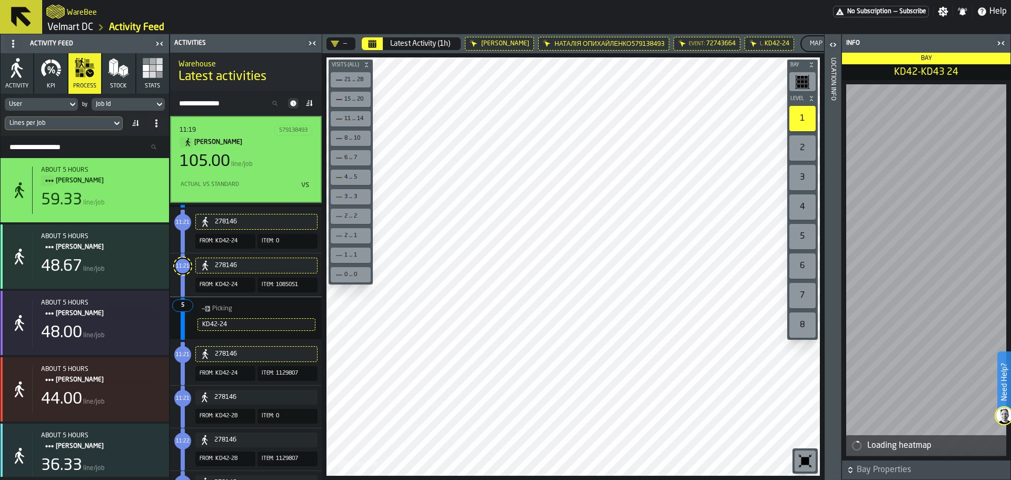
click at [240, 362] on button "278146" at bounding box center [256, 354] width 122 height 16
click at [236, 416] on span "KD42-28" at bounding box center [226, 415] width 22 height 7
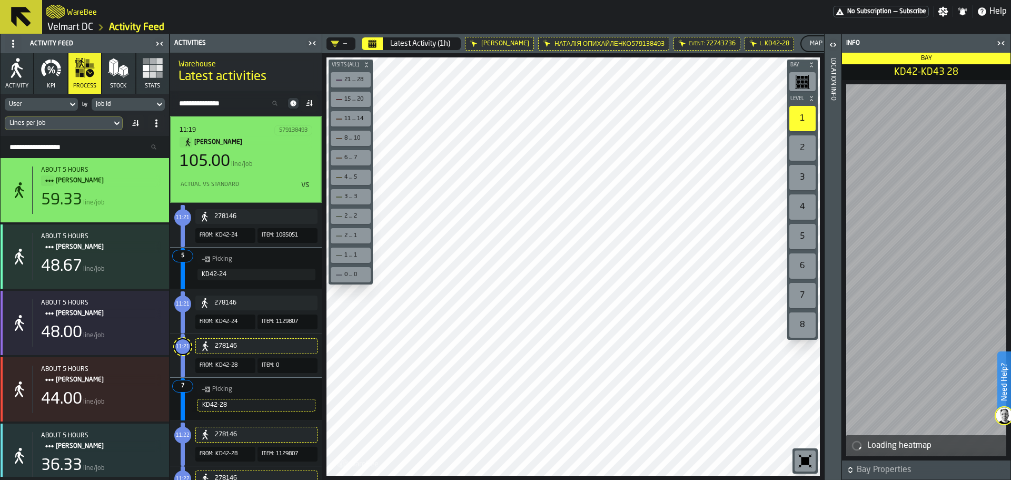
scroll to position [263, 0]
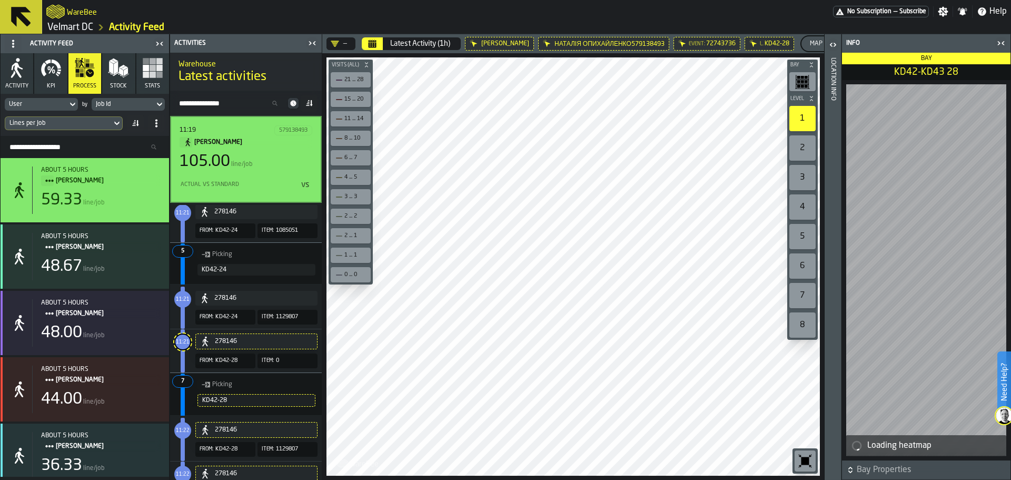
click at [253, 389] on span "Picking" at bounding box center [259, 385] width 95 height 12
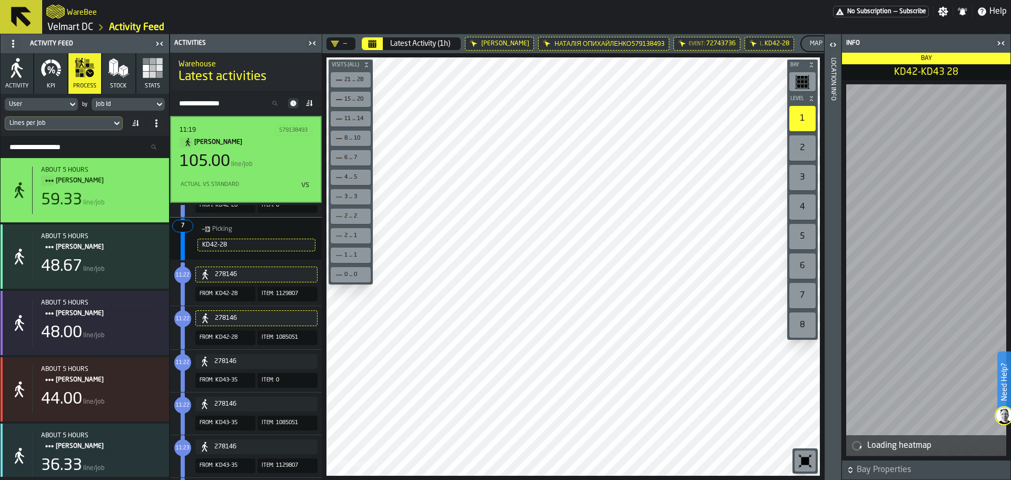
scroll to position [421, 0]
click at [330, 256] on div "Bay Level 1 2 3 4 5 6 7 8 M A K I N G W A R E H O U S E S M O R E EF F I C I E …" at bounding box center [573, 266] width 502 height 426
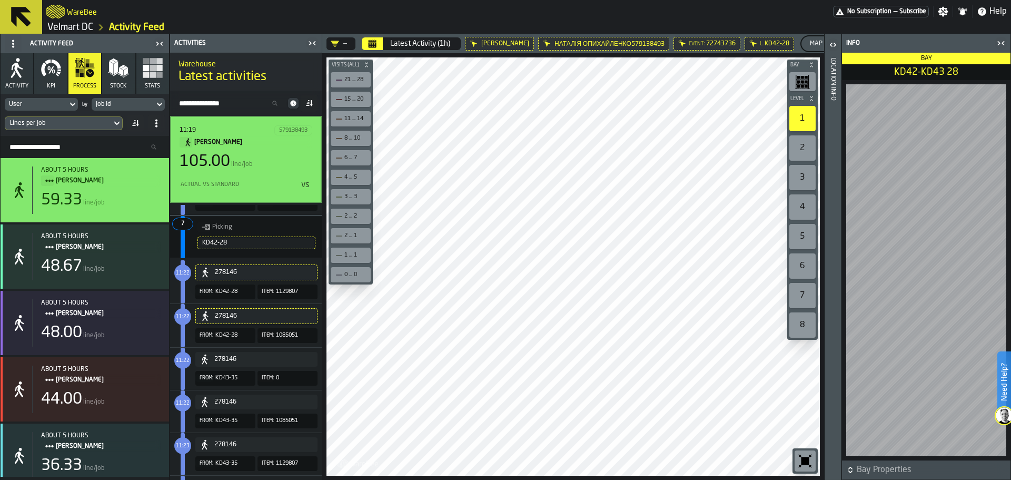
click at [242, 149] on div "11:19 579138493 Наталія Опихайленко 105.00 line/job Actual vs Standard vs" at bounding box center [246, 159] width 133 height 68
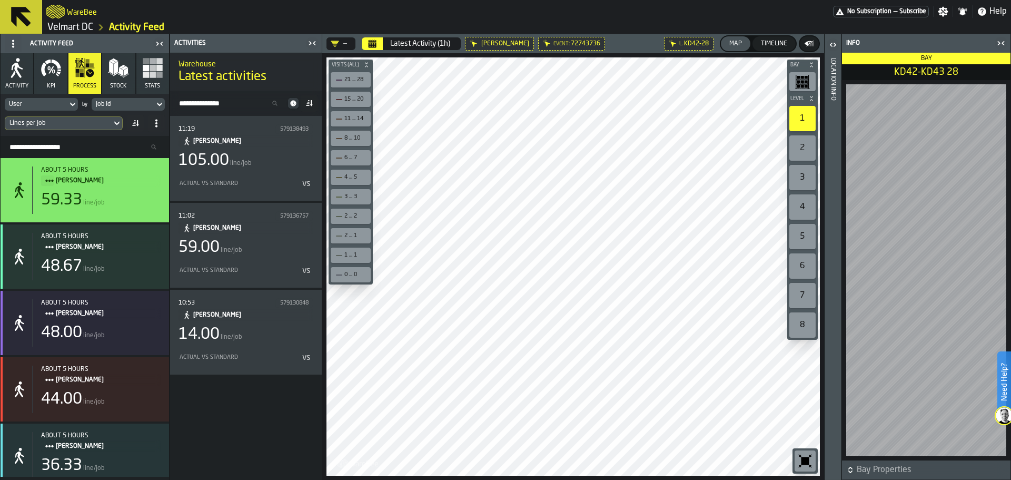
click at [26, 124] on div "Lines per Job" at bounding box center [58, 123] width 98 height 7
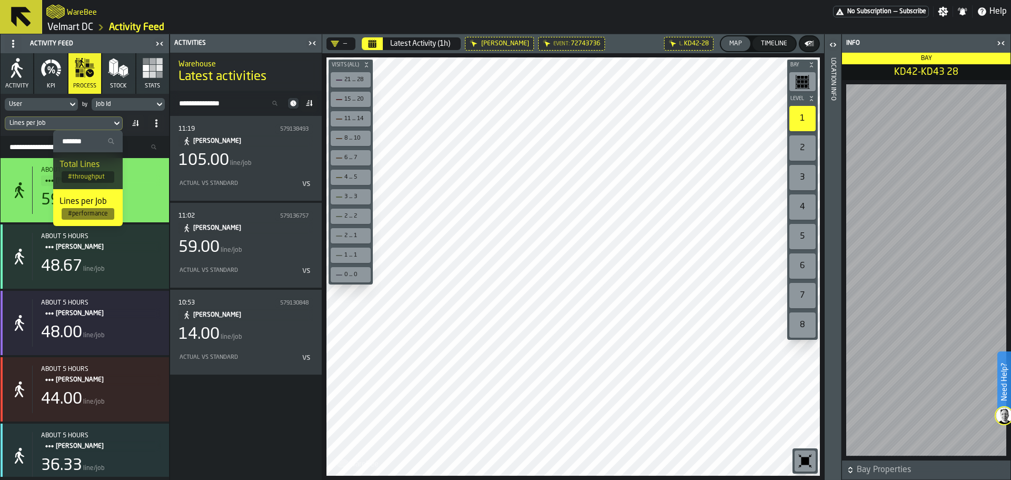
click at [137, 126] on icon at bounding box center [135, 123] width 8 height 8
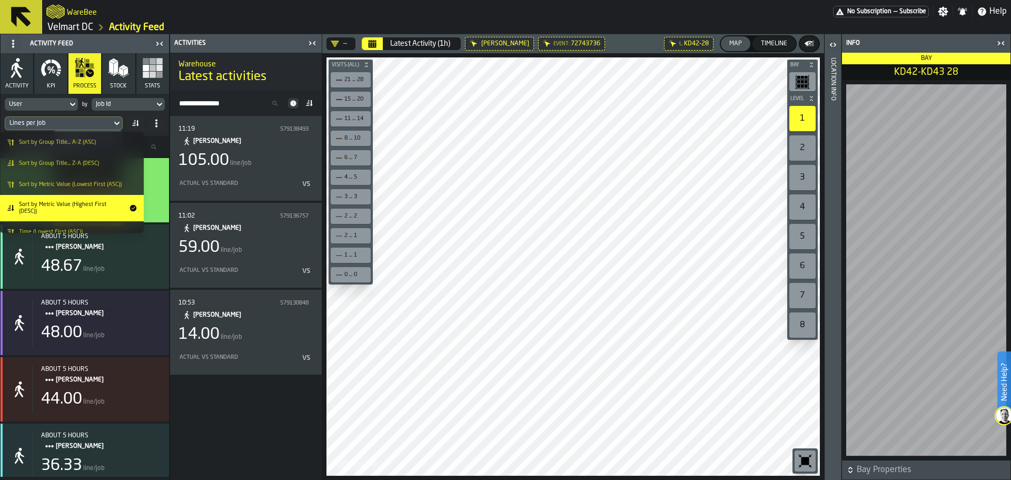
click at [137, 126] on icon at bounding box center [135, 123] width 8 height 8
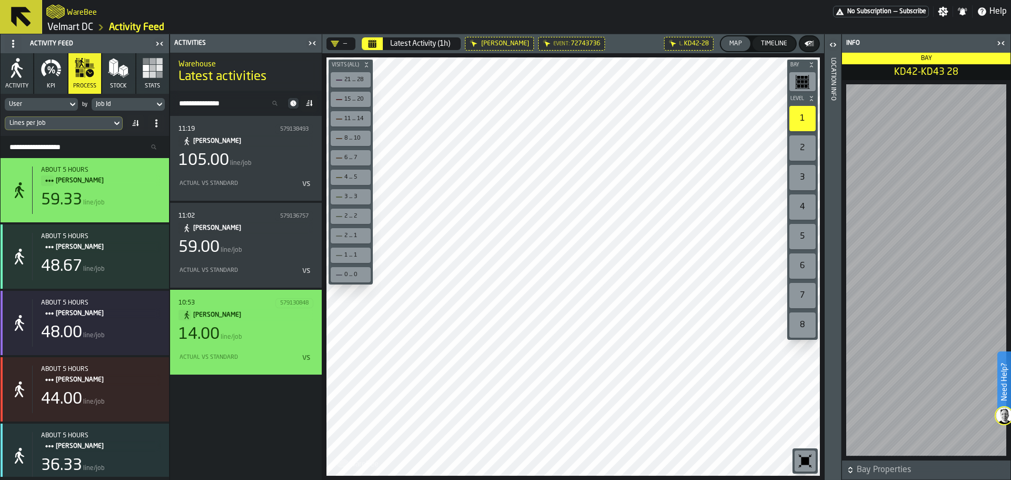
click at [275, 350] on main "Activity Feed Activity KPI process Stock Stats User by Job Id Lines per Job Sea…" at bounding box center [505, 256] width 1011 height 445
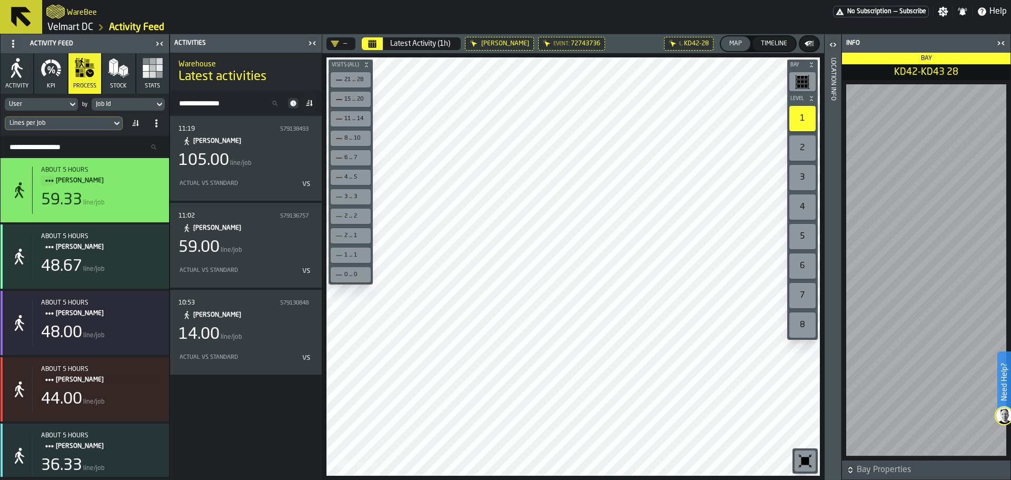
click at [363, 221] on div "Bay Level 1 2 3 4 5 6 7 8 M A K I N G W A R E H O U S E S M O R E EF F I C I E …" at bounding box center [573, 266] width 502 height 426
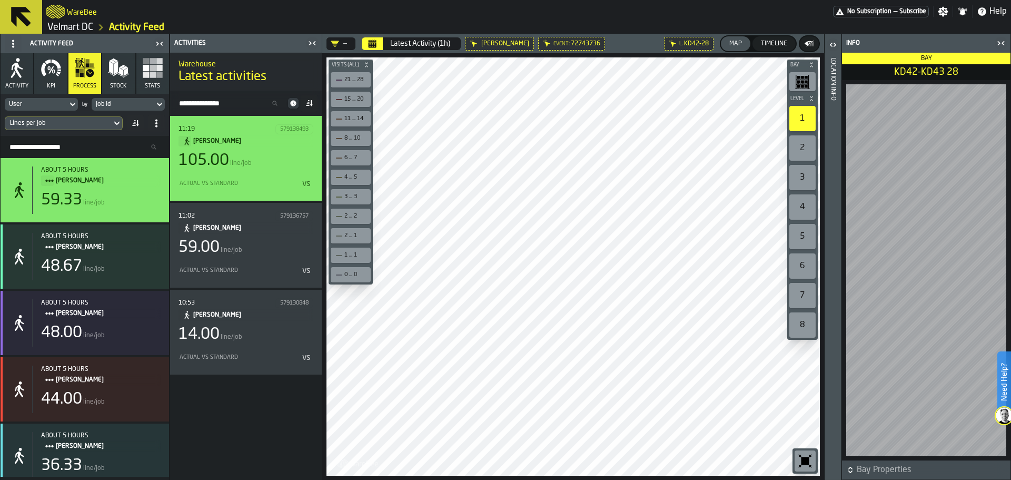
click at [226, 167] on div "105.00" at bounding box center [203, 160] width 51 height 19
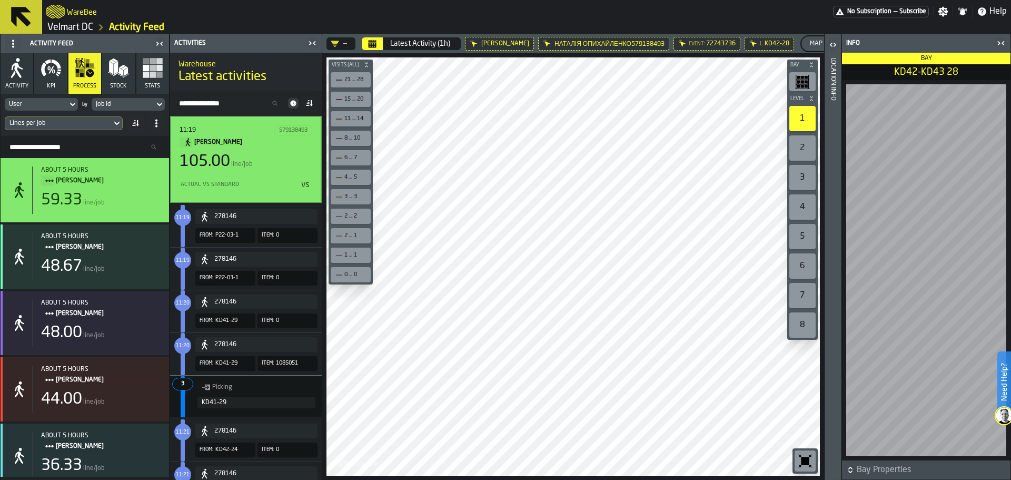
click at [1002, 43] on icon "button-toggle-Close me" at bounding box center [1001, 43] width 13 height 13
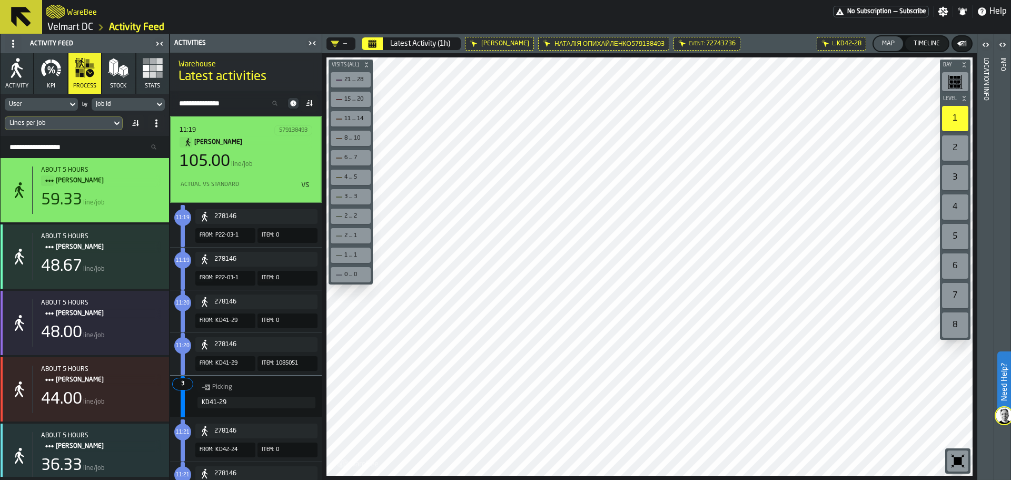
click at [357, 281] on div "Bay Level 1 2 3 4 5 6 7 8 M A K I N G W A R E H O U S E S M O R E EF F I C I E …" at bounding box center [649, 266] width 654 height 426
